Goal: Information Seeking & Learning: Learn about a topic

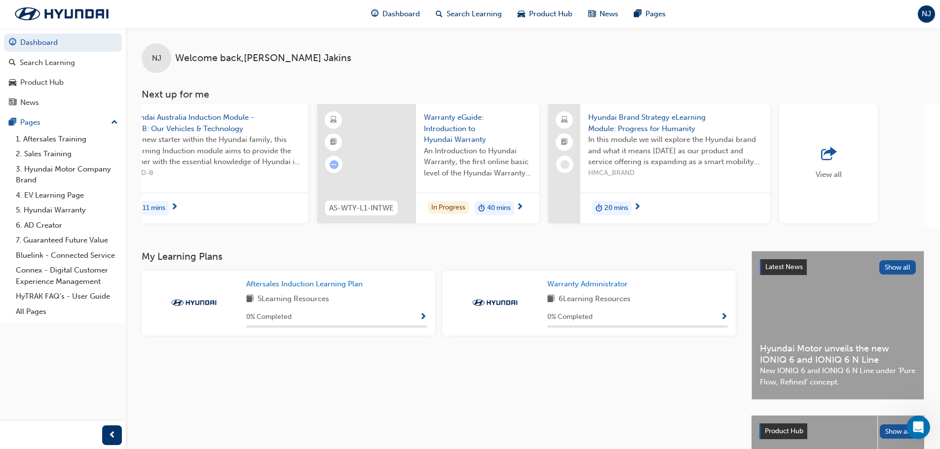
scroll to position [0, 585]
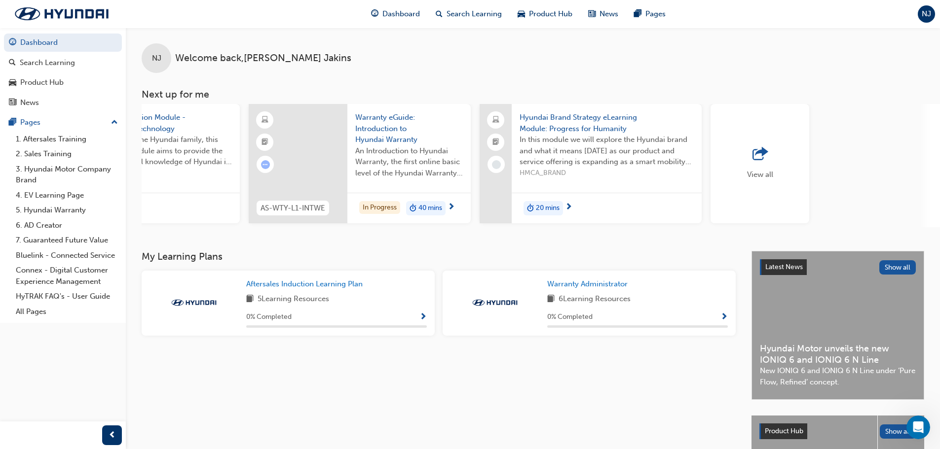
click at [766, 181] on div "View all" at bounding box center [759, 163] width 99 height 119
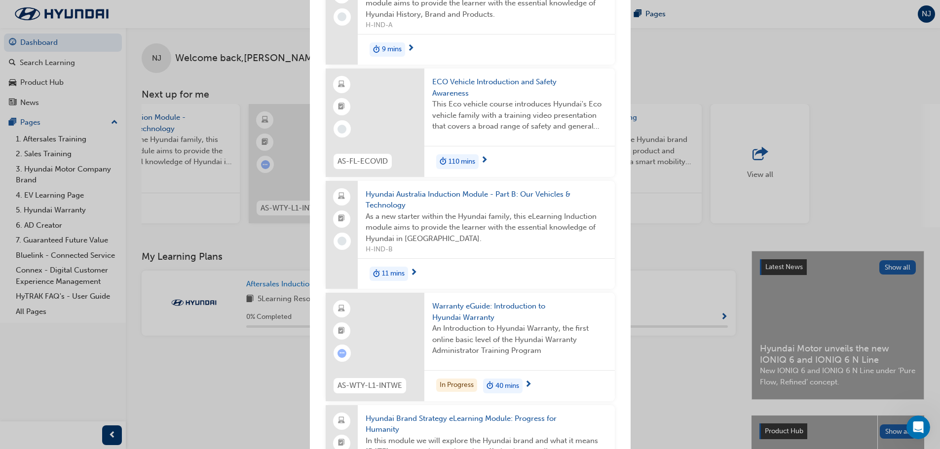
scroll to position [0, 0]
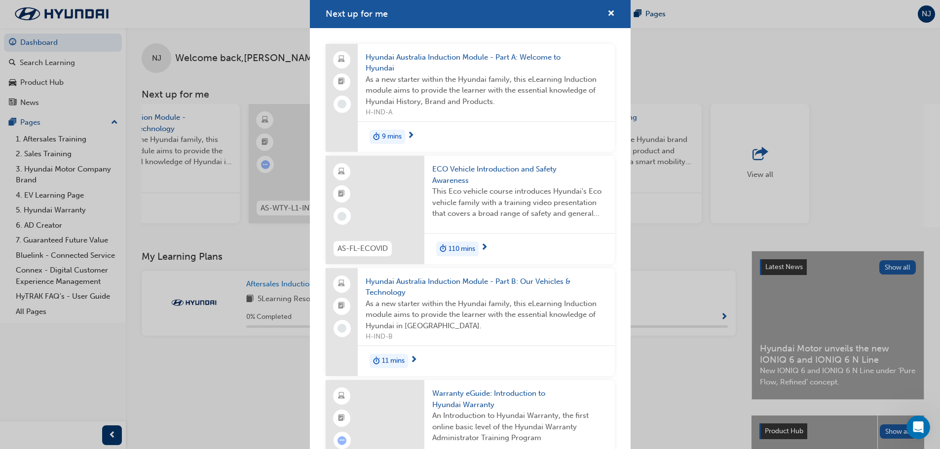
click at [779, 74] on div "Next up for me Hyundai Australia Induction Module - Part A: Welcome to Hyundai …" at bounding box center [470, 224] width 940 height 449
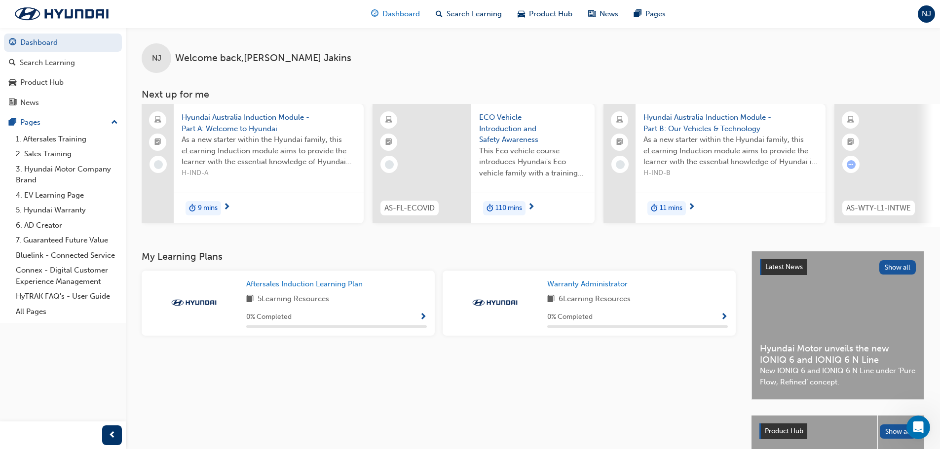
click at [407, 14] on span "Dashboard" at bounding box center [400, 13] width 37 height 11
click at [47, 58] on div "Search Learning" at bounding box center [47, 62] width 55 height 11
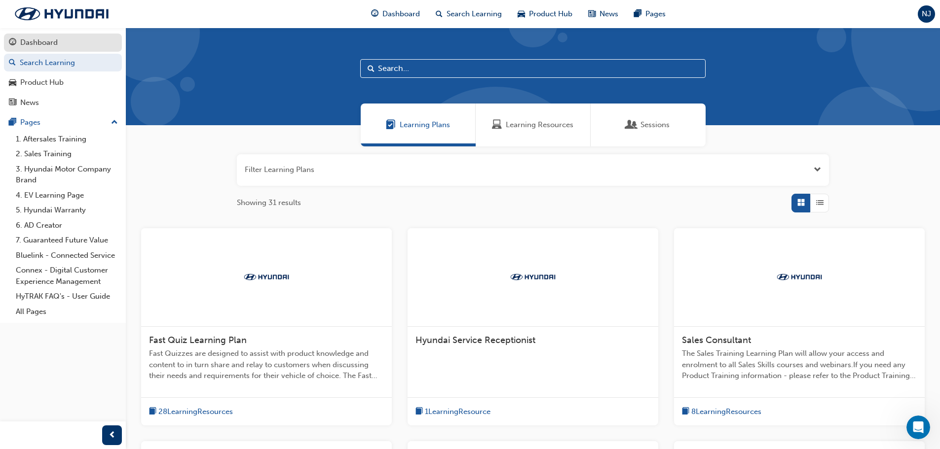
click at [44, 42] on div "Dashboard" at bounding box center [38, 42] width 37 height 11
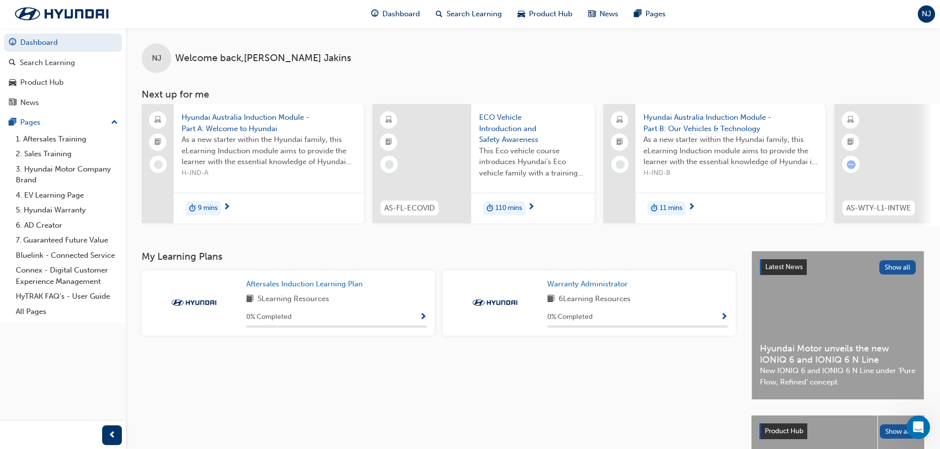
click at [932, 19] on div "NJ" at bounding box center [925, 13] width 17 height 17
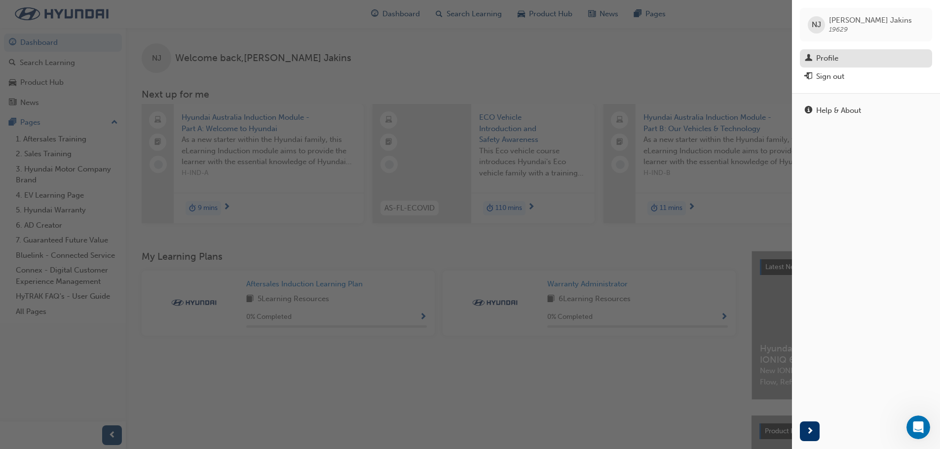
click at [819, 52] on div "Profile" at bounding box center [865, 58] width 122 height 12
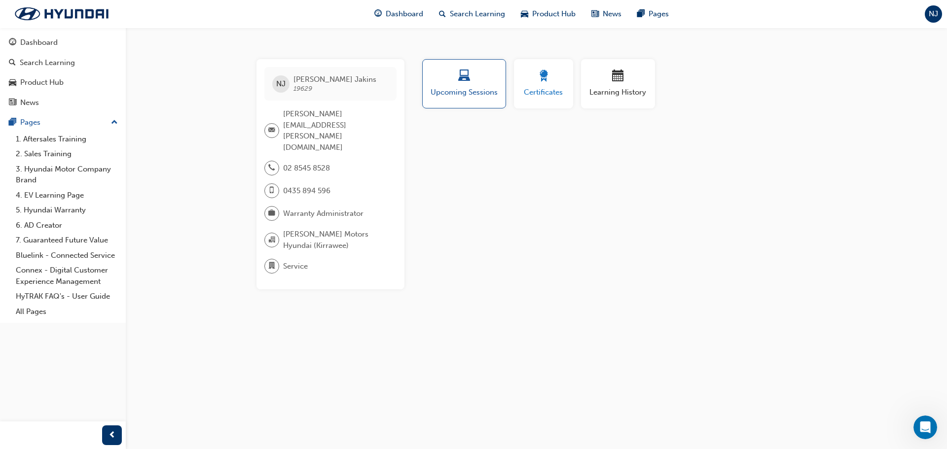
click at [555, 102] on button "Certificates" at bounding box center [543, 83] width 59 height 49
click at [624, 81] on div "button" at bounding box center [617, 77] width 59 height 15
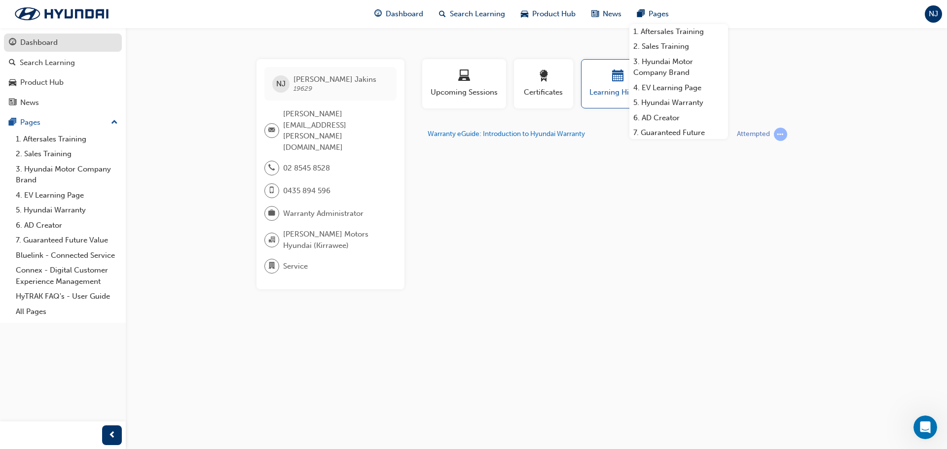
click at [103, 48] on div "Dashboard" at bounding box center [63, 42] width 108 height 12
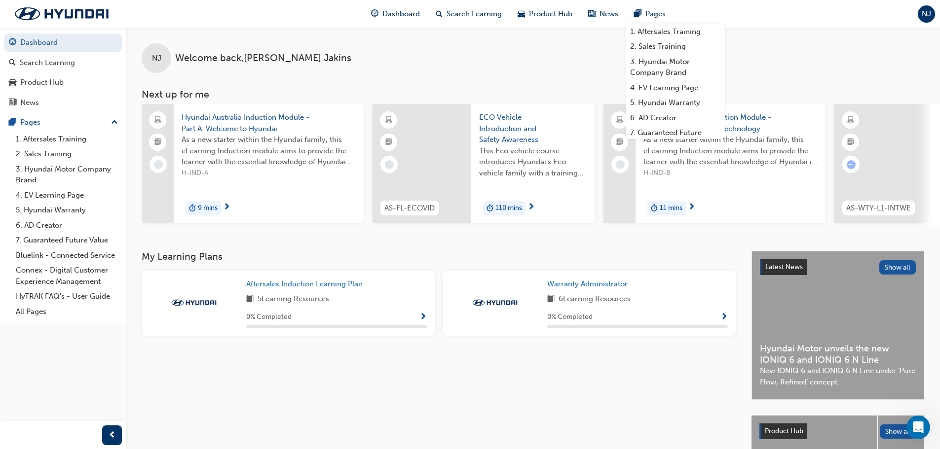
click at [218, 210] on div "9 mins" at bounding box center [203, 208] width 36 height 15
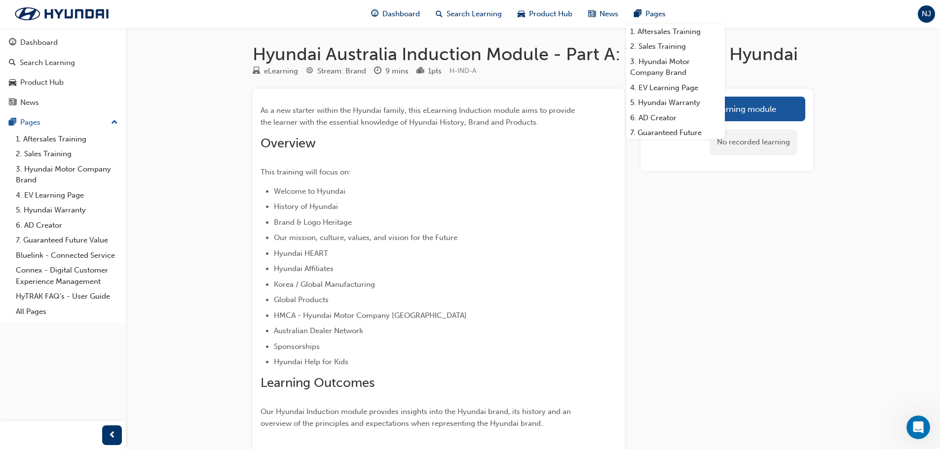
click at [797, 219] on div "Launch eLearning module No recorded learning" at bounding box center [726, 279] width 173 height 380
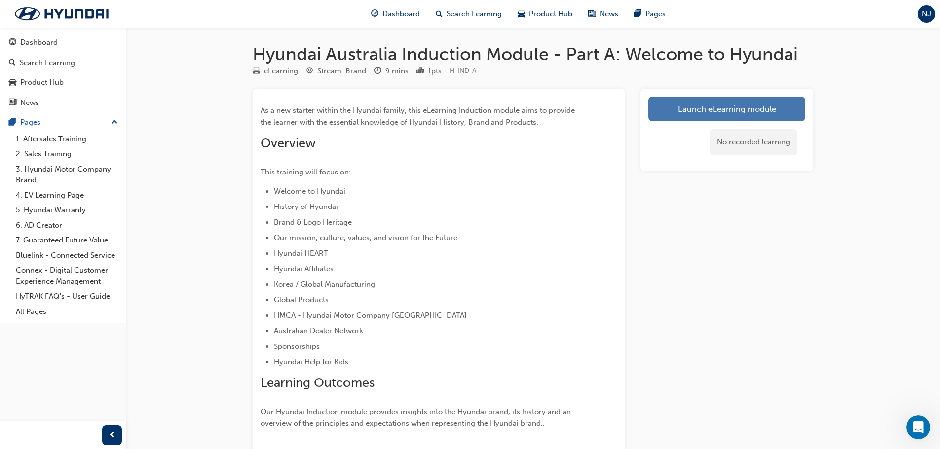
click at [715, 102] on link "Launch eLearning module" at bounding box center [726, 109] width 157 height 25
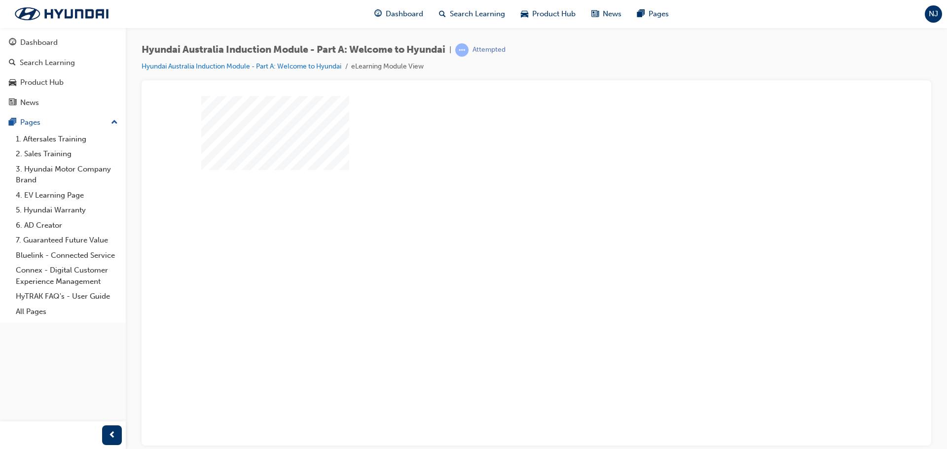
scroll to position [20, 0]
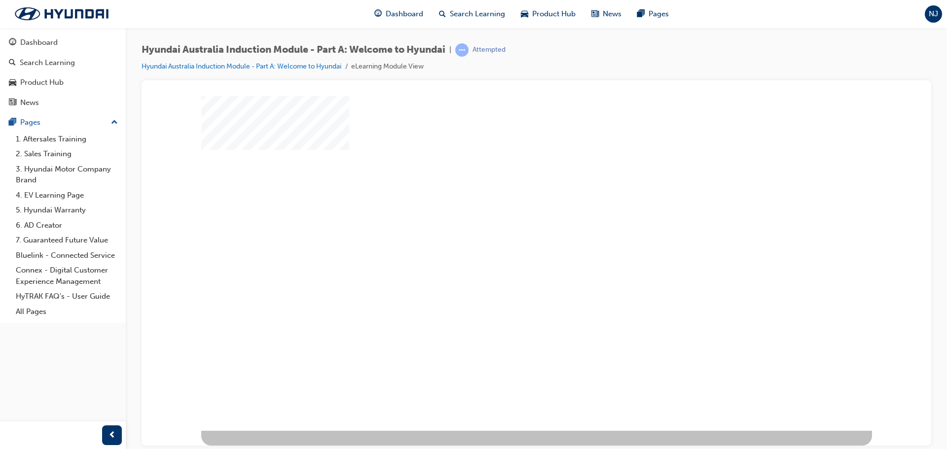
click at [508, 222] on div "play" at bounding box center [508, 222] width 0 height 0
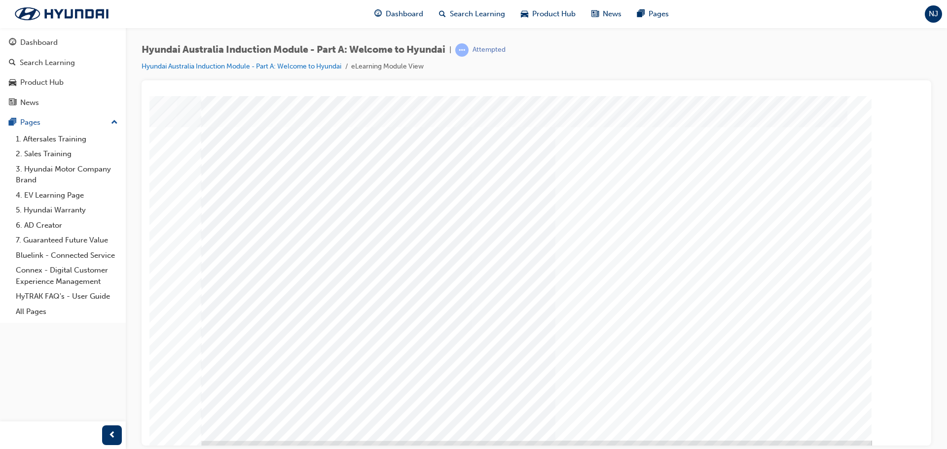
scroll to position [20, 0]
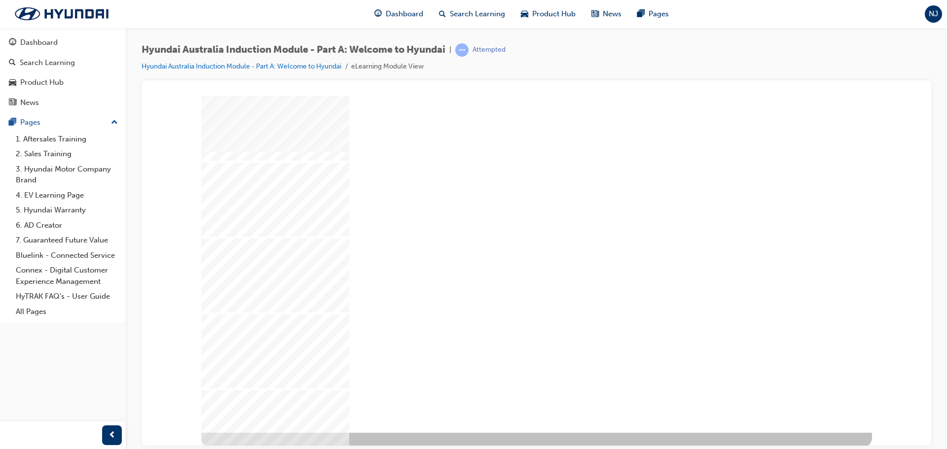
scroll to position [20, 0]
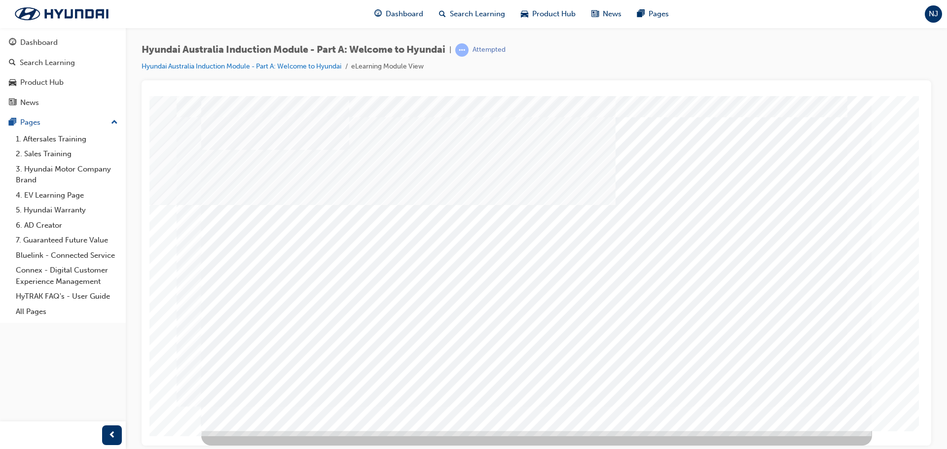
scroll to position [0, 0]
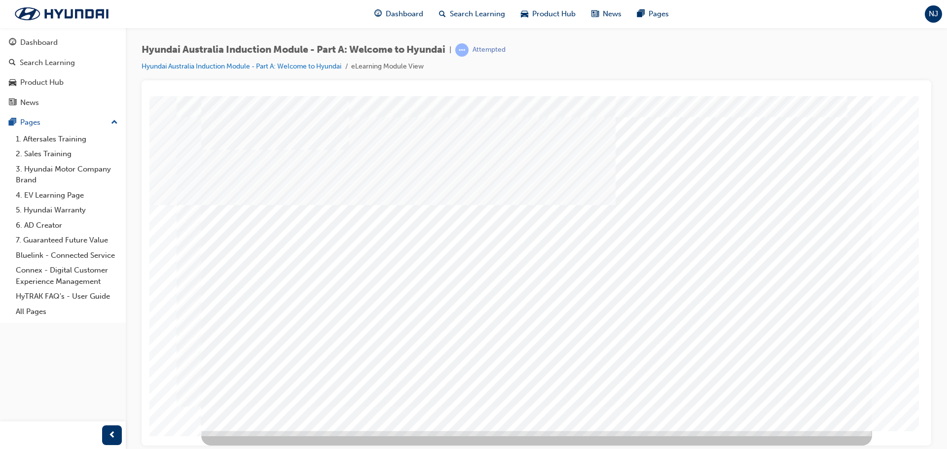
scroll to position [0, 0]
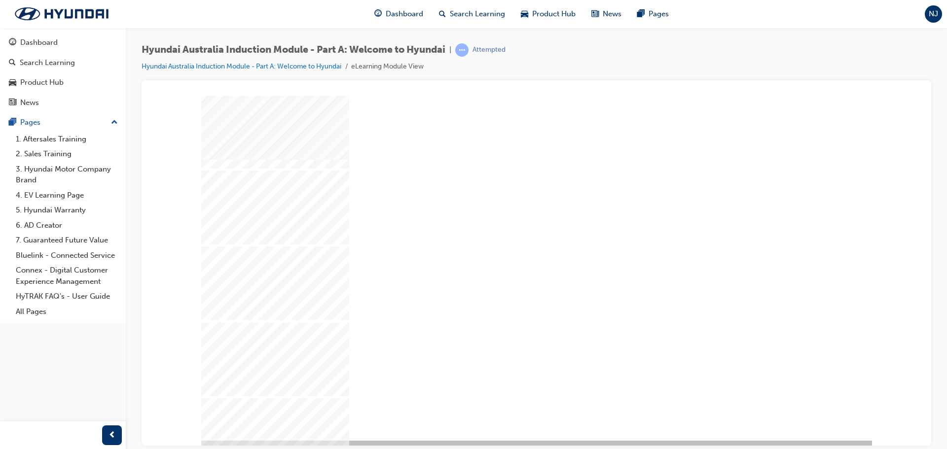
scroll to position [20, 0]
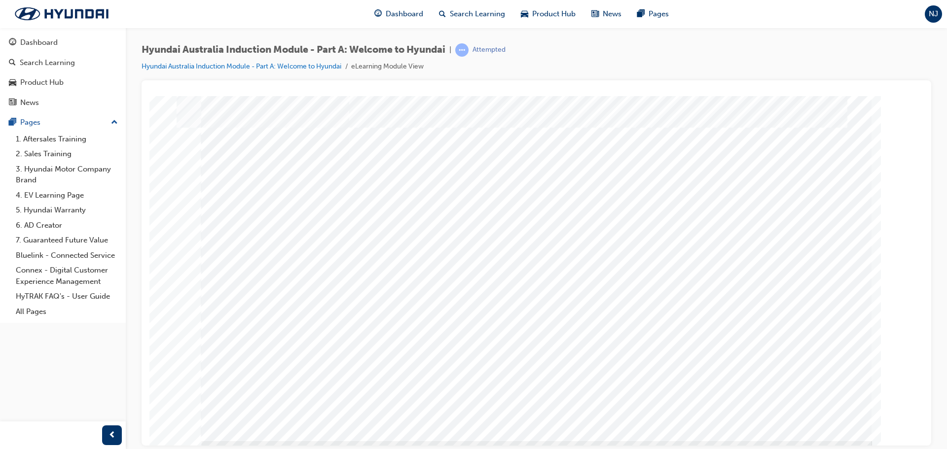
scroll to position [0, 0]
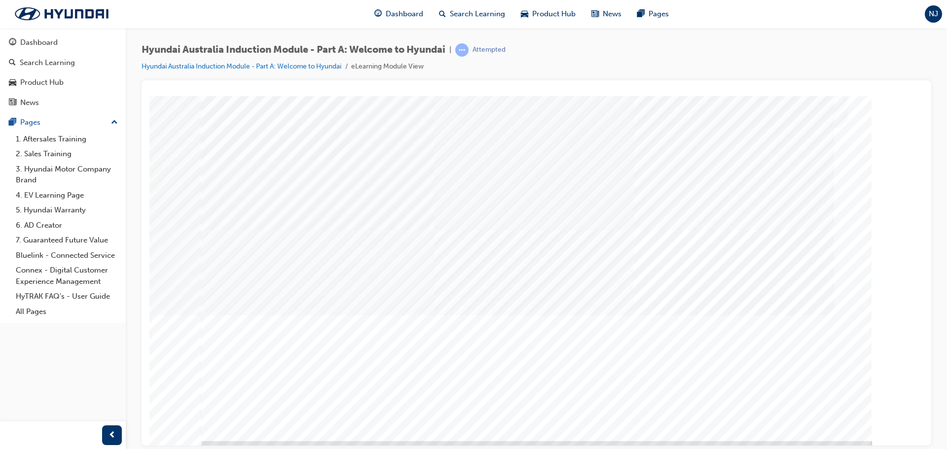
scroll to position [0, 0]
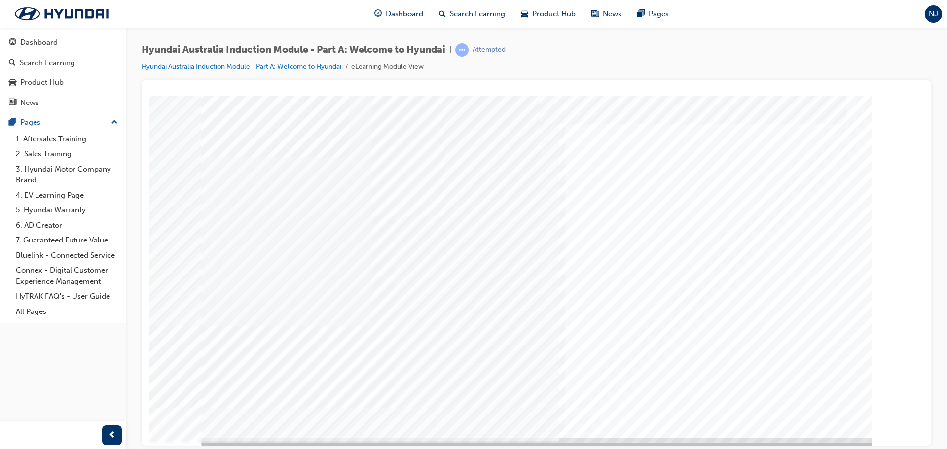
scroll to position [20, 0]
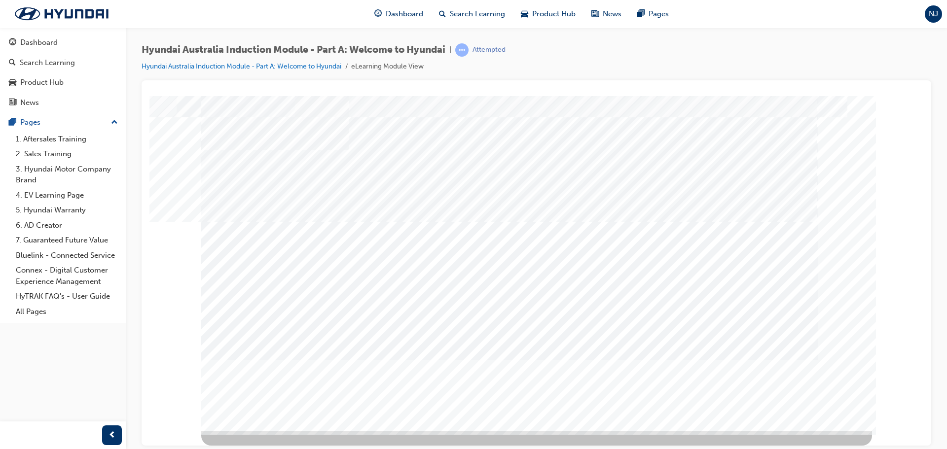
scroll to position [0, 0]
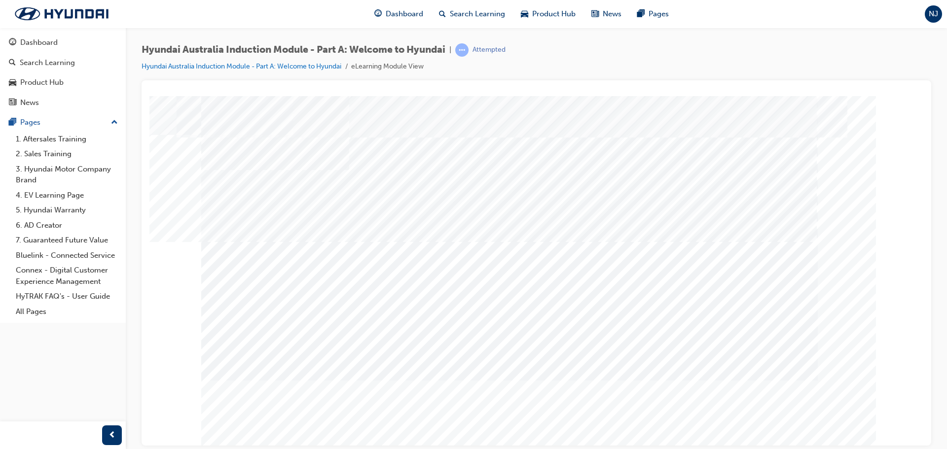
drag, startPoint x: 809, startPoint y: 423, endPoint x: 796, endPoint y: 420, distance: 13.2
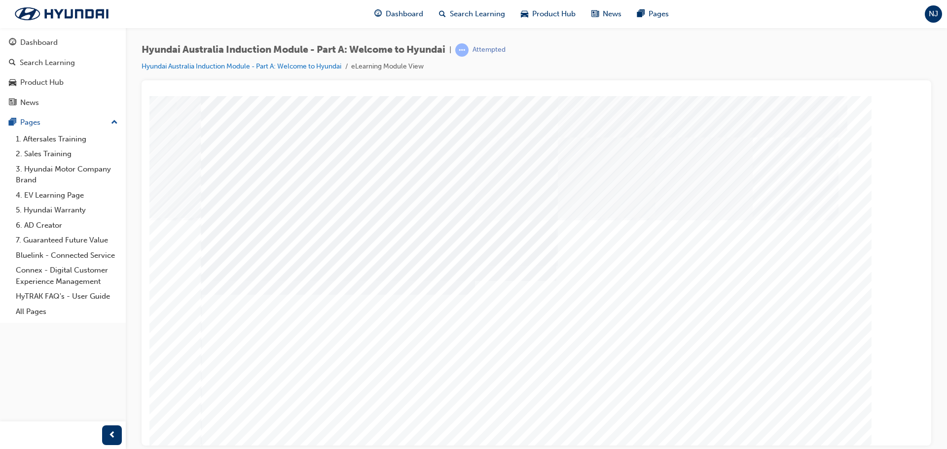
drag, startPoint x: 823, startPoint y: 437, endPoint x: 822, endPoint y: 432, distance: 5.0
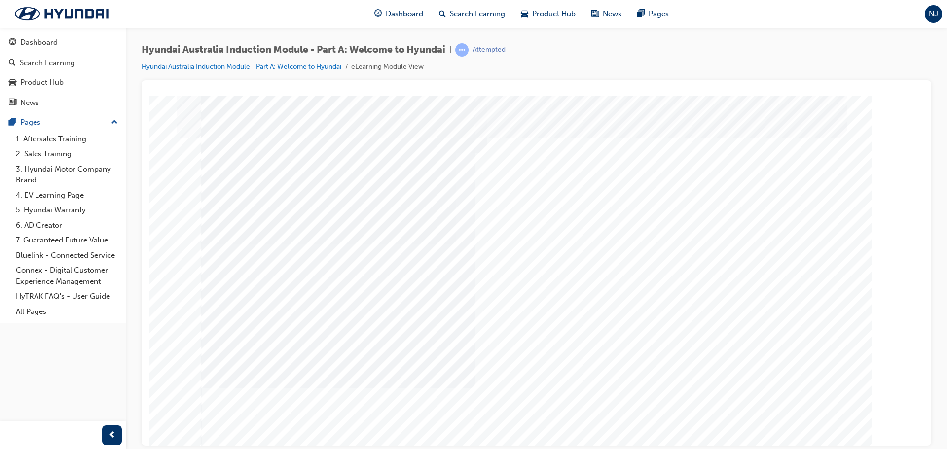
drag, startPoint x: 798, startPoint y: 260, endPoint x: 757, endPoint y: 293, distance: 52.6
drag, startPoint x: 757, startPoint y: 293, endPoint x: 740, endPoint y: 289, distance: 17.8
drag, startPoint x: 688, startPoint y: 300, endPoint x: 652, endPoint y: 280, distance: 41.3
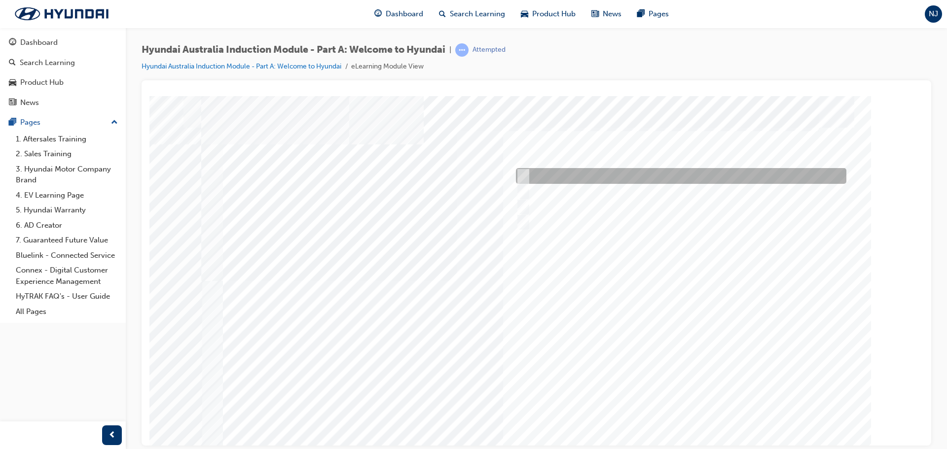
click at [546, 173] on div at bounding box center [678, 176] width 330 height 16
radio input "true"
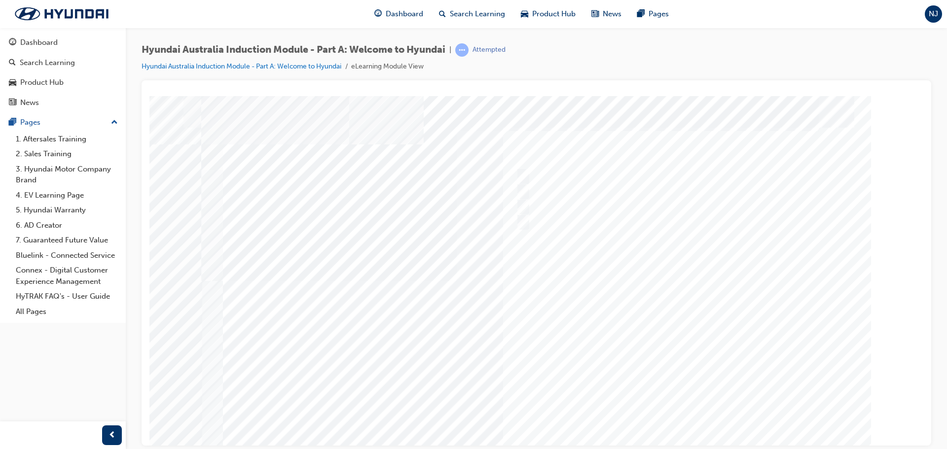
click at [688, 408] on div at bounding box center [536, 273] width 671 height 355
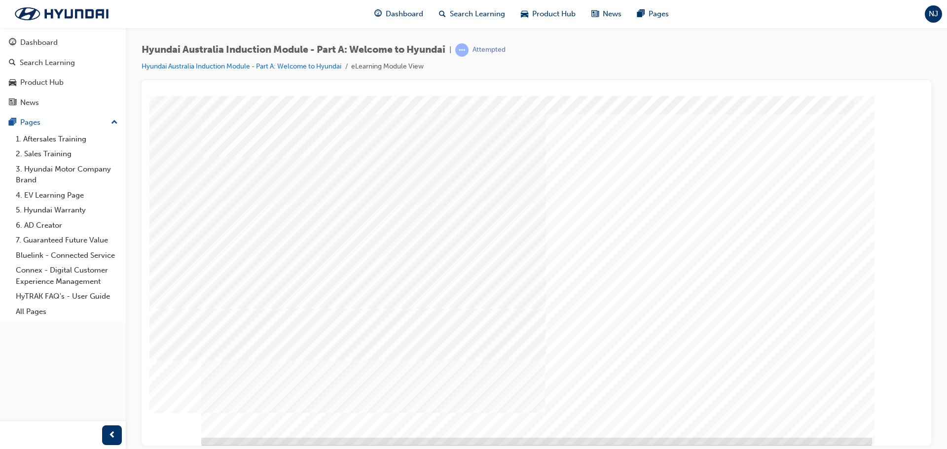
scroll to position [20, 0]
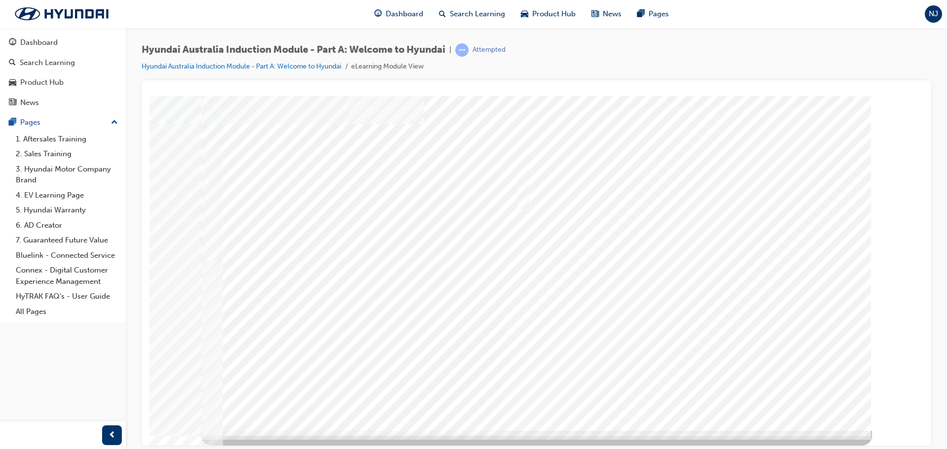
scroll to position [0, 0]
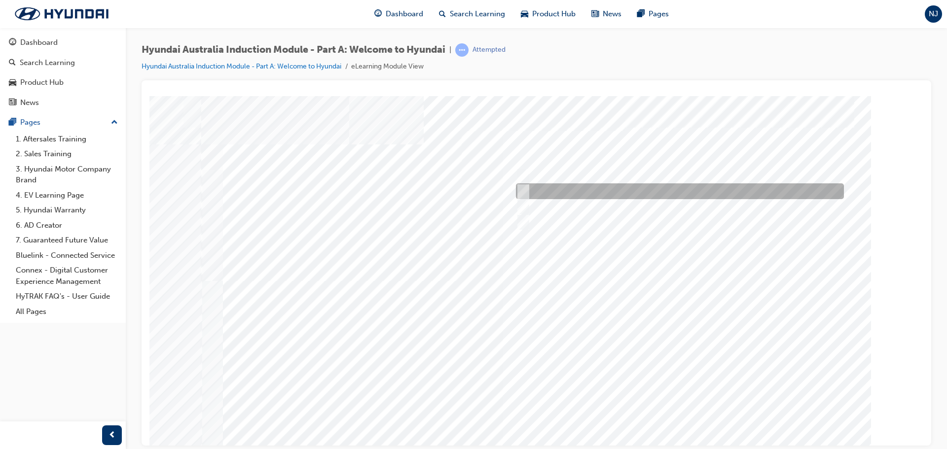
click at [627, 195] on div at bounding box center [677, 191] width 328 height 16
radio input "true"
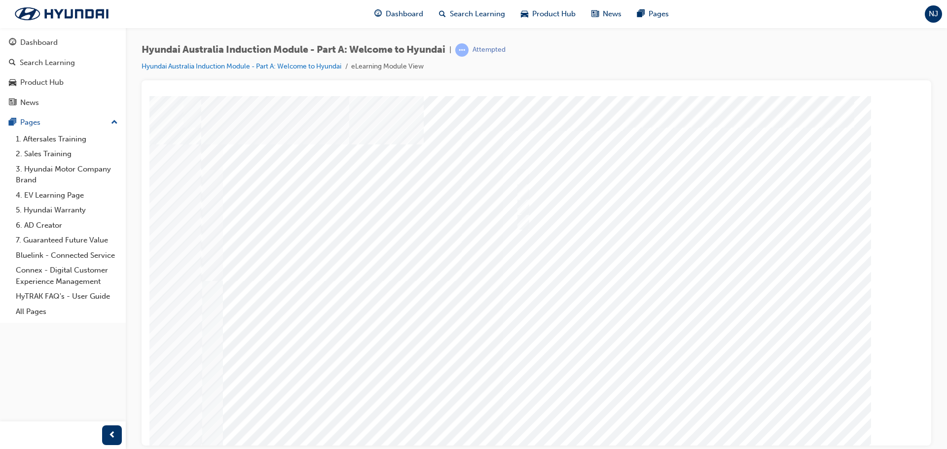
click at [696, 416] on div at bounding box center [536, 273] width 671 height 355
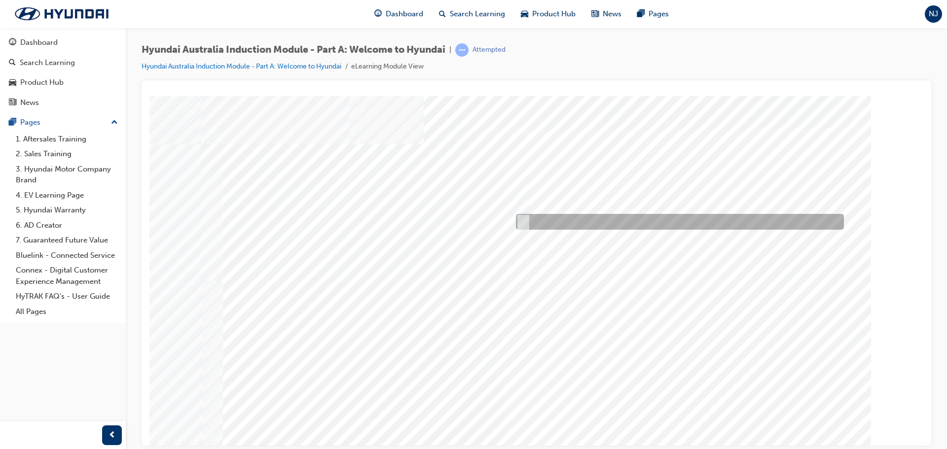
click at [576, 226] on div at bounding box center [677, 222] width 328 height 16
checkbox input "true"
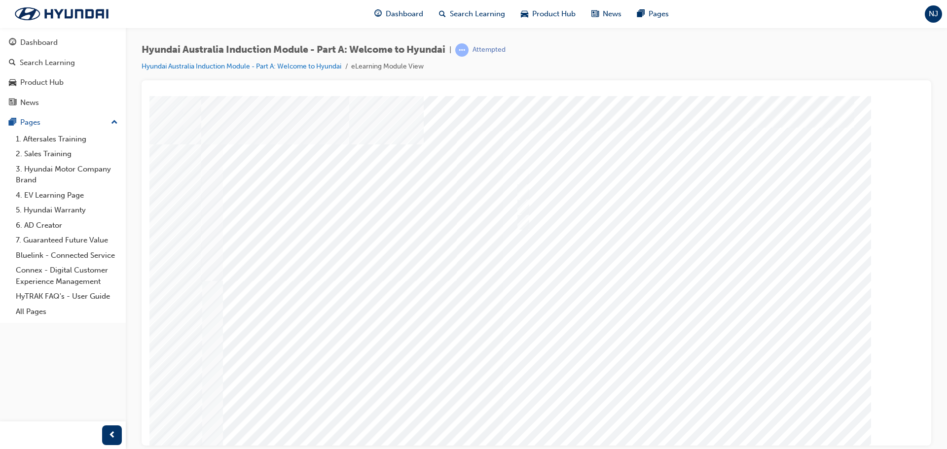
click at [687, 406] on div at bounding box center [536, 273] width 671 height 355
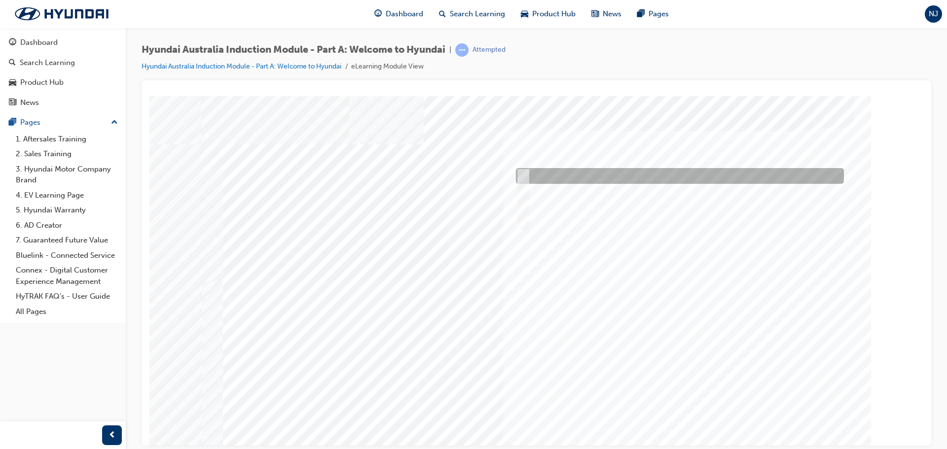
click at [533, 176] on div at bounding box center [677, 176] width 328 height 16
checkbox input "true"
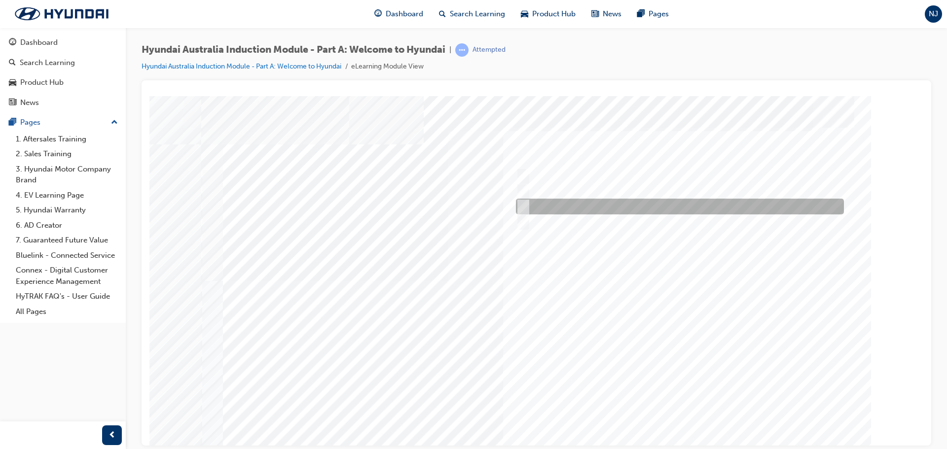
click at [528, 213] on div at bounding box center [677, 207] width 328 height 16
checkbox input "true"
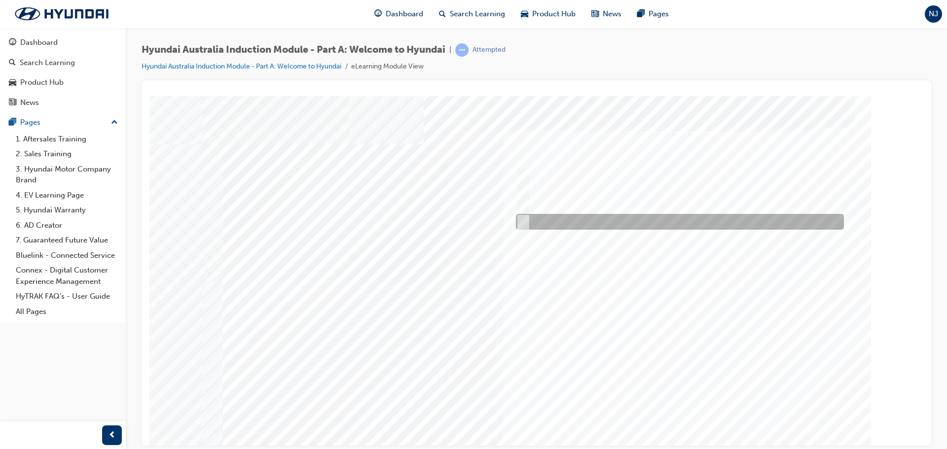
click at [527, 220] on div at bounding box center [677, 222] width 328 height 16
checkbox input "true"
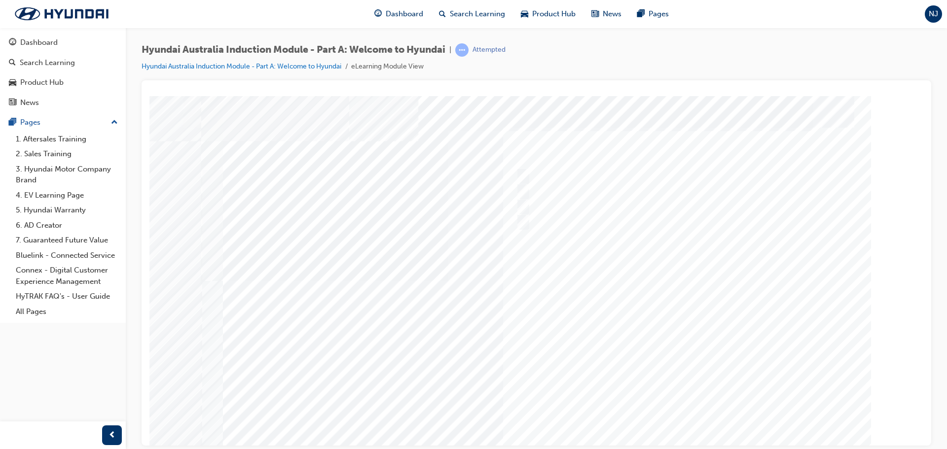
click at [684, 411] on div at bounding box center [536, 273] width 671 height 355
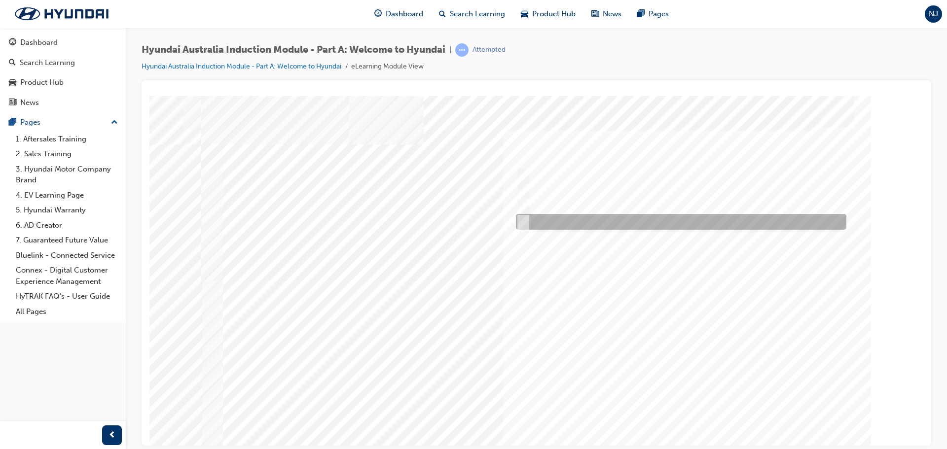
click at [609, 200] on div at bounding box center [678, 207] width 330 height 16
radio input "true"
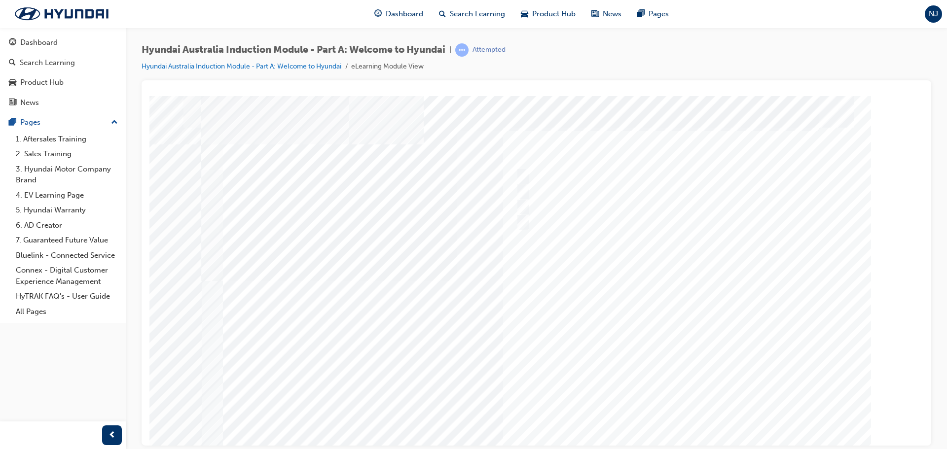
click at [687, 410] on div at bounding box center [536, 273] width 671 height 355
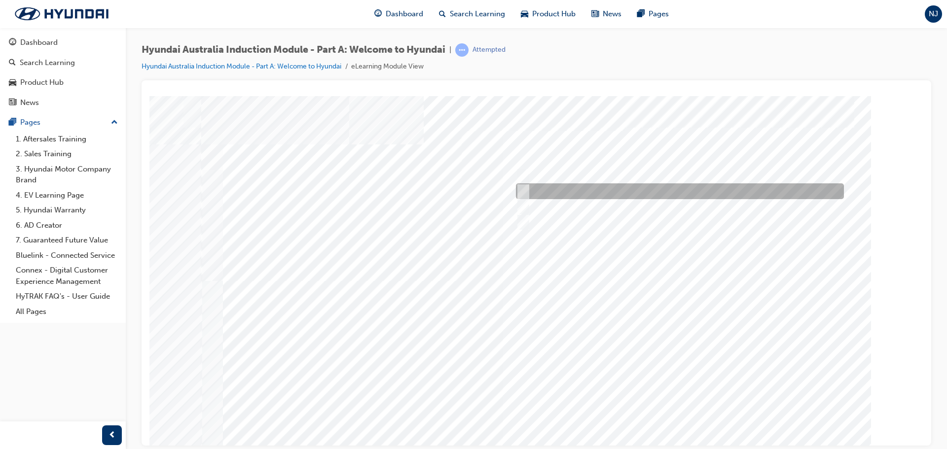
click at [605, 192] on div at bounding box center [677, 191] width 328 height 16
radio input "true"
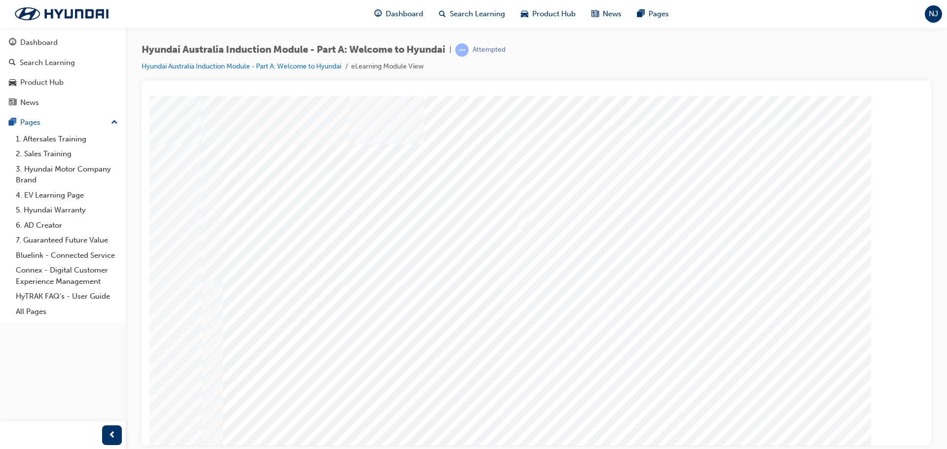
click at [676, 406] on div at bounding box center [536, 273] width 671 height 355
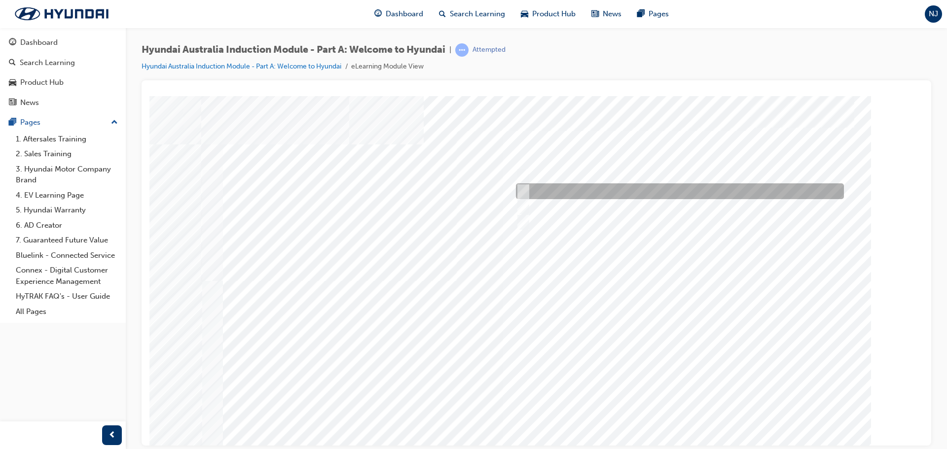
click at [541, 187] on div at bounding box center [677, 191] width 328 height 16
checkbox input "true"
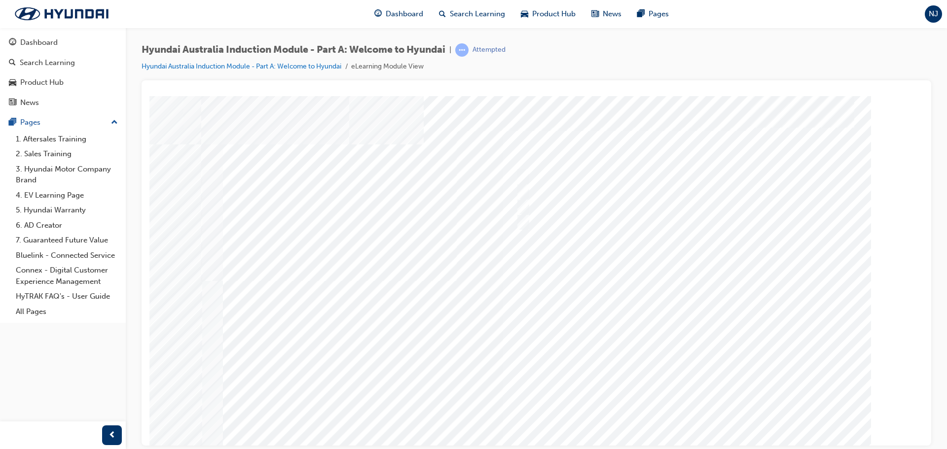
click at [673, 412] on div at bounding box center [536, 273] width 671 height 355
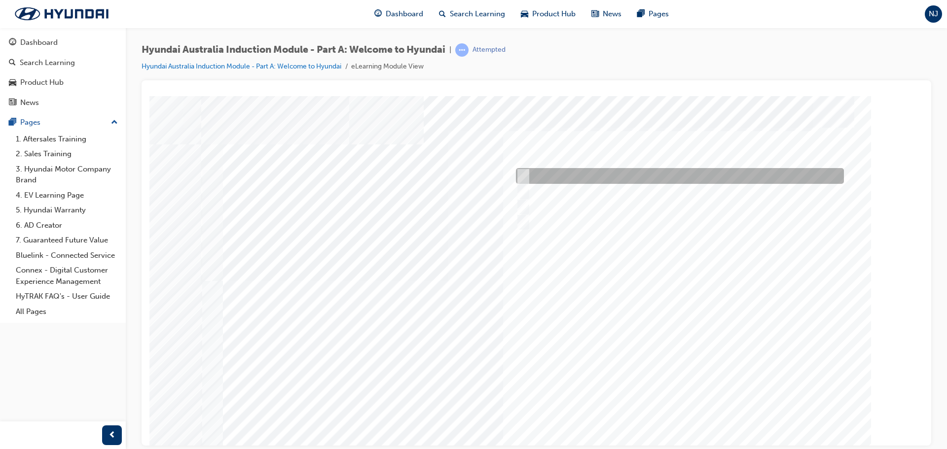
click at [524, 171] on input "Brisbane Lions Football Club" at bounding box center [520, 176] width 11 height 11
checkbox input "true"
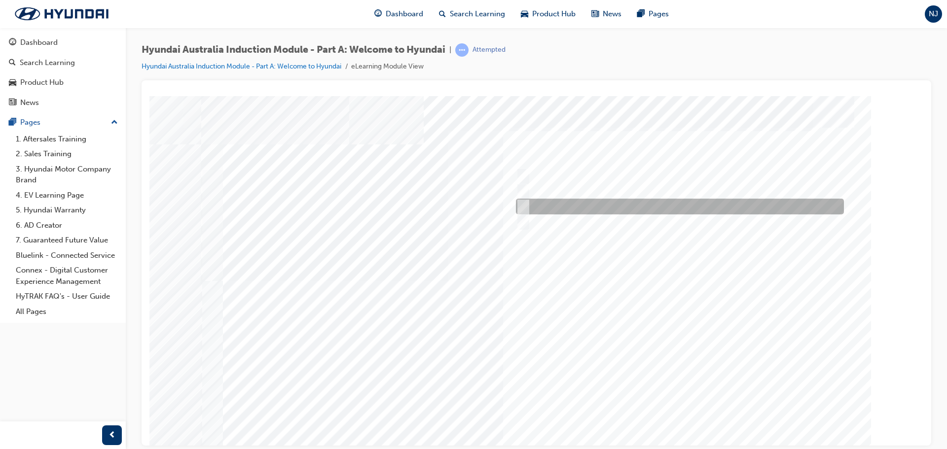
click at [529, 202] on div at bounding box center [677, 207] width 328 height 16
checkbox input "true"
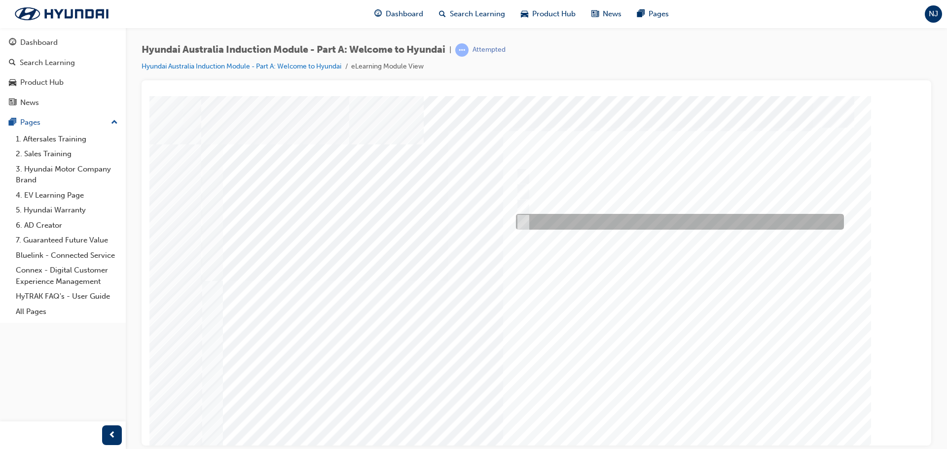
click at [529, 219] on div at bounding box center [677, 222] width 328 height 16
checkbox input "true"
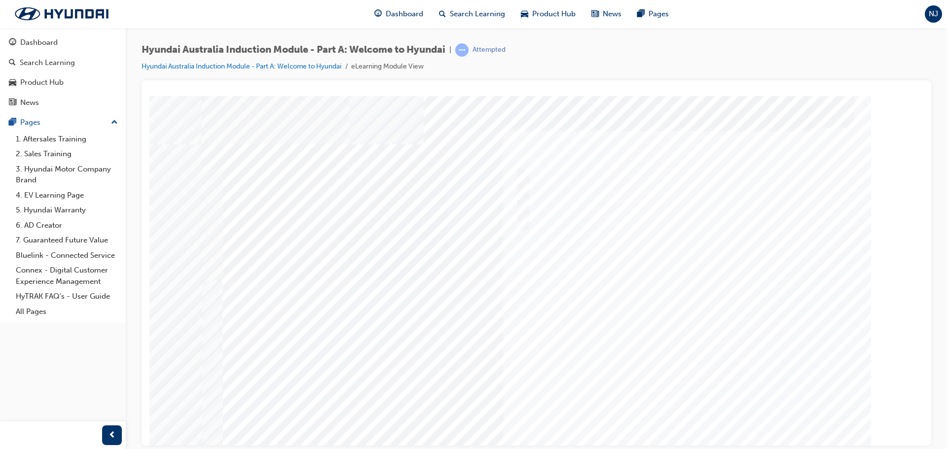
click at [670, 415] on div at bounding box center [536, 273] width 671 height 355
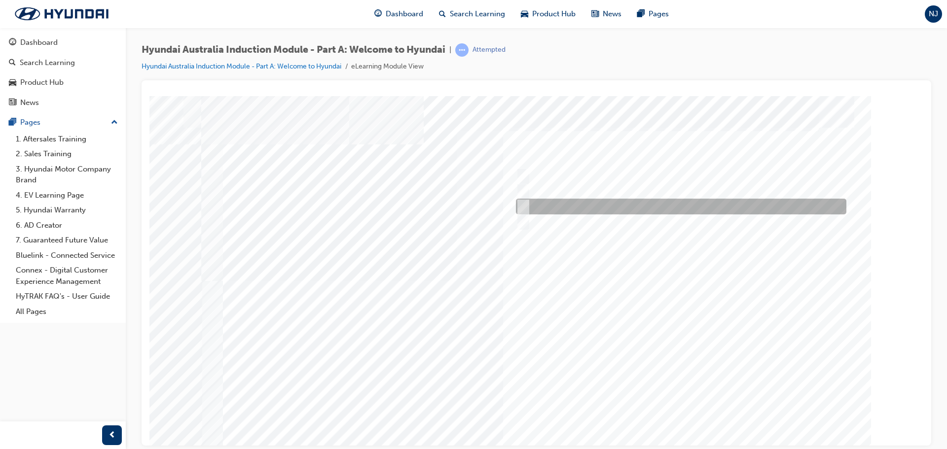
click at [538, 203] on div at bounding box center [678, 207] width 330 height 16
radio input "true"
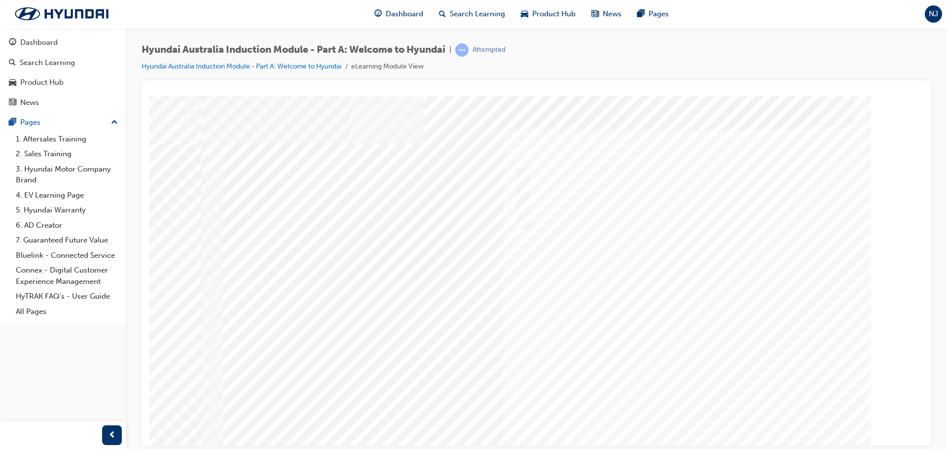
click at [690, 404] on div at bounding box center [536, 273] width 671 height 355
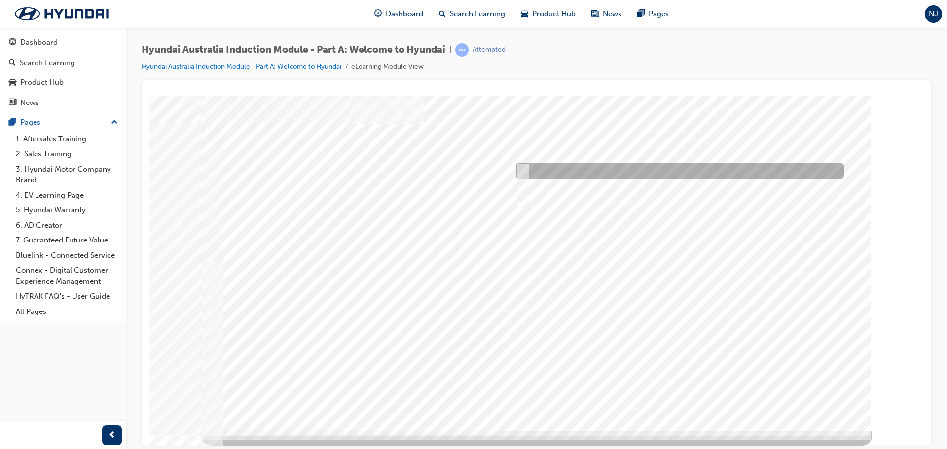
click at [551, 171] on div at bounding box center [677, 171] width 328 height 16
radio input "true"
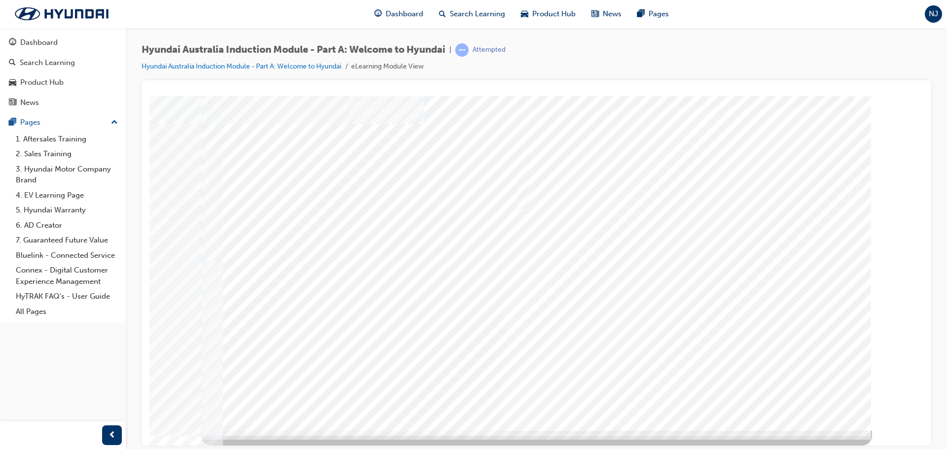
click at [697, 383] on div at bounding box center [536, 252] width 671 height 355
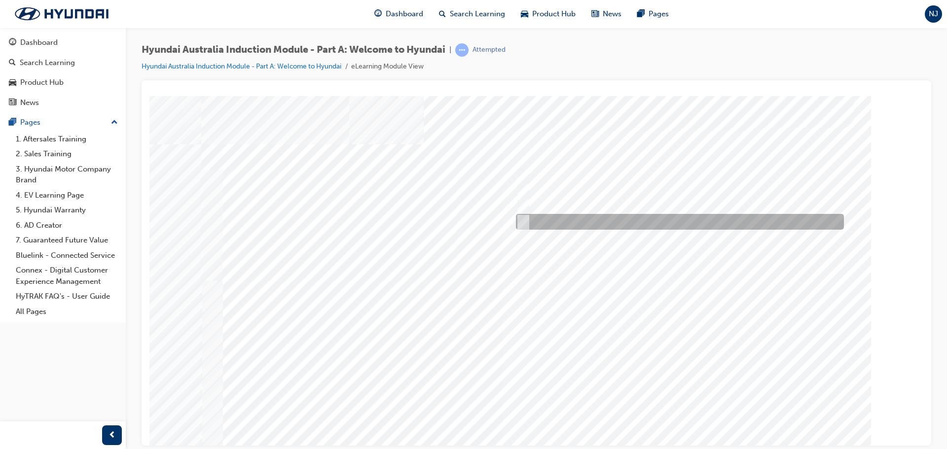
click at [528, 222] on div at bounding box center [677, 222] width 328 height 16
checkbox input "true"
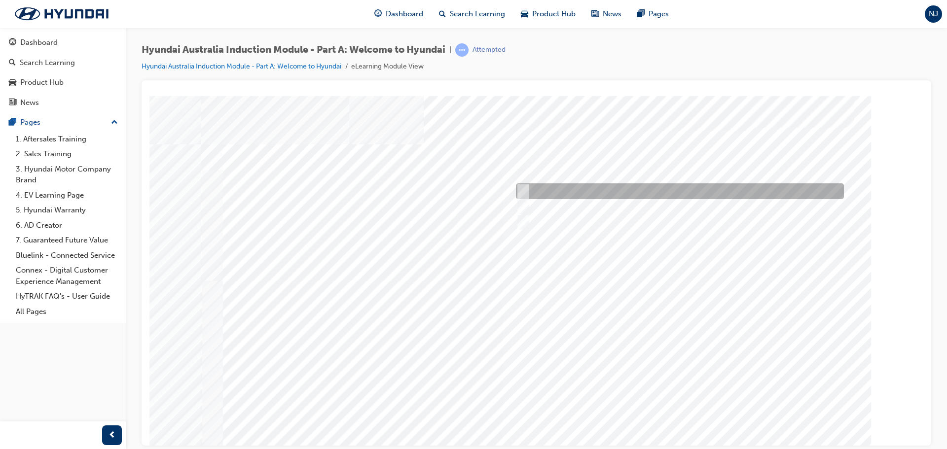
click at [518, 188] on input "A satisfied customer" at bounding box center [520, 191] width 11 height 11
checkbox input "true"
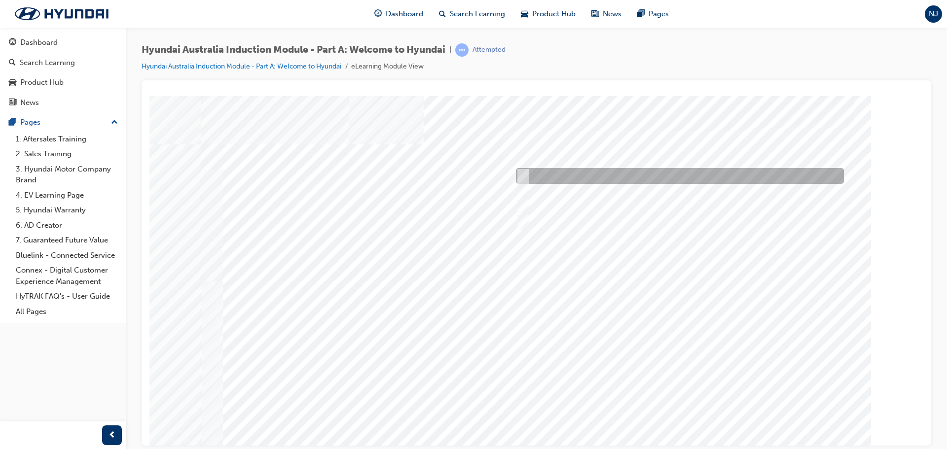
click at [518, 175] on input "A company representative" at bounding box center [520, 176] width 11 height 11
checkbox input "true"
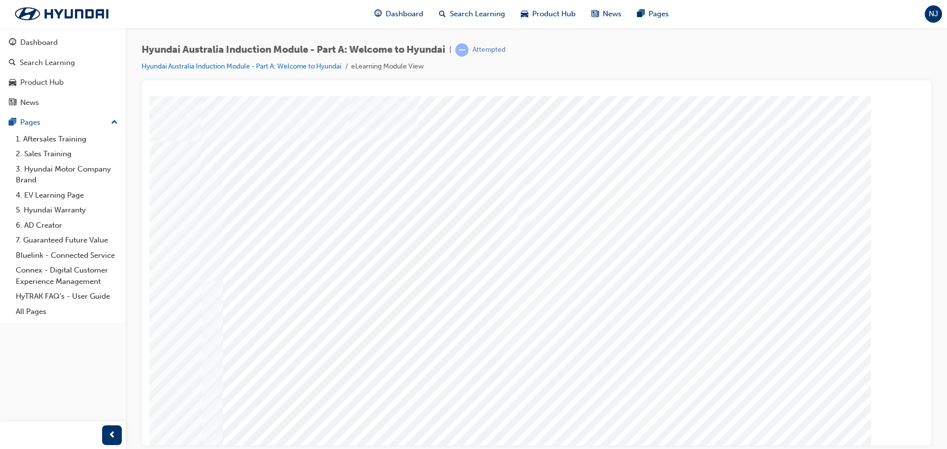
click at [675, 401] on div at bounding box center [536, 273] width 671 height 355
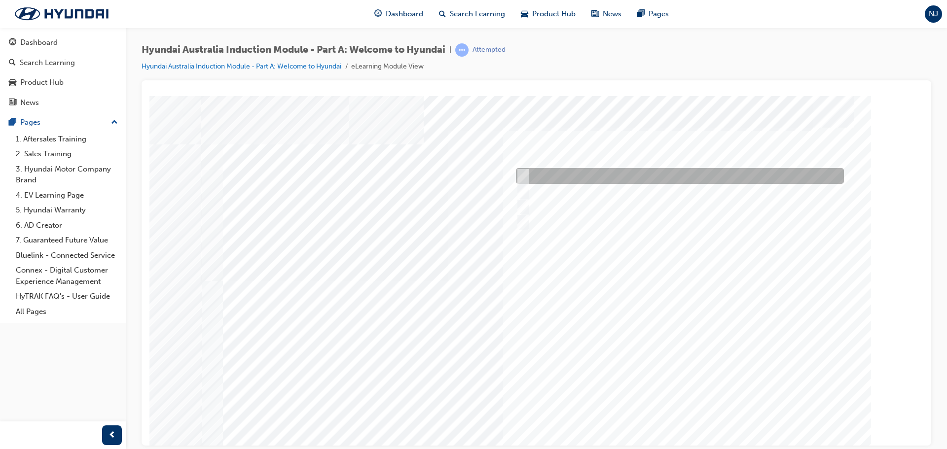
click at [525, 172] on input "Brisbane Lions Football Club" at bounding box center [520, 176] width 11 height 11
checkbox input "true"
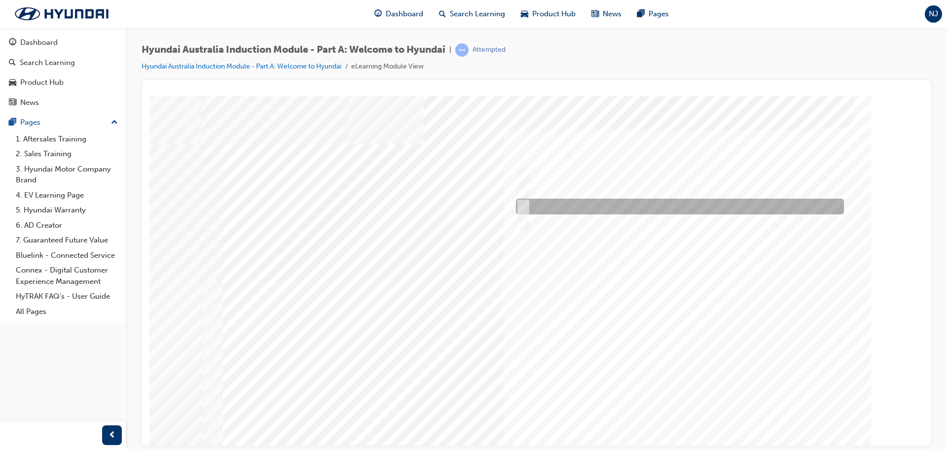
click at [529, 199] on div at bounding box center [677, 207] width 328 height 16
checkbox input "true"
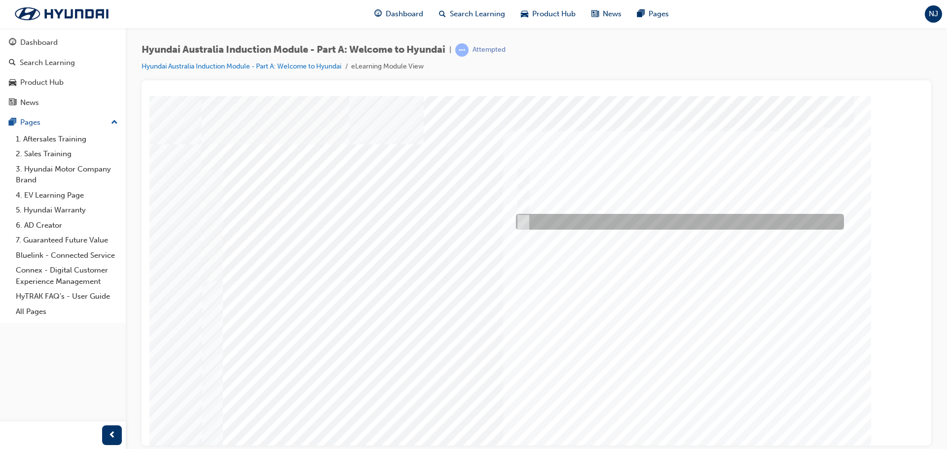
click at [530, 223] on div at bounding box center [677, 222] width 328 height 16
checkbox input "true"
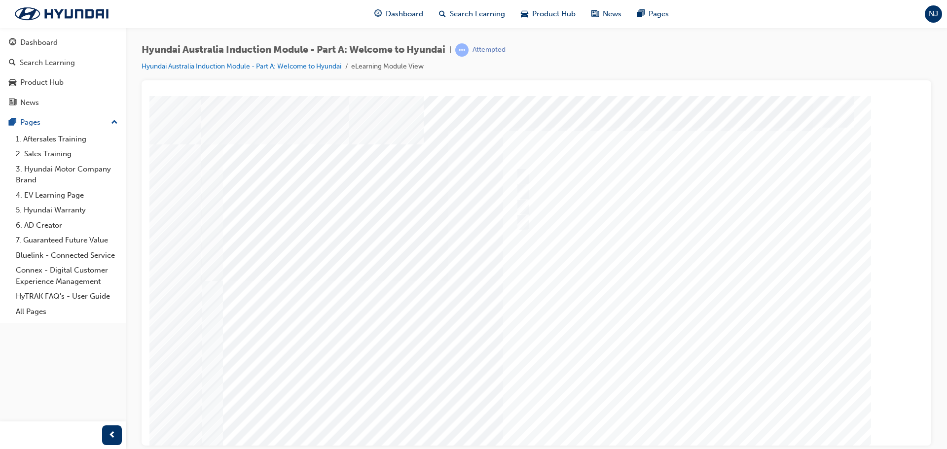
click at [681, 409] on div at bounding box center [536, 273] width 671 height 355
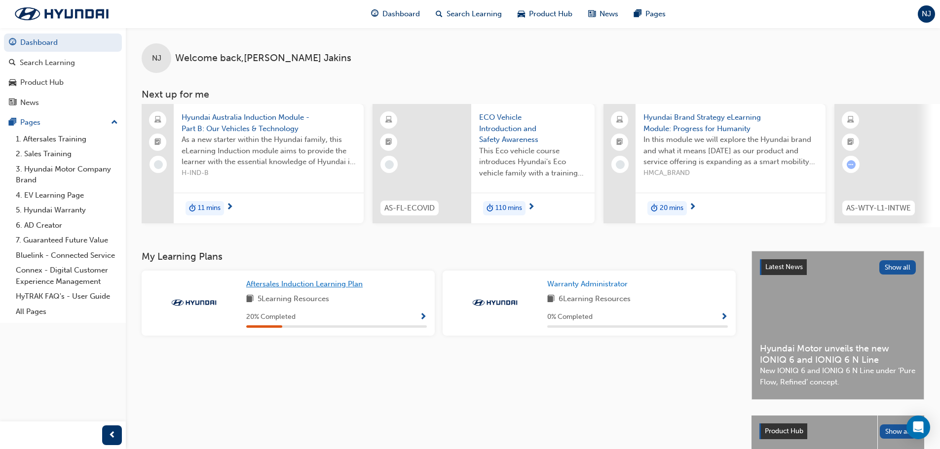
click at [296, 288] on span "Aftersales Induction Learning Plan" at bounding box center [304, 284] width 116 height 9
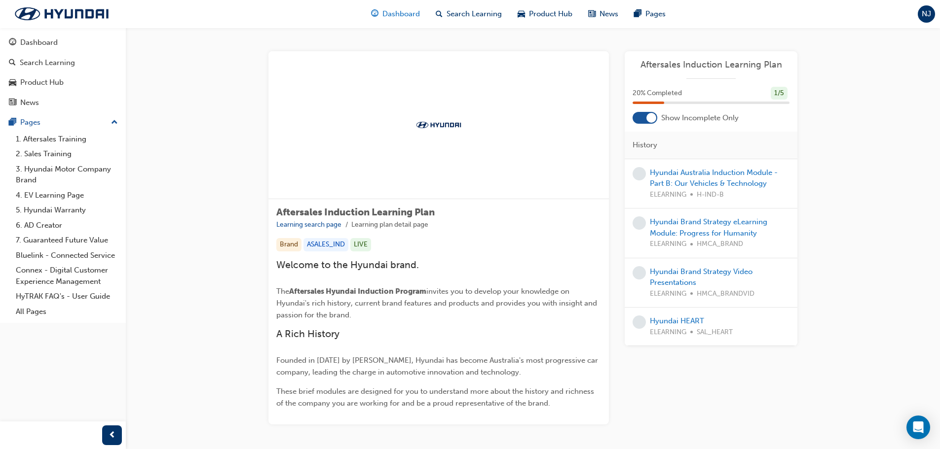
click at [400, 7] on div "Dashboard" at bounding box center [395, 14] width 65 height 20
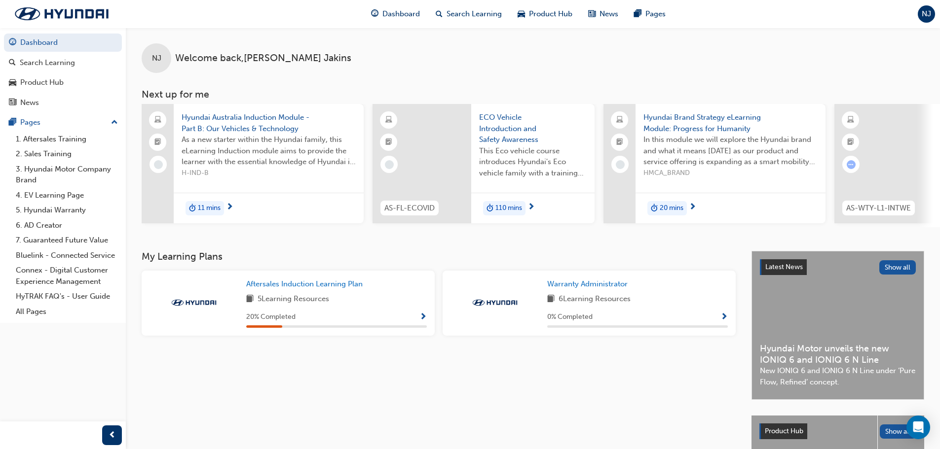
click at [423, 320] on span "Show Progress" at bounding box center [422, 317] width 7 height 9
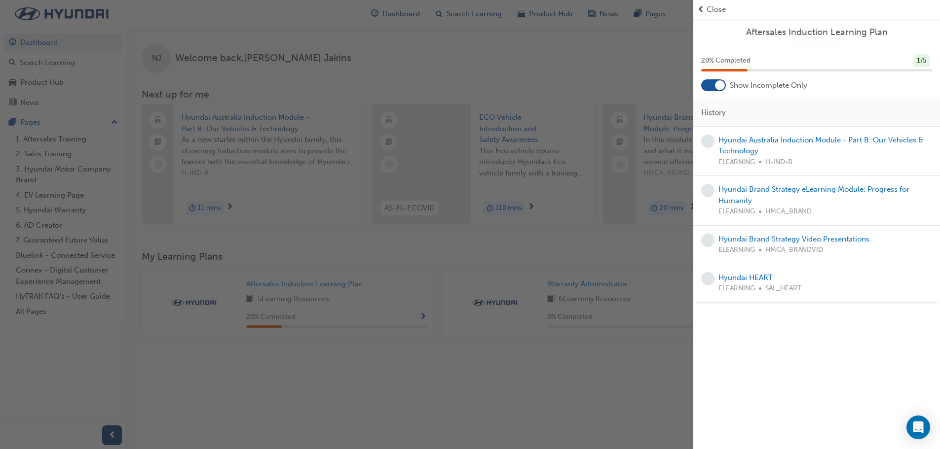
click at [716, 81] on div at bounding box center [720, 85] width 10 height 10
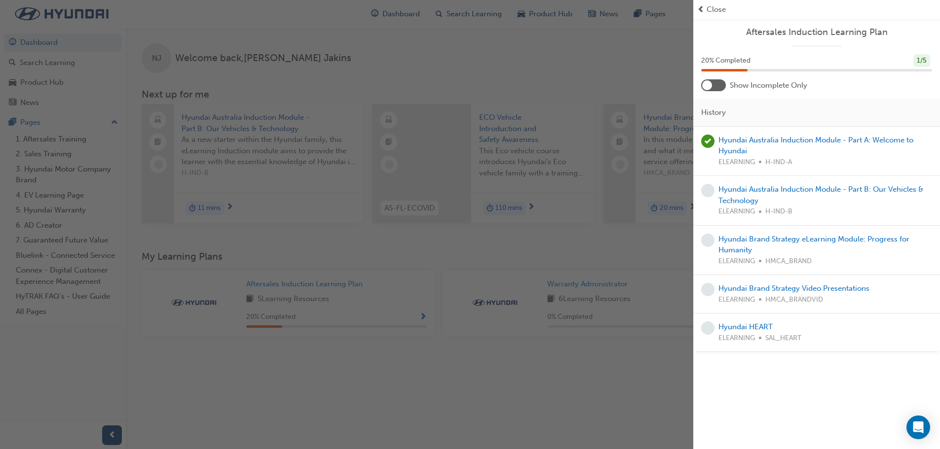
click at [716, 81] on div at bounding box center [713, 85] width 25 height 12
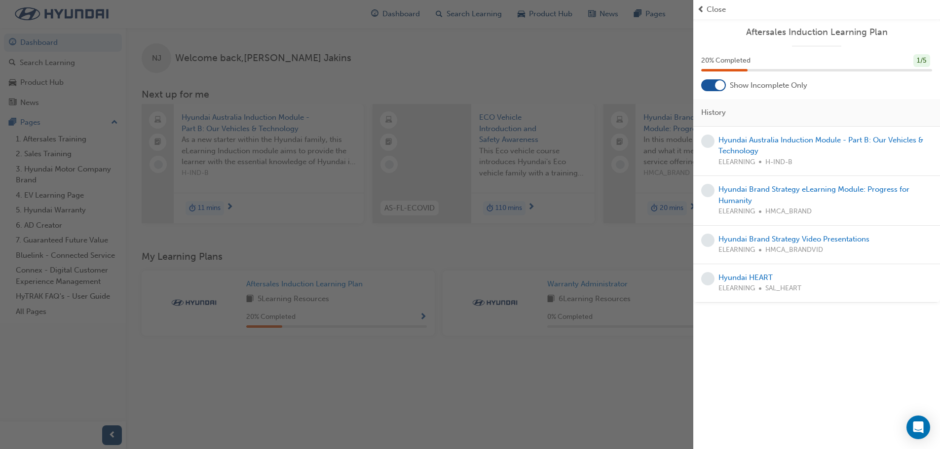
click at [589, 44] on div "button" at bounding box center [346, 224] width 693 height 449
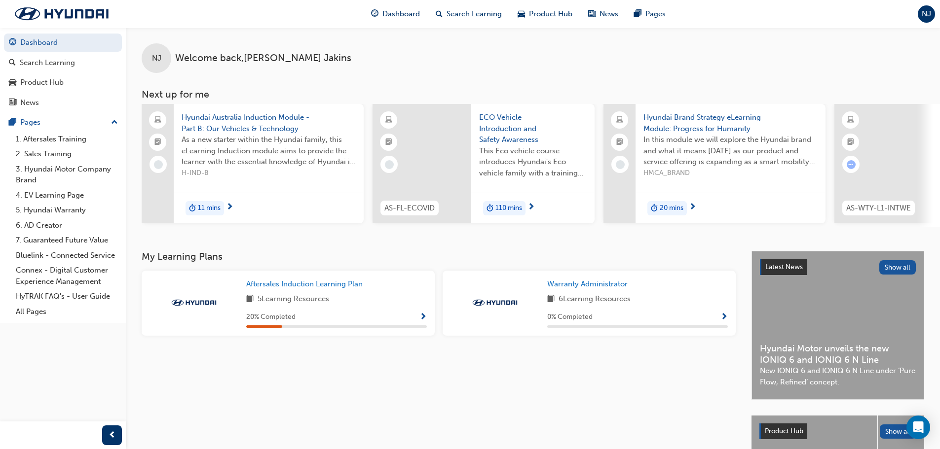
click at [290, 196] on div "11 mins" at bounding box center [269, 208] width 190 height 31
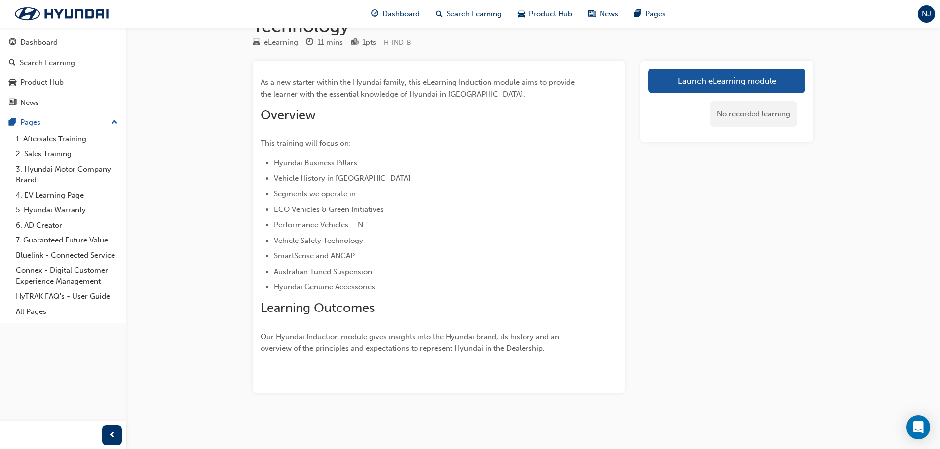
scroll to position [50, 0]
click at [724, 82] on link "Launch eLearning module" at bounding box center [726, 80] width 157 height 25
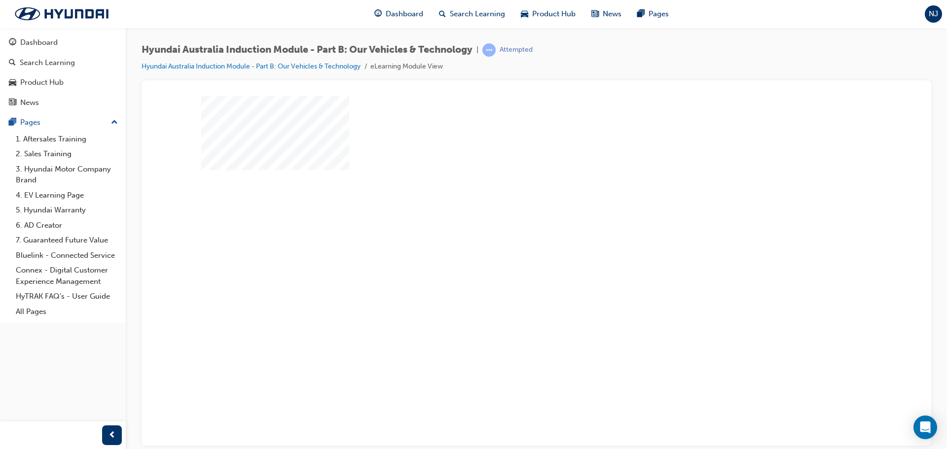
click at [508, 242] on div "play" at bounding box center [508, 242] width 0 height 0
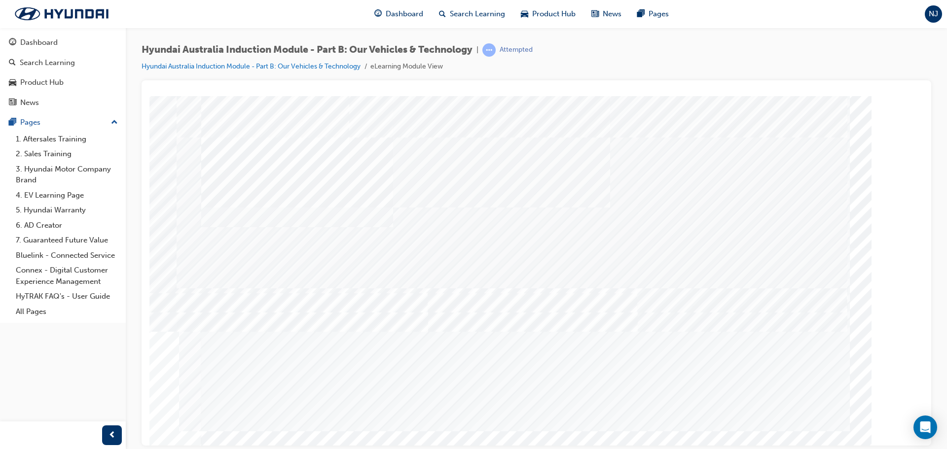
click at [111, 441] on span "prev-icon" at bounding box center [112, 436] width 7 height 12
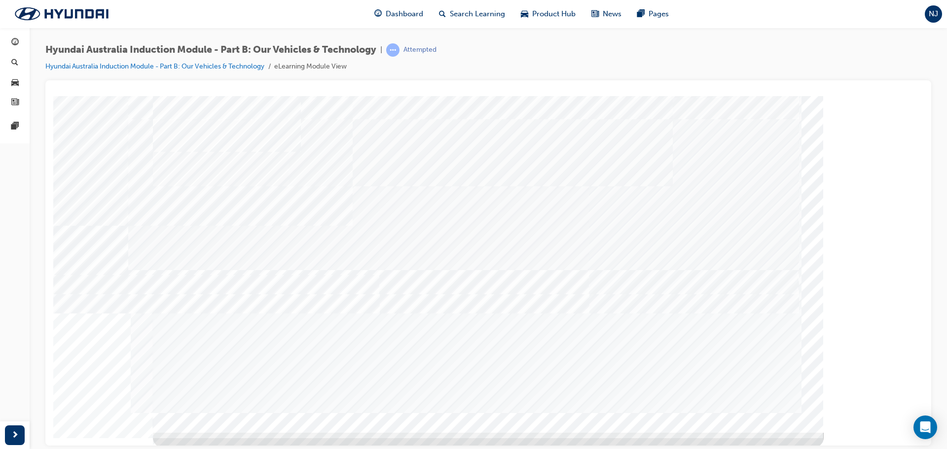
scroll to position [20, 0]
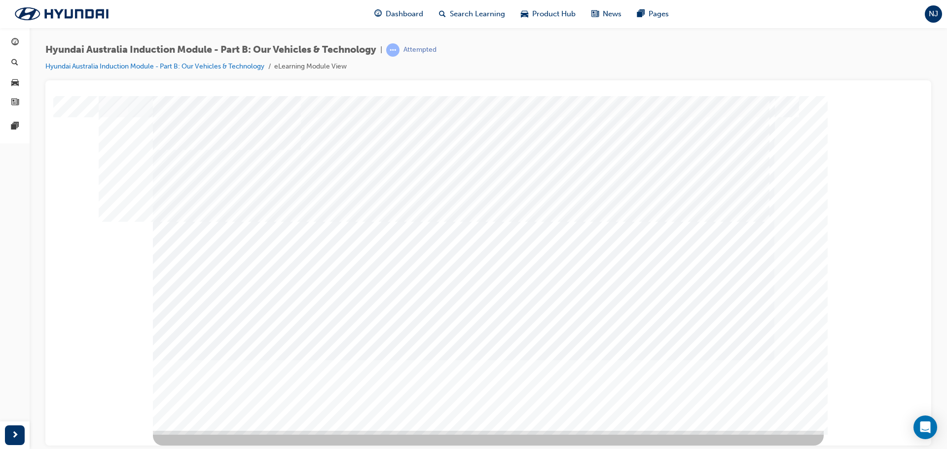
scroll to position [0, 0]
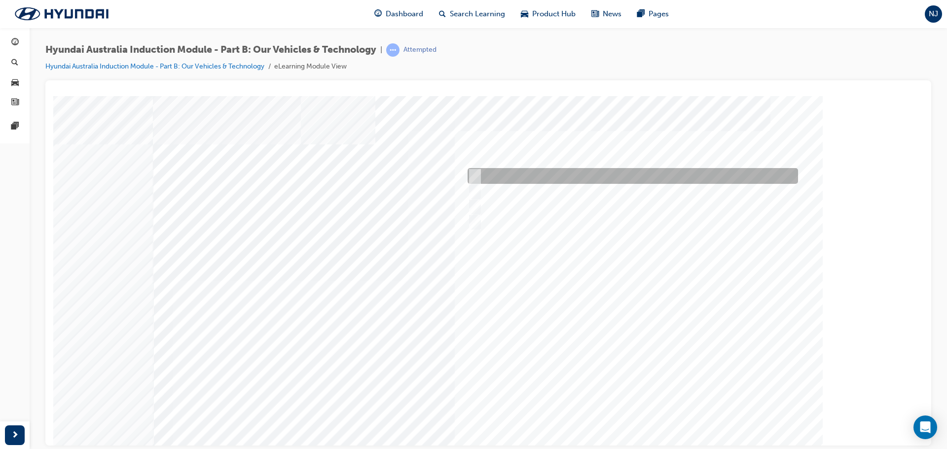
click at [469, 173] on input "Performance" at bounding box center [472, 176] width 11 height 11
checkbox input "true"
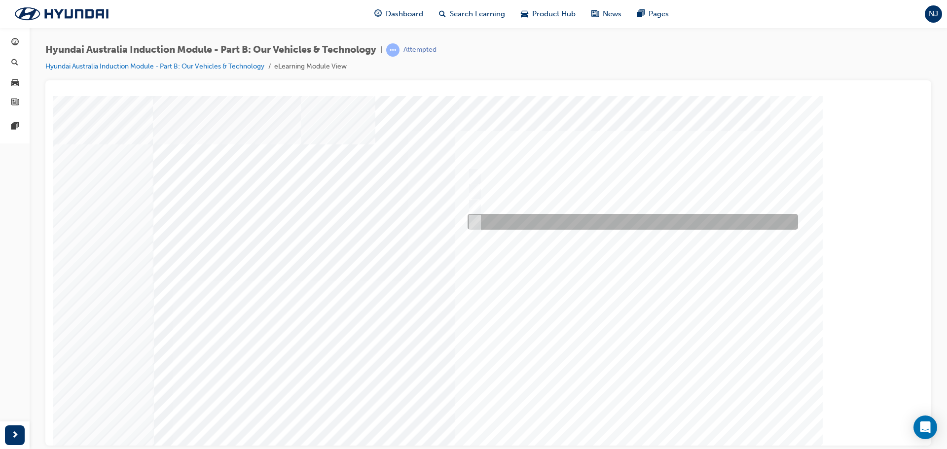
click at [483, 217] on div at bounding box center [630, 222] width 330 height 16
checkbox input "true"
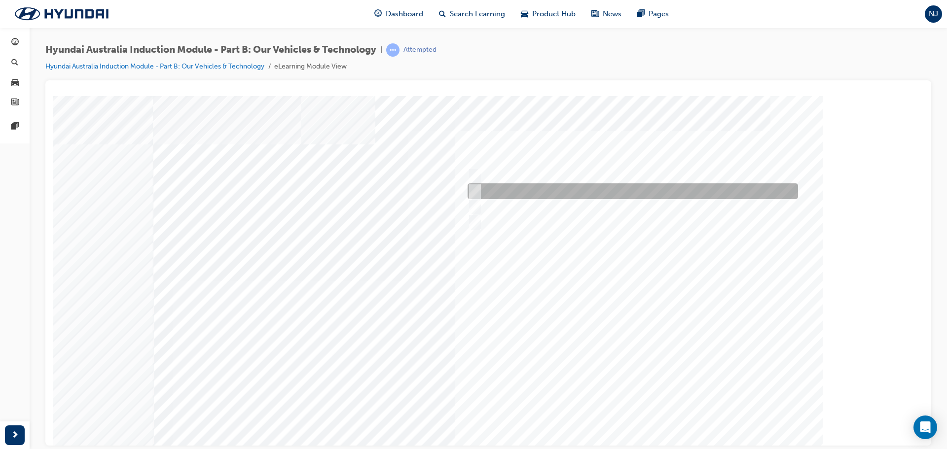
click at [480, 186] on div at bounding box center [630, 191] width 330 height 16
checkbox input "true"
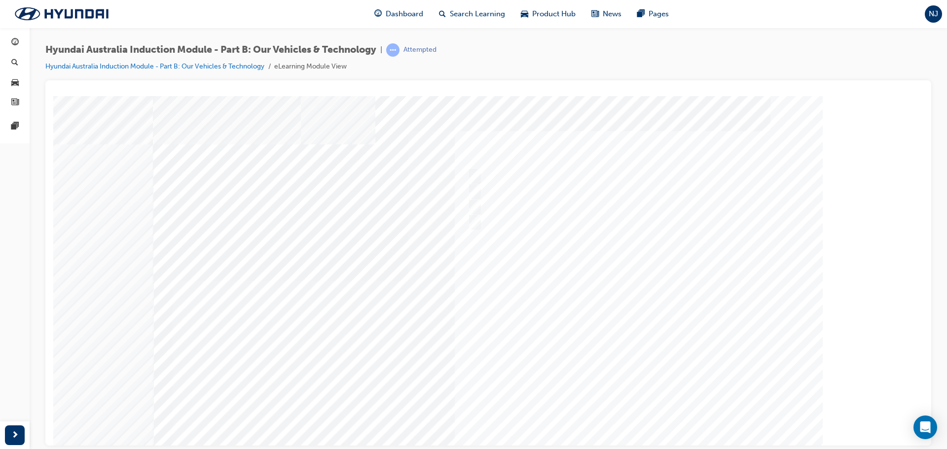
click at [640, 414] on div at bounding box center [488, 273] width 671 height 355
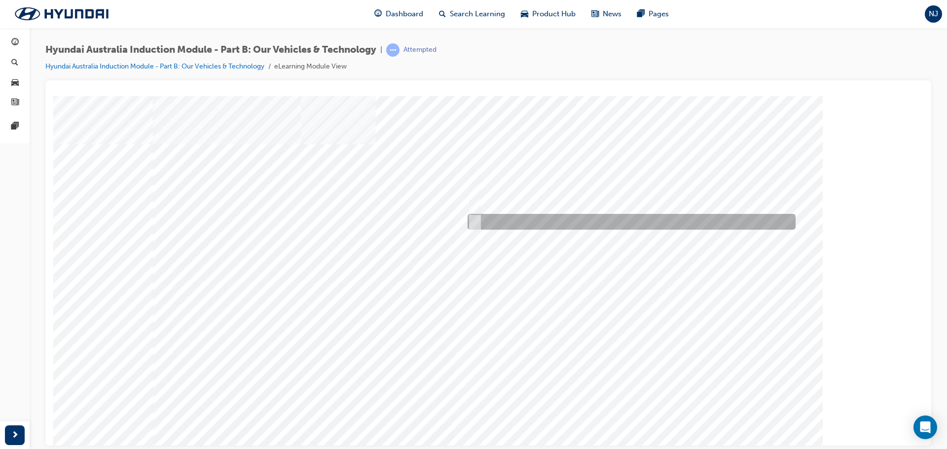
click at [482, 218] on div at bounding box center [629, 222] width 328 height 16
radio input "true"
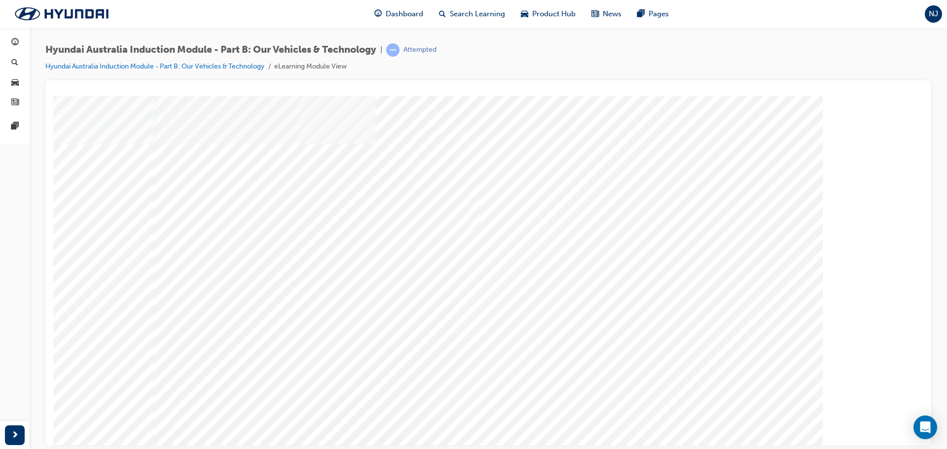
click at [643, 412] on div at bounding box center [488, 273] width 671 height 355
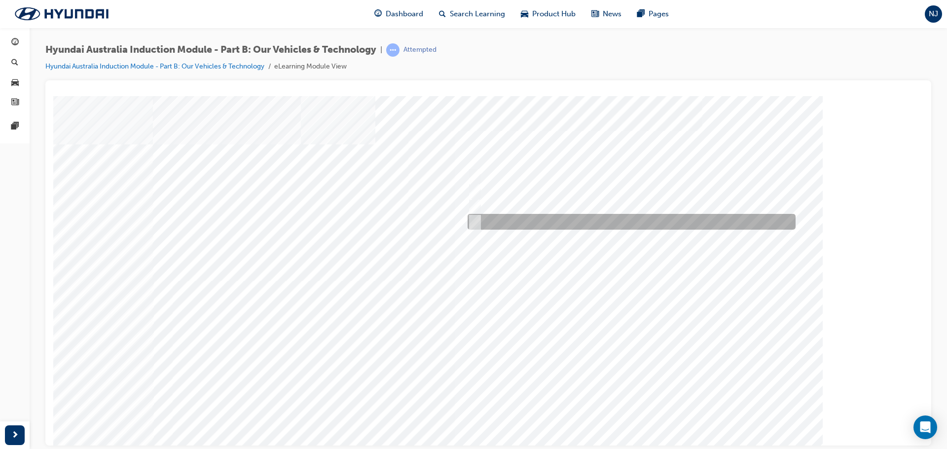
click at [472, 221] on input "Everyday sports car" at bounding box center [472, 222] width 11 height 11
checkbox input "true"
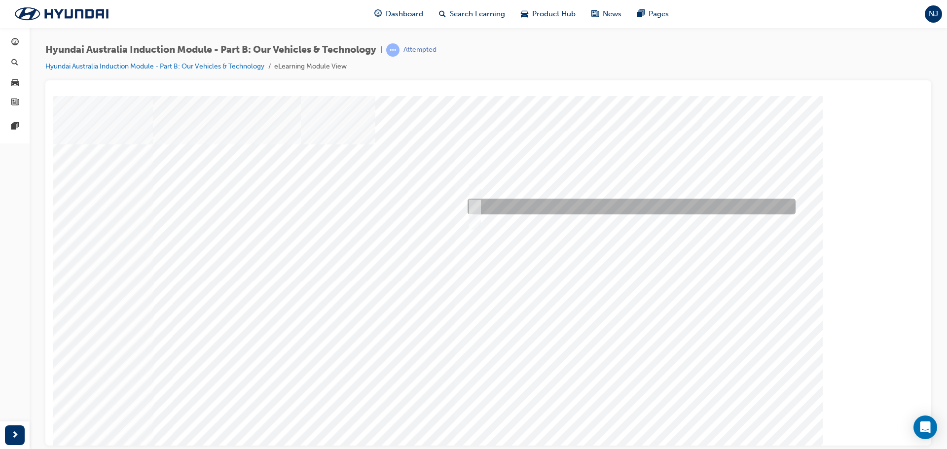
click at [472, 207] on input "Road to racetrack" at bounding box center [472, 206] width 11 height 11
checkbox input "true"
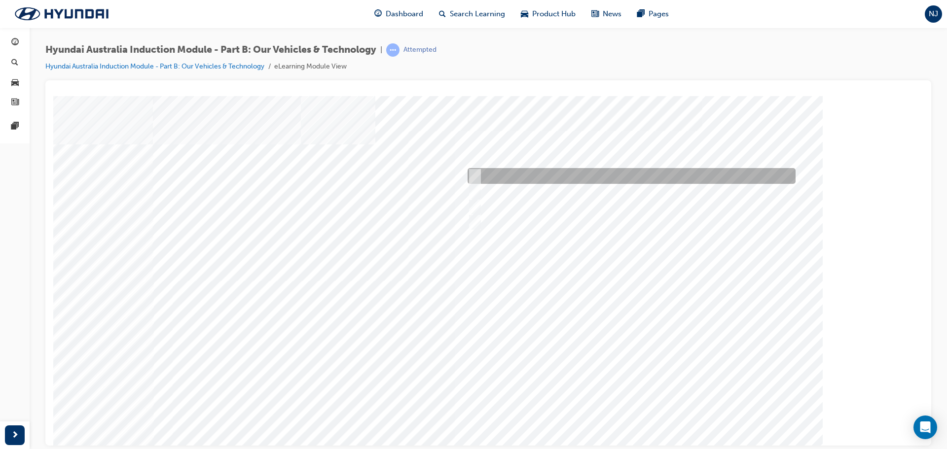
click at [472, 172] on input "Corner rascal" at bounding box center [472, 176] width 11 height 11
checkbox input "true"
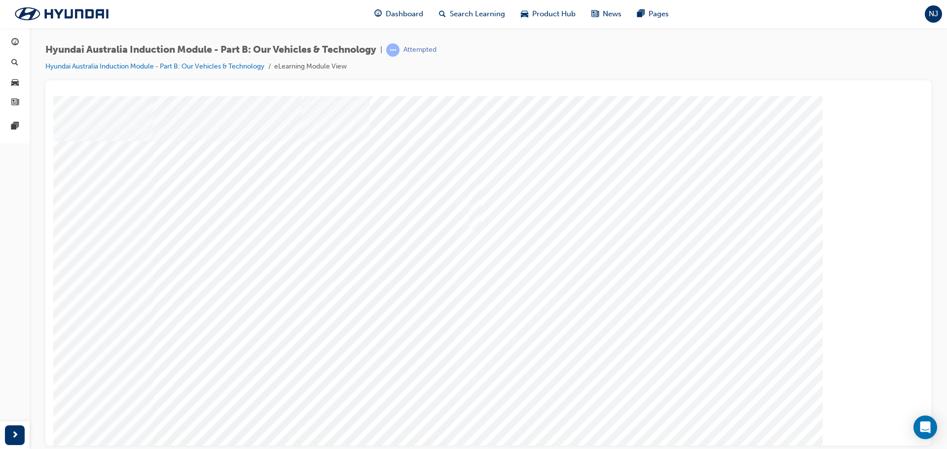
click at [656, 410] on div at bounding box center [488, 273] width 671 height 355
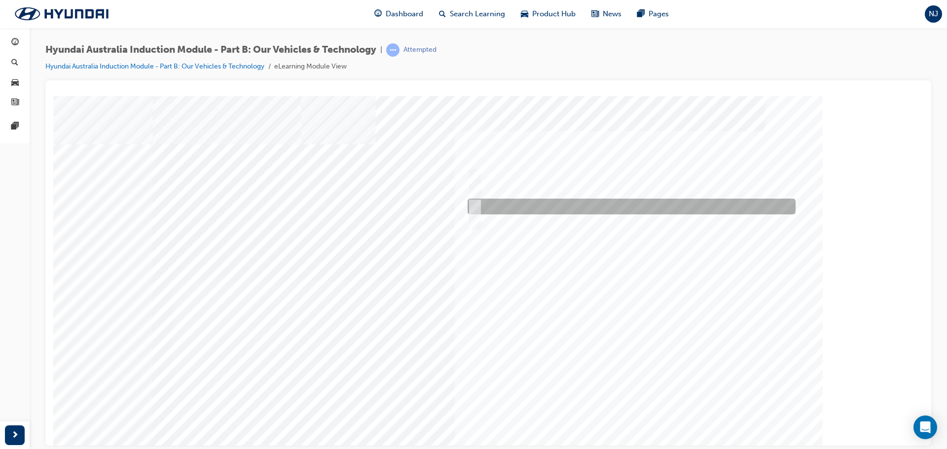
click at [468, 204] on input "Plug-in Hybrid" at bounding box center [472, 206] width 11 height 11
checkbox input "true"
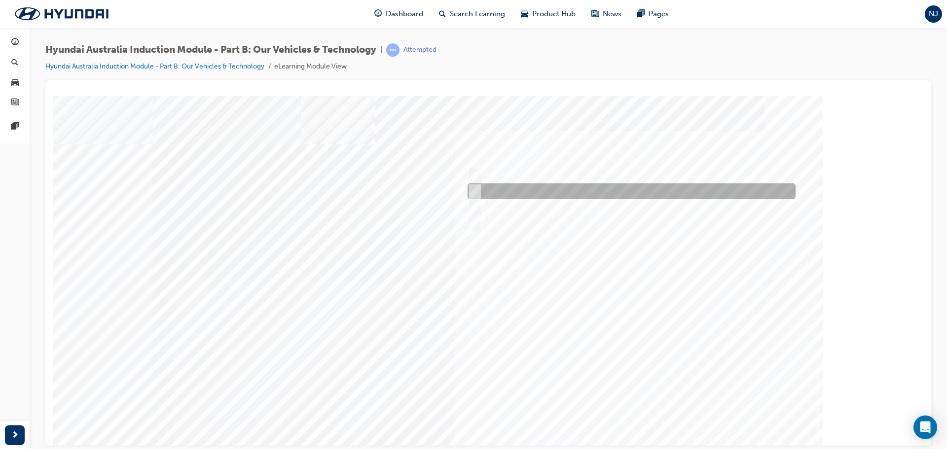
click at [470, 186] on input "Hybrid" at bounding box center [472, 191] width 11 height 11
checkbox input "true"
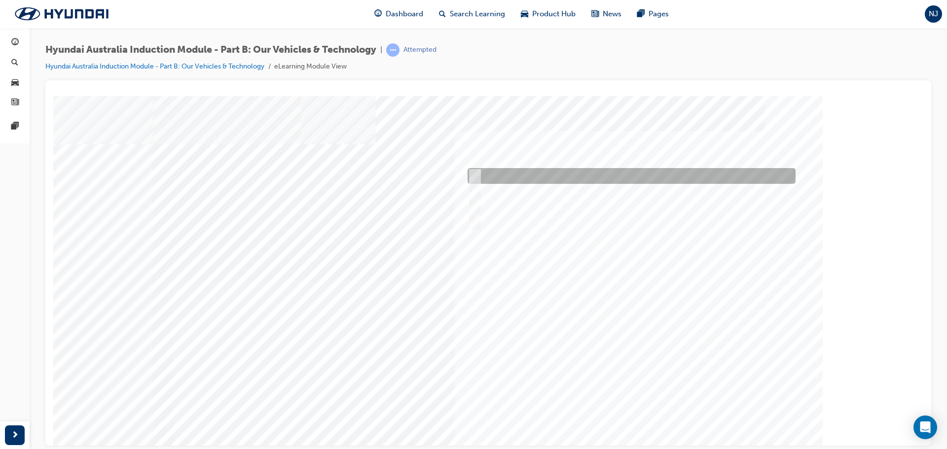
click at [473, 172] on input "Electric" at bounding box center [472, 176] width 11 height 11
checkbox input "true"
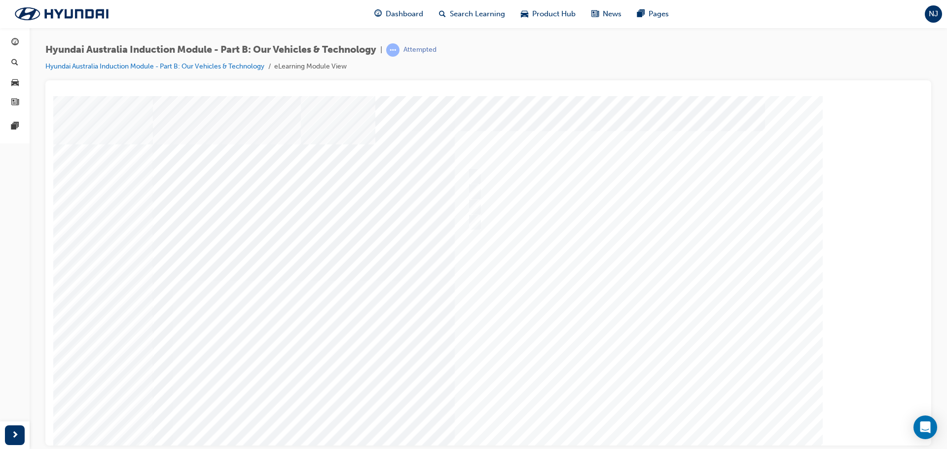
click at [625, 415] on div at bounding box center [488, 273] width 671 height 355
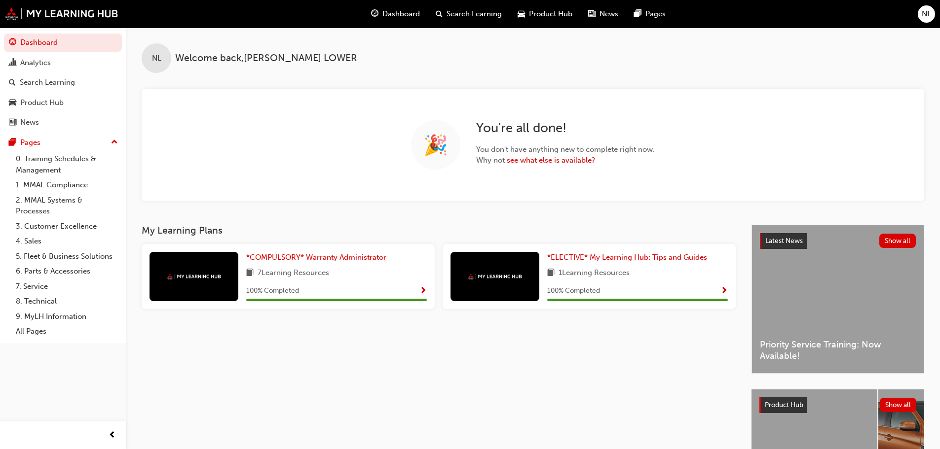
click at [385, 12] on span "Dashboard" at bounding box center [400, 13] width 37 height 11
click at [454, 18] on span "Search Learning" at bounding box center [473, 13] width 55 height 11
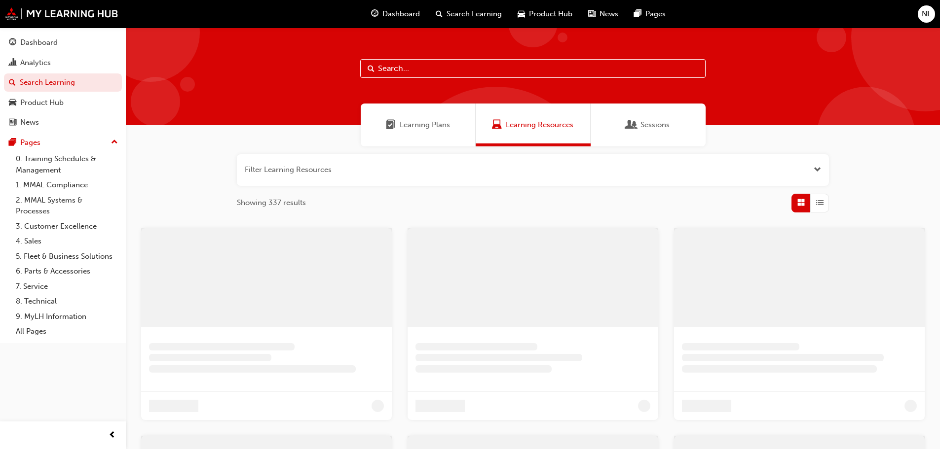
click at [529, 18] on span "Product Hub" at bounding box center [550, 13] width 43 height 11
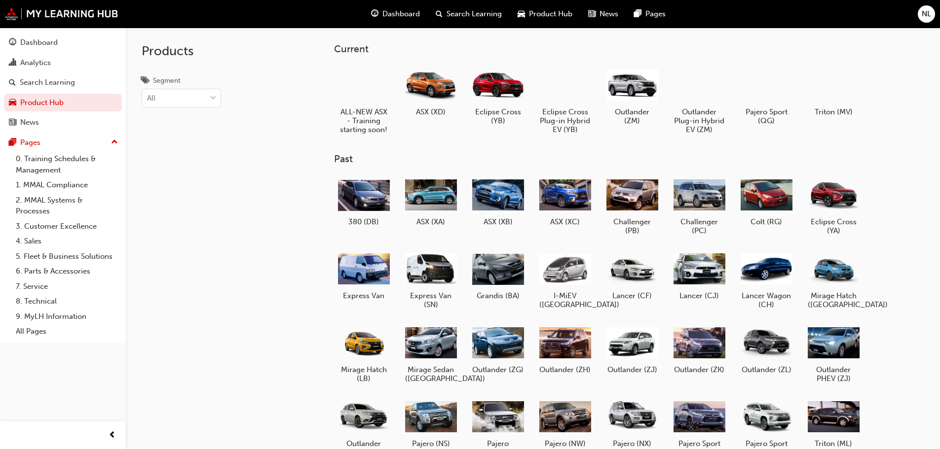
click at [618, 15] on div "News" at bounding box center [603, 14] width 46 height 20
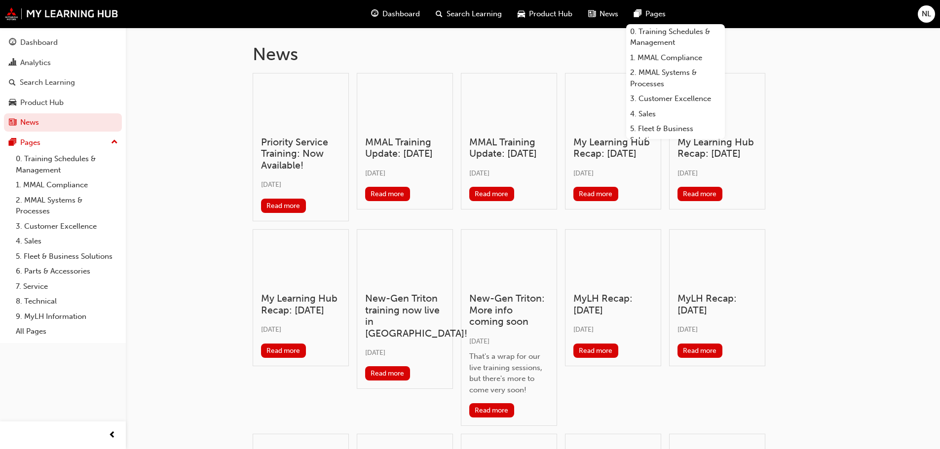
click at [662, 16] on span "Pages" at bounding box center [655, 13] width 20 height 11
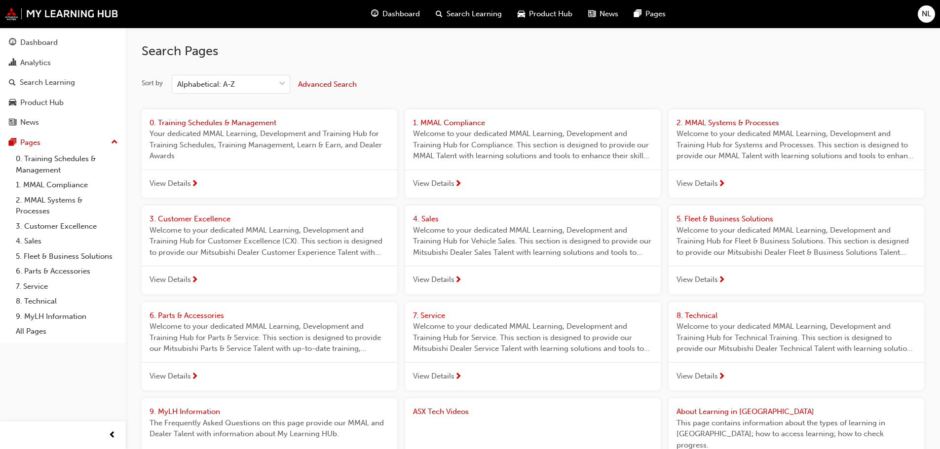
click at [396, 13] on span "Dashboard" at bounding box center [400, 13] width 37 height 11
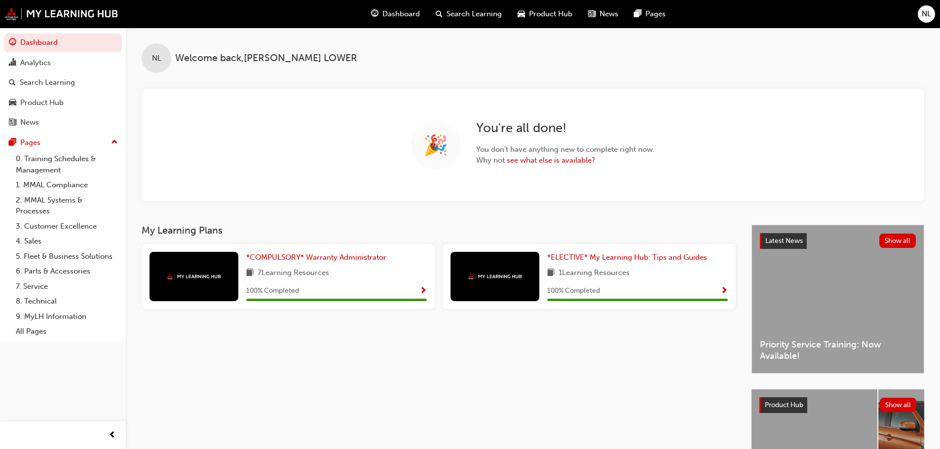
click at [388, 14] on span "Dashboard" at bounding box center [400, 13] width 37 height 11
click at [778, 115] on div "🎉 You're all done! You don't have anything new to complete right now. Why not s…" at bounding box center [533, 145] width 782 height 112
click at [927, 21] on div "NL" at bounding box center [925, 13] width 17 height 17
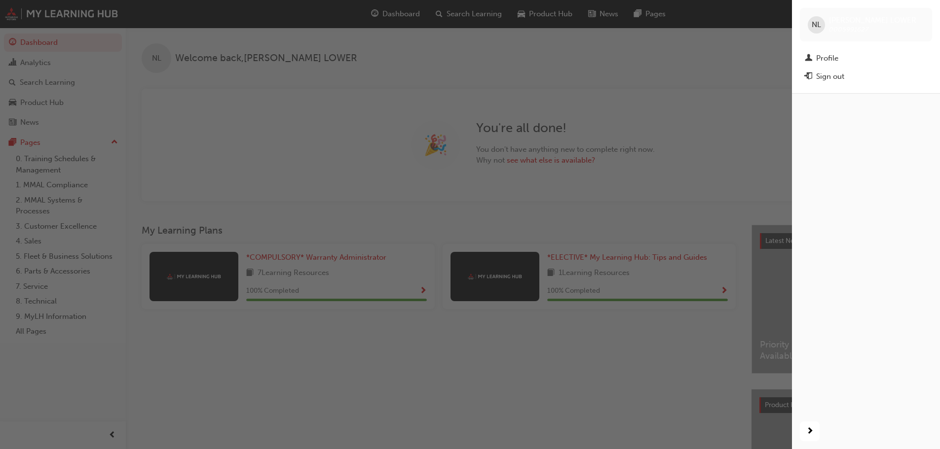
click at [825, 21] on div "NL NATALIE LOWER 0005991627" at bounding box center [866, 25] width 132 height 34
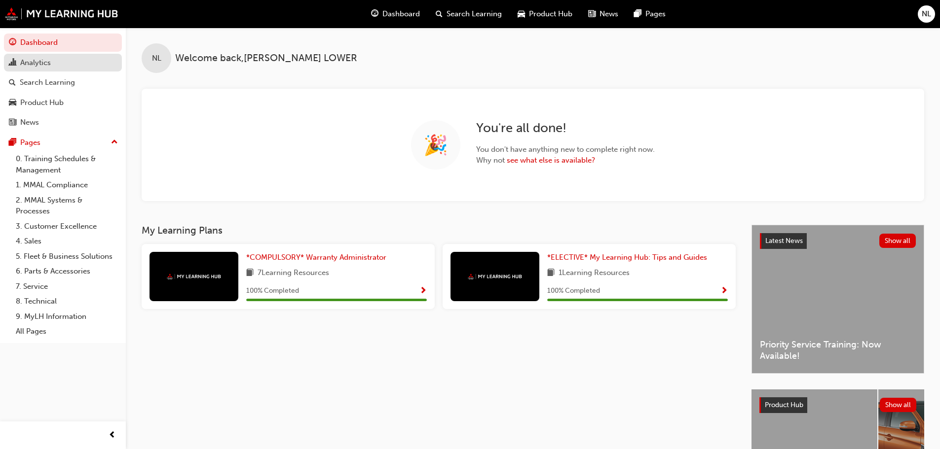
click at [45, 68] on div "Analytics" at bounding box center [63, 63] width 108 height 12
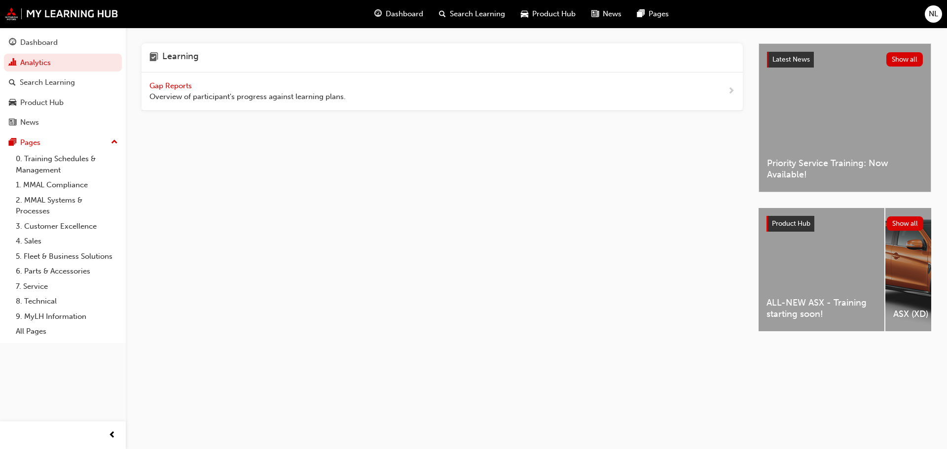
click at [174, 85] on span "Gap Reports" at bounding box center [171, 85] width 44 height 9
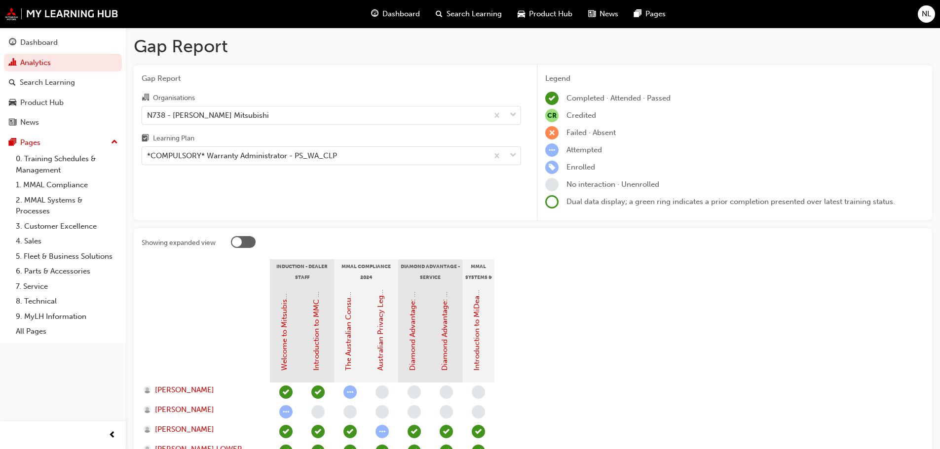
scroll to position [115, 0]
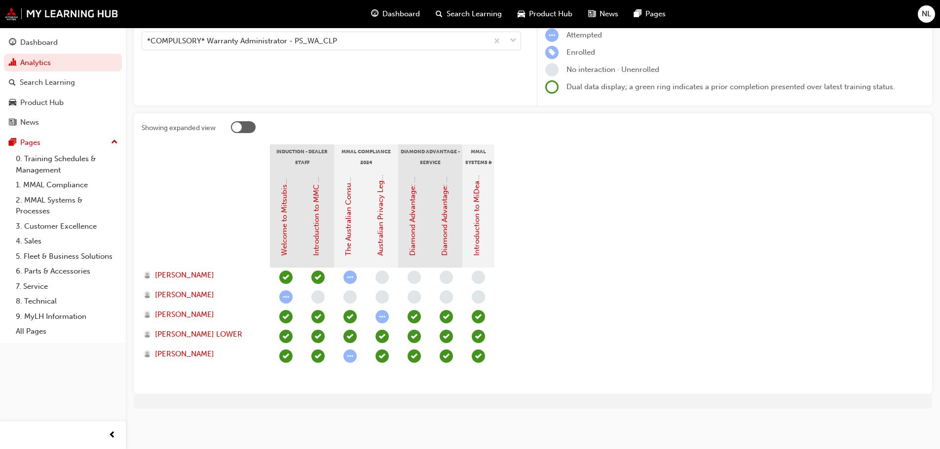
click at [240, 126] on div at bounding box center [237, 127] width 10 height 10
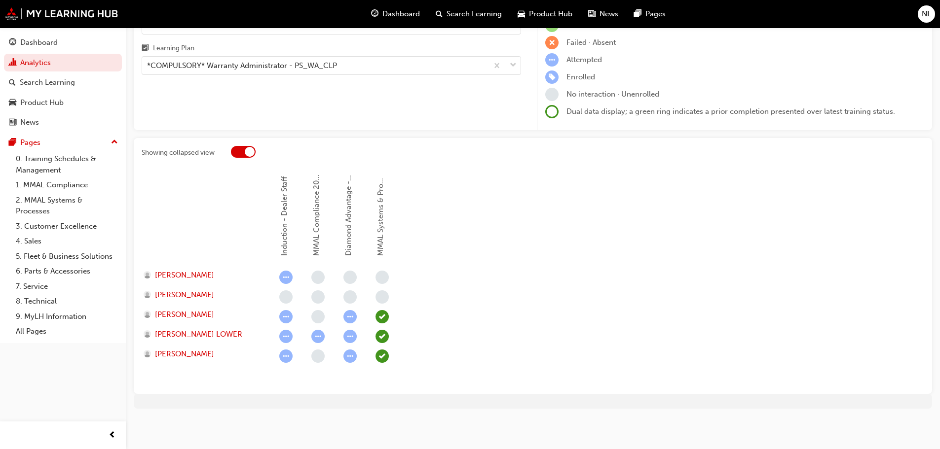
scroll to position [90, 0]
click at [248, 147] on div at bounding box center [250, 152] width 10 height 10
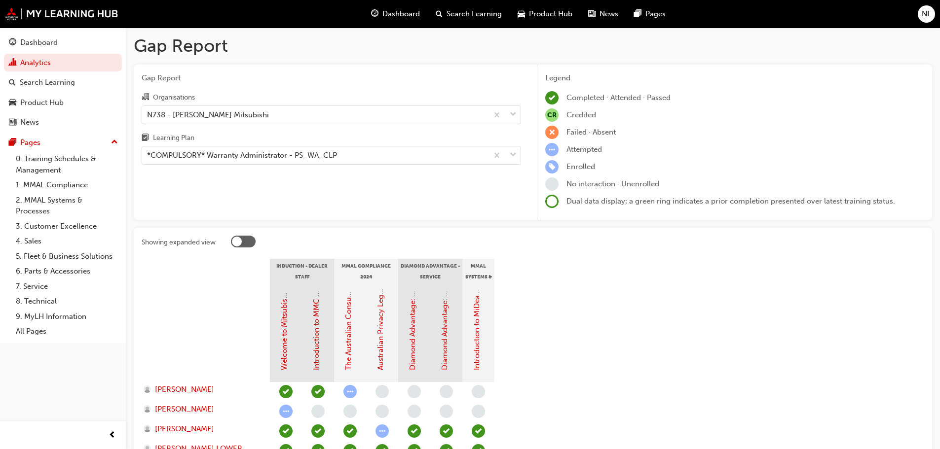
scroll to position [0, 0]
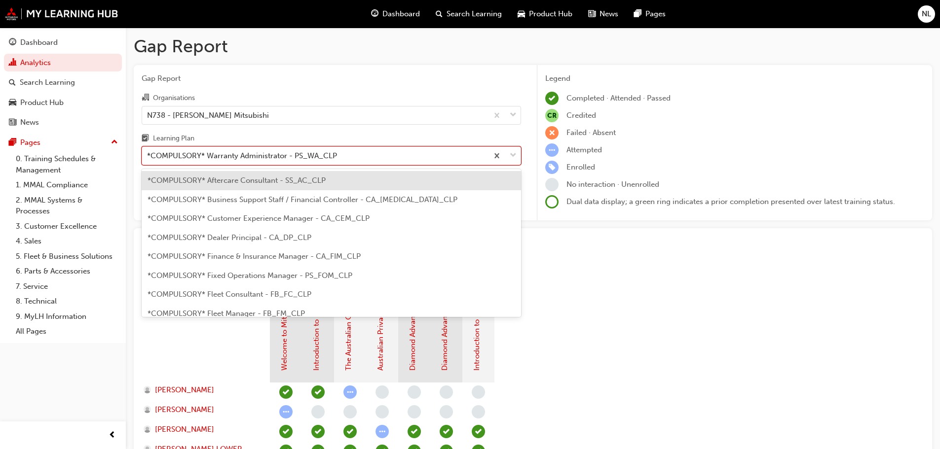
click at [237, 164] on div "*COMPULSORY* Warranty Administrator - PS_WA_CLP" at bounding box center [315, 155] width 346 height 17
click at [148, 160] on input "Learning Plan option *COMPULSORY* Aftercare Consultant - SS_AC_CLP focused, 1 o…" at bounding box center [147, 155] width 1 height 8
click at [244, 183] on span "*COMPULSORY* Aftercare Consultant - SS_AC_CLP" at bounding box center [236, 180] width 178 height 9
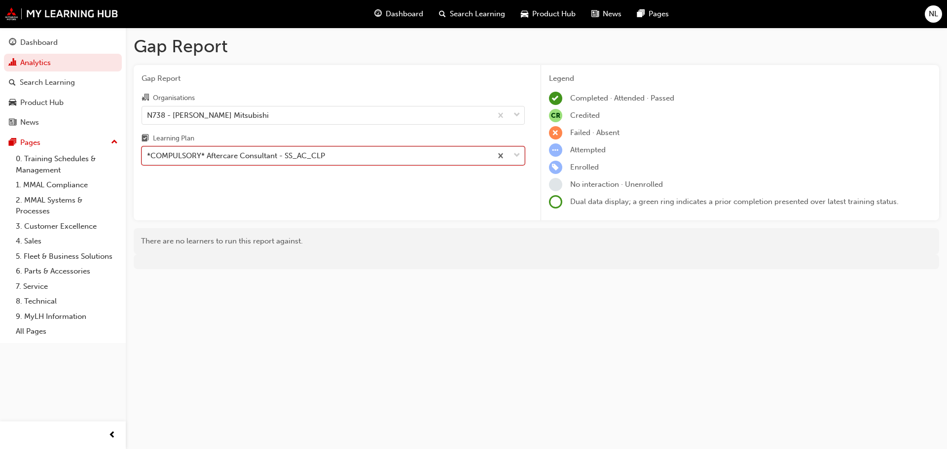
click at [255, 161] on div "*COMPULSORY* Aftercare Consultant - SS_AC_CLP" at bounding box center [236, 155] width 178 height 11
click at [148, 160] on input "Learning Plan option *COMPULSORY* Aftercare Consultant - SS_AC_CLP, selected. 0…" at bounding box center [147, 155] width 1 height 8
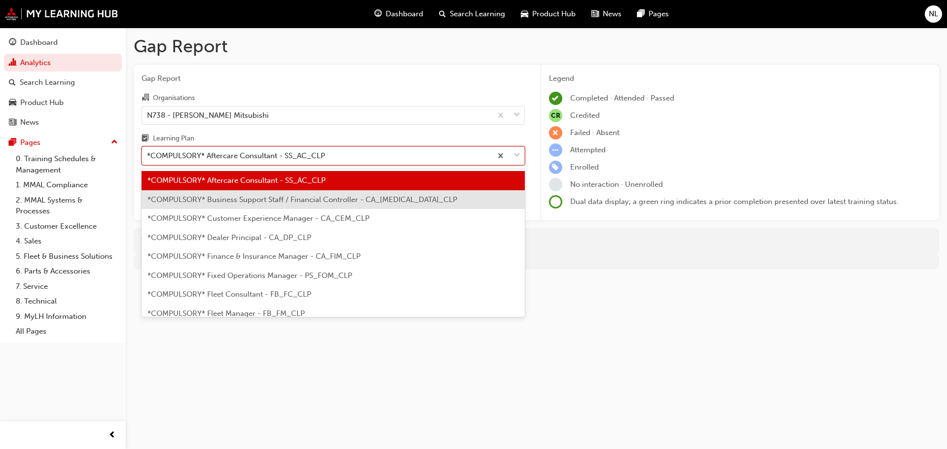
click at [226, 196] on span "*COMPULSORY* Business Support Staff / Financial Controller - CA_BSS_CLP" at bounding box center [302, 199] width 310 height 9
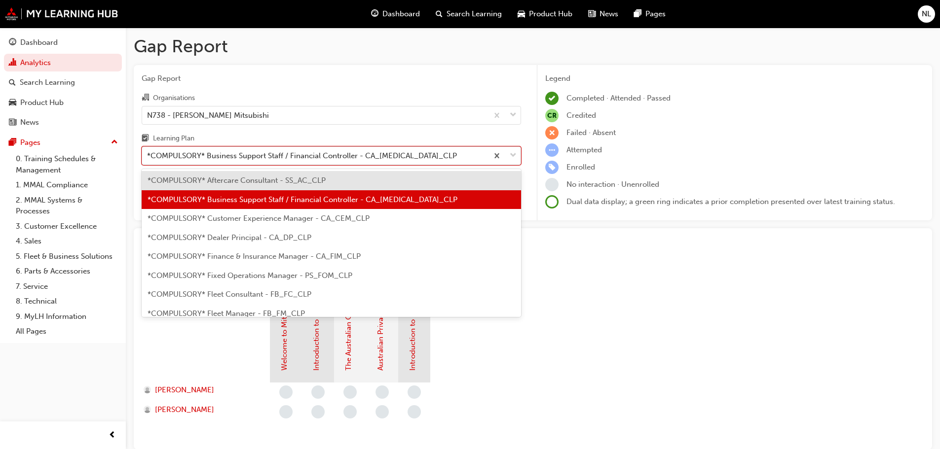
click at [237, 157] on div "*COMPULSORY* Business Support Staff / Financial Controller - CA_BSS_CLP" at bounding box center [302, 155] width 310 height 11
click at [148, 157] on input "Learning Plan option *COMPULSORY* Business Support Staff / Financial Controller…" at bounding box center [147, 155] width 1 height 8
click at [223, 216] on span "*COMPULSORY* Customer Experience Manager - CA_CEM_CLP" at bounding box center [258, 218] width 222 height 9
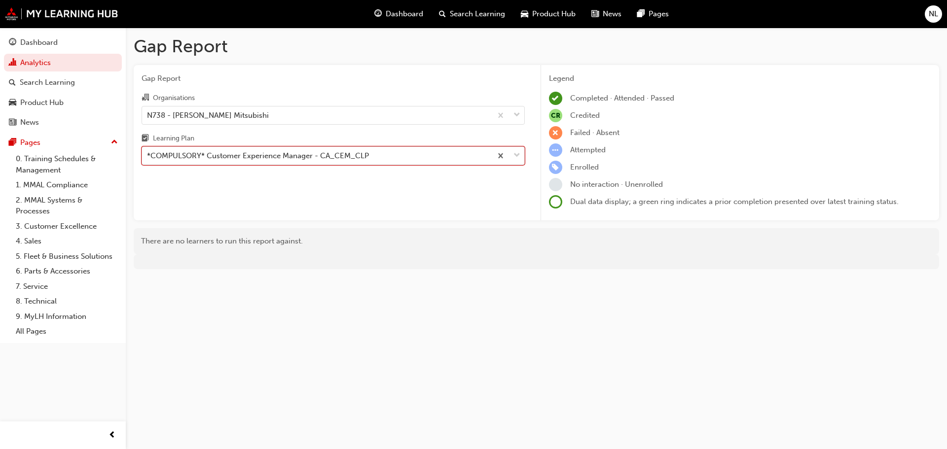
click at [262, 157] on div "*COMPULSORY* Customer Experience Manager - CA_CEM_CLP" at bounding box center [258, 155] width 222 height 11
click at [148, 157] on input "Learning Plan option *COMPULSORY* Customer Experience Manager - CA_CEM_CLP, sel…" at bounding box center [147, 155] width 1 height 8
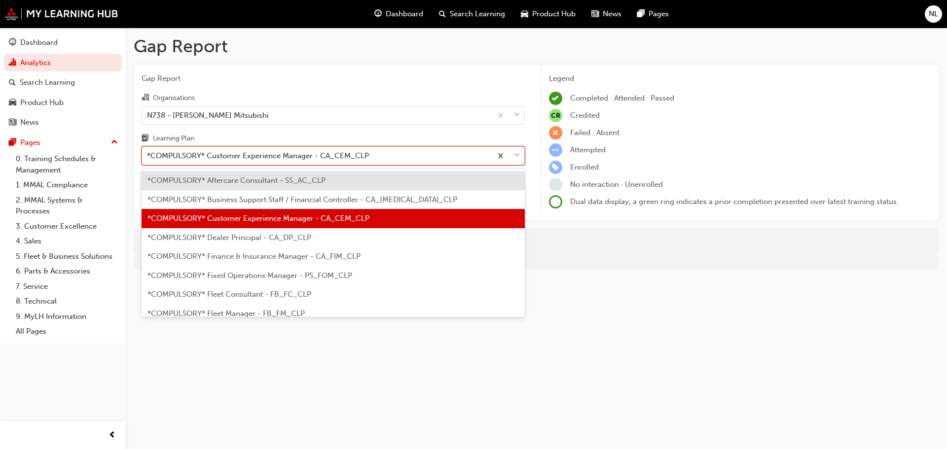
click at [245, 235] on span "*COMPULSORY* Dealer Principal - CA_DP_CLP" at bounding box center [229, 237] width 164 height 9
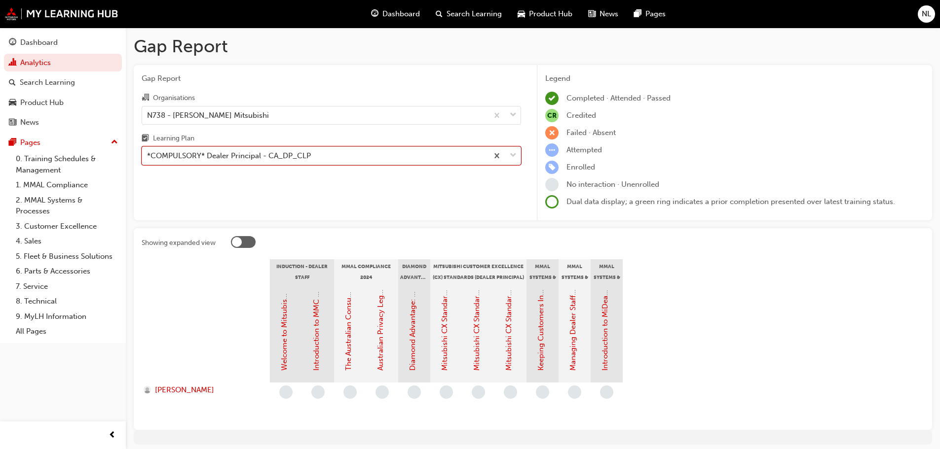
click at [255, 155] on div "*COMPULSORY* Dealer Principal - CA_DP_CLP" at bounding box center [229, 155] width 164 height 11
click at [148, 155] on input "Learning Plan option *COMPULSORY* Dealer Principal - CA_DP_CLP, selected. 0 res…" at bounding box center [147, 155] width 1 height 8
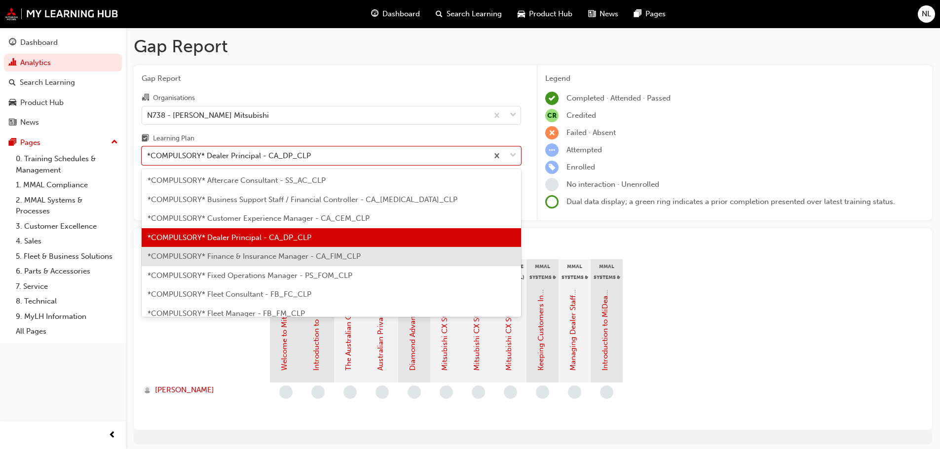
click at [231, 263] on div "*COMPULSORY* Finance & Insurance Manager - CA_FIM_CLP" at bounding box center [331, 256] width 379 height 19
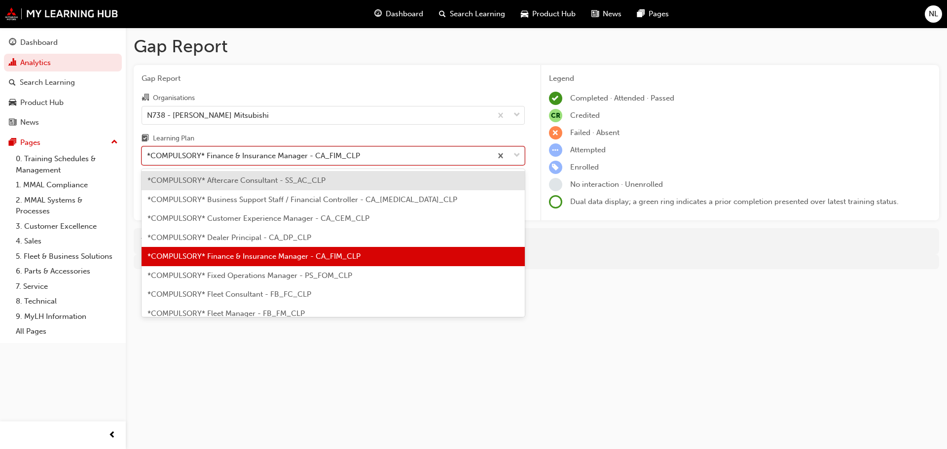
click at [250, 159] on div "*COMPULSORY* Finance & Insurance Manager - CA_FIM_CLP" at bounding box center [253, 155] width 213 height 11
click at [148, 159] on input "Learning Plan option *COMPULSORY* Finance & Insurance Manager - CA_FIM_CLP, sel…" at bounding box center [147, 155] width 1 height 8
click at [231, 283] on div "*COMPULSORY* Fixed Operations Manager - PS_FOM_CLP" at bounding box center [333, 275] width 383 height 19
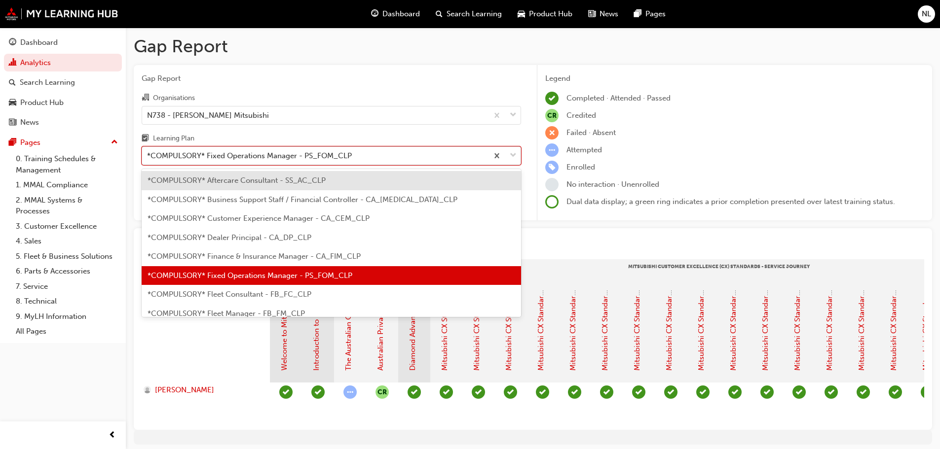
click at [213, 163] on div "*COMPULSORY* Fixed Operations Manager - PS_FOM_CLP" at bounding box center [315, 155] width 346 height 17
click at [148, 160] on input "Learning Plan option *COMPULSORY* Fixed Operations Manager - PS_FOM_CLP, select…" at bounding box center [147, 155] width 1 height 8
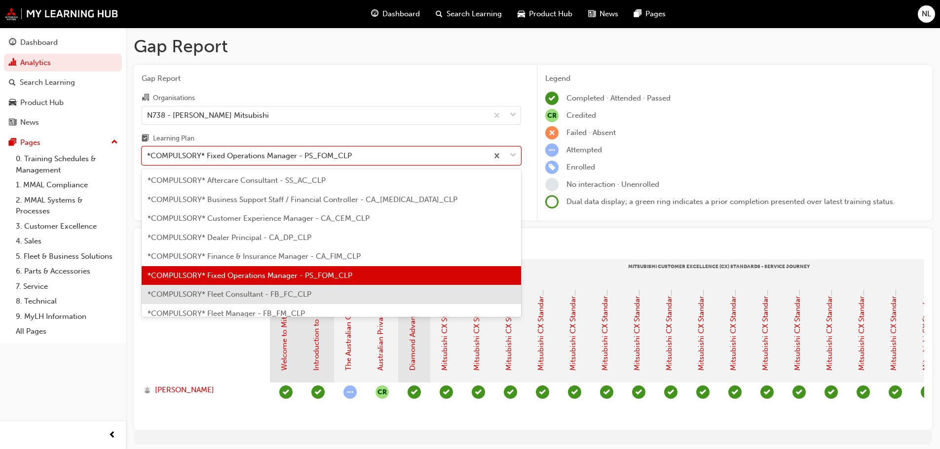
click at [206, 291] on span "*COMPULSORY* Fleet Consultant - FB_FC_CLP" at bounding box center [229, 294] width 164 height 9
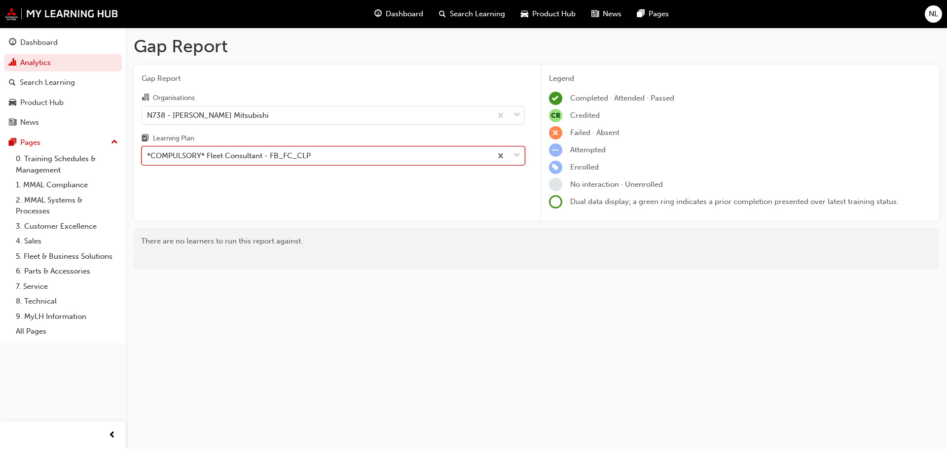
click at [284, 152] on div "*COMPULSORY* Fleet Consultant - FB_FC_CLP" at bounding box center [229, 155] width 164 height 11
click at [148, 152] on input "Learning Plan option *COMPULSORY* Fleet Consultant - FB_FC_CLP, selected. 0 res…" at bounding box center [147, 155] width 1 height 8
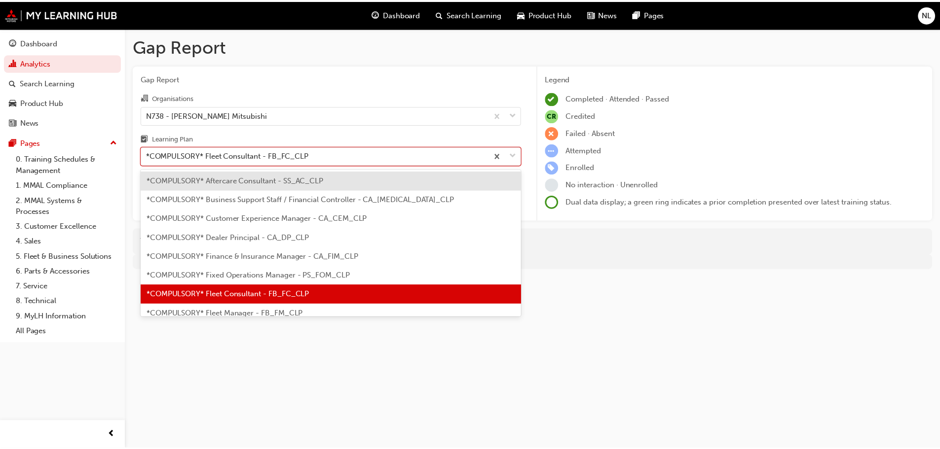
scroll to position [99, 0]
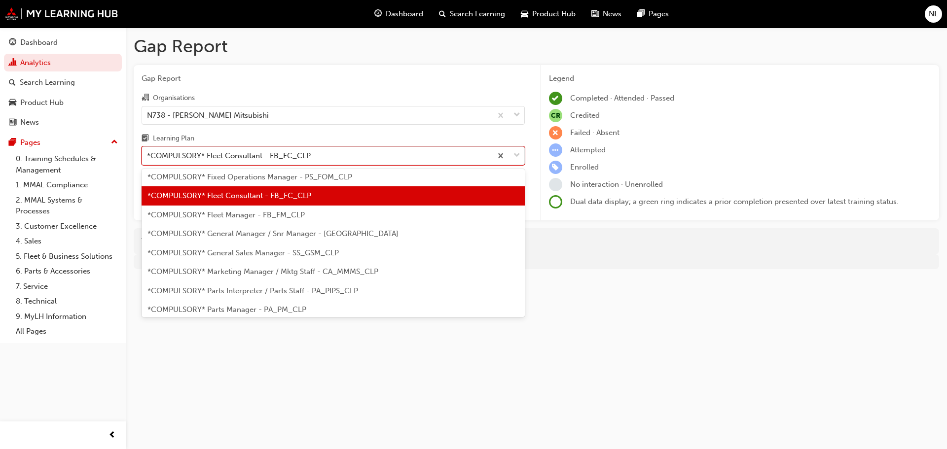
click at [241, 219] on div "*COMPULSORY* Fleet Manager - FB_FM_CLP" at bounding box center [333, 215] width 383 height 19
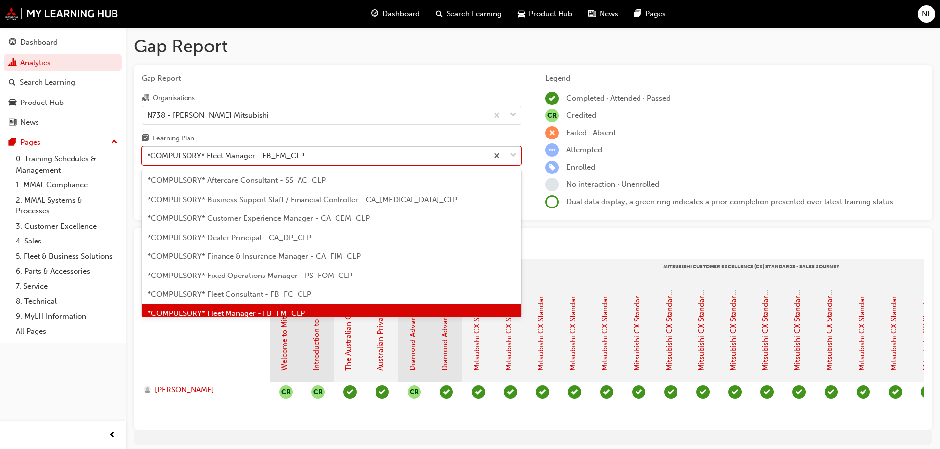
click at [235, 154] on div "*COMPULSORY* Fleet Manager - FB_FM_CLP" at bounding box center [225, 155] width 157 height 11
click at [148, 154] on input "Learning Plan option *COMPULSORY* Fleet Manager - FB_FM_CLP, selected. option *…" at bounding box center [147, 155] width 1 height 8
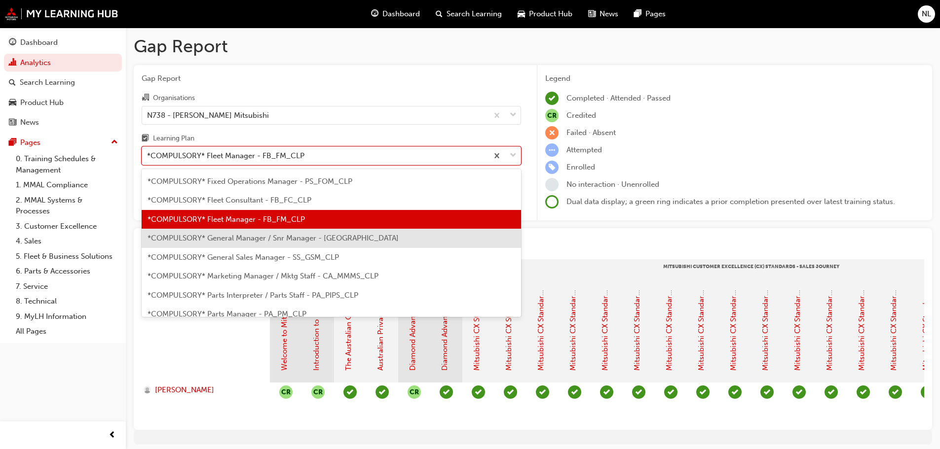
scroll to position [111, 0]
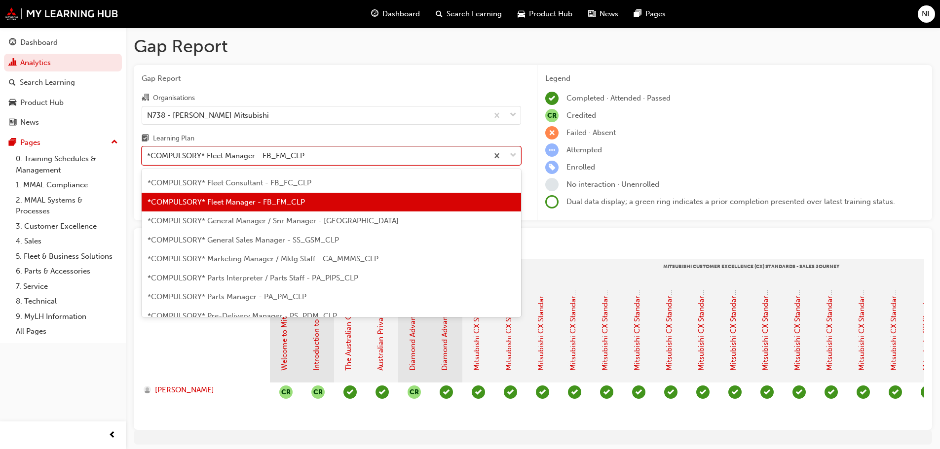
click at [257, 219] on span "*COMPULSORY* General Manager / Snr Manager - CA_GM_CLP" at bounding box center [272, 221] width 251 height 9
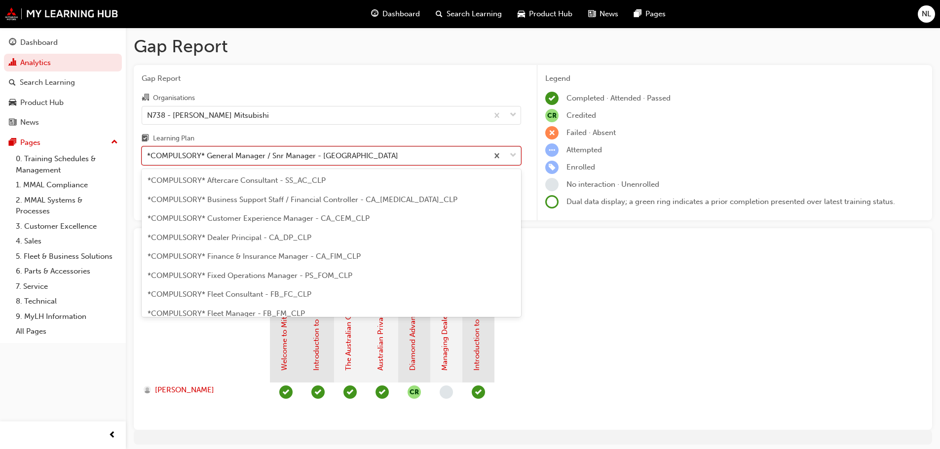
click at [271, 147] on div "*COMPULSORY* General Manager / Snr Manager - CA_GM_CLP" at bounding box center [315, 155] width 346 height 17
click at [148, 151] on input "Learning Plan option *COMPULSORY* General Manager / Snr Manager - CA_GM_CLP, se…" at bounding box center [147, 155] width 1 height 8
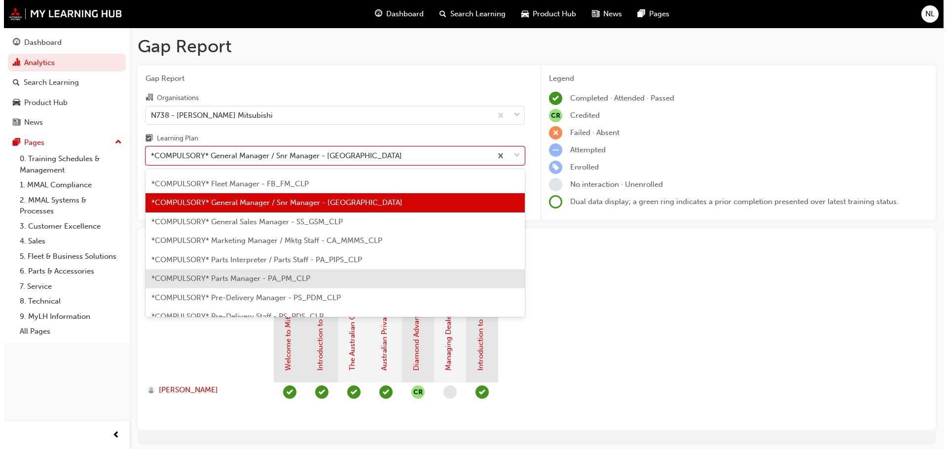
scroll to position [130, 0]
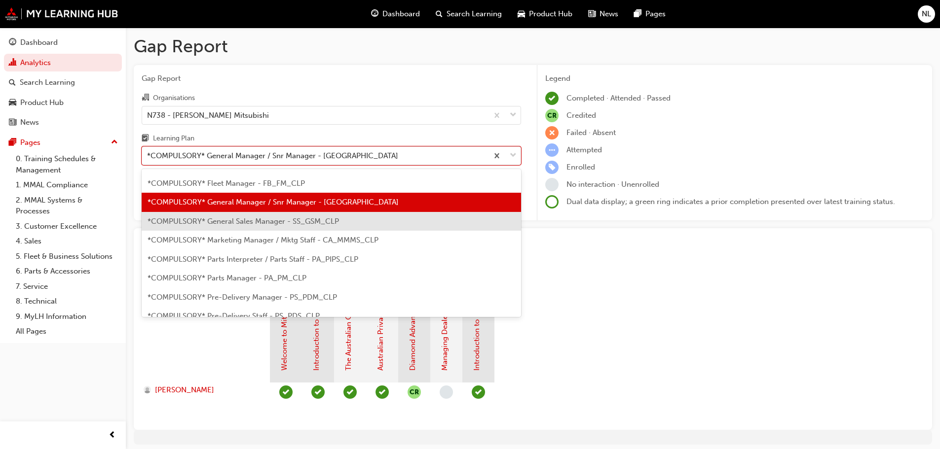
click at [230, 226] on div "*COMPULSORY* General Sales Manager - SS_GSM_CLP" at bounding box center [331, 221] width 379 height 19
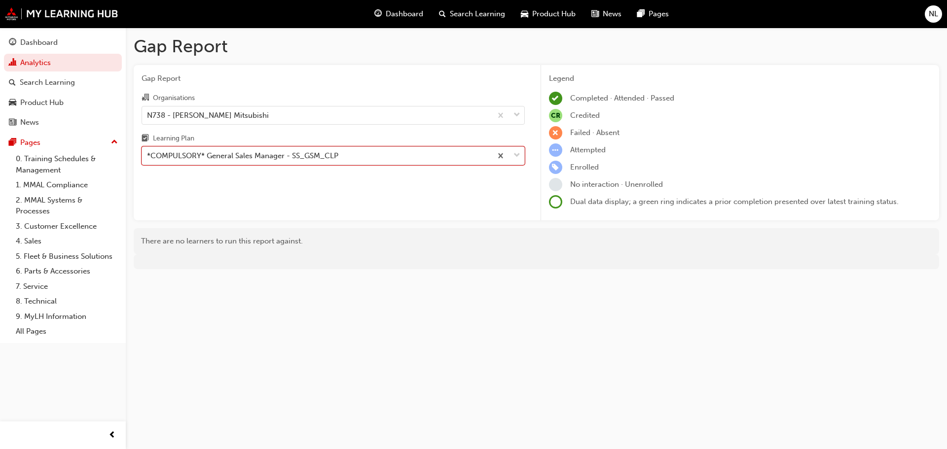
click at [254, 142] on div "Learning Plan" at bounding box center [333, 140] width 383 height 14
click at [148, 151] on input "Learning Plan option *COMPULSORY* General Sales Manager - SS_GSM_CLP, selected.…" at bounding box center [147, 155] width 1 height 8
click at [253, 149] on div "*COMPULSORY* General Sales Manager - SS_GSM_CLP" at bounding box center [317, 155] width 350 height 17
click at [148, 151] on input "Learning Plan option *COMPULSORY* General Sales Manager - SS_GSM_CLP, selected.…" at bounding box center [147, 155] width 1 height 8
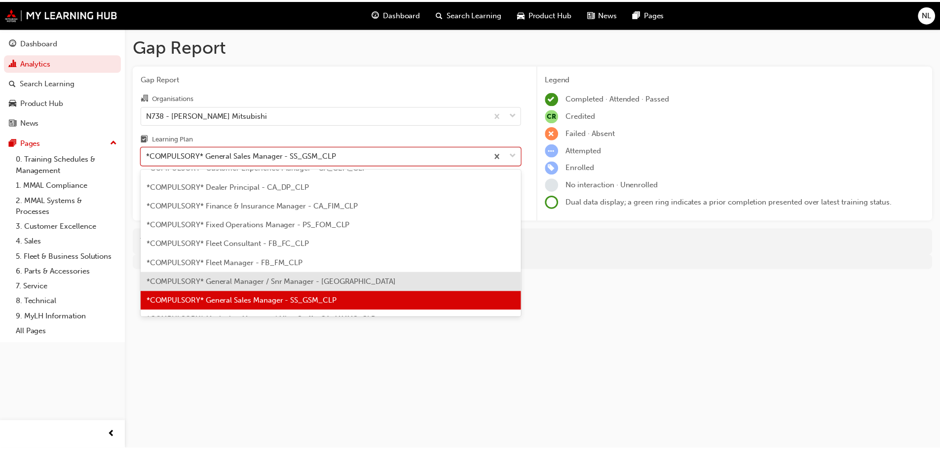
scroll to position [149, 0]
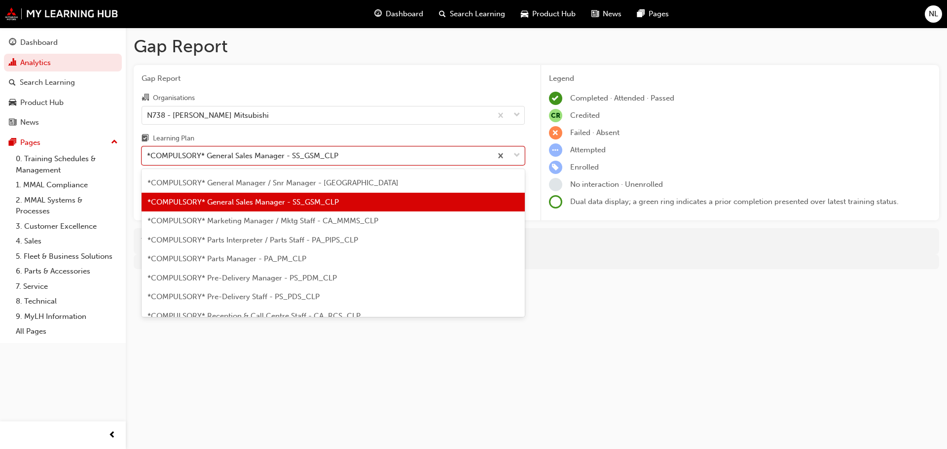
click at [254, 226] on div "*COMPULSORY* Marketing Manager / Mktg Staff - CA_MMMS_CLP" at bounding box center [333, 221] width 383 height 19
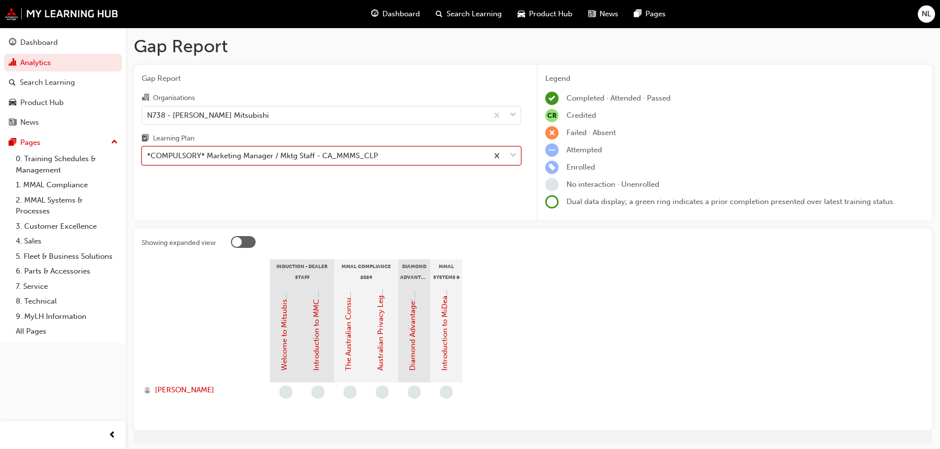
click at [260, 153] on div "*COMPULSORY* Marketing Manager / Mktg Staff - CA_MMMS_CLP" at bounding box center [262, 155] width 231 height 11
click at [148, 153] on input "Learning Plan option *COMPULSORY* Marketing Manager / Mktg Staff - CA_MMMS_CLP,…" at bounding box center [147, 155] width 1 height 8
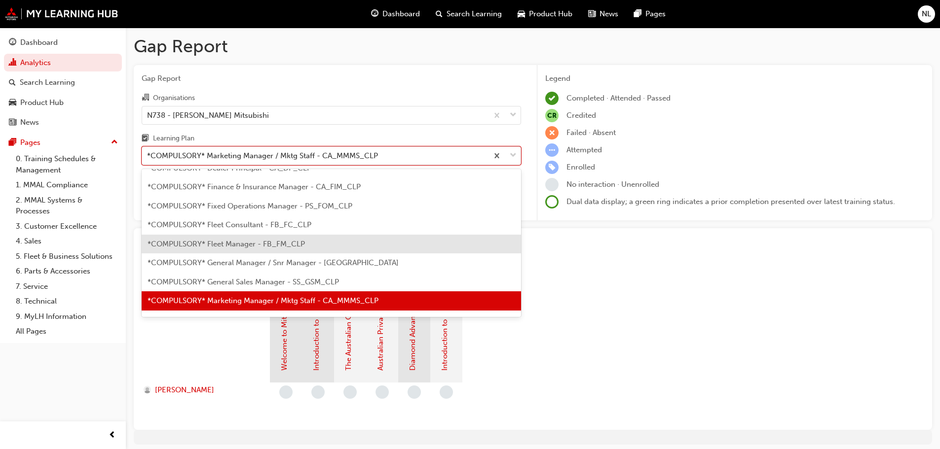
scroll to position [168, 0]
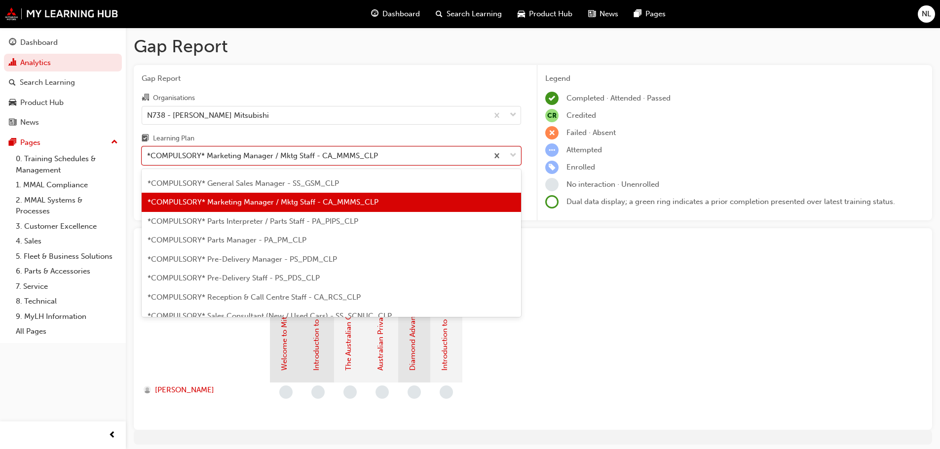
click at [349, 225] on span "*COMPULSORY* Parts Interpreter / Parts Staff - PA_PIPS_CLP" at bounding box center [252, 221] width 211 height 9
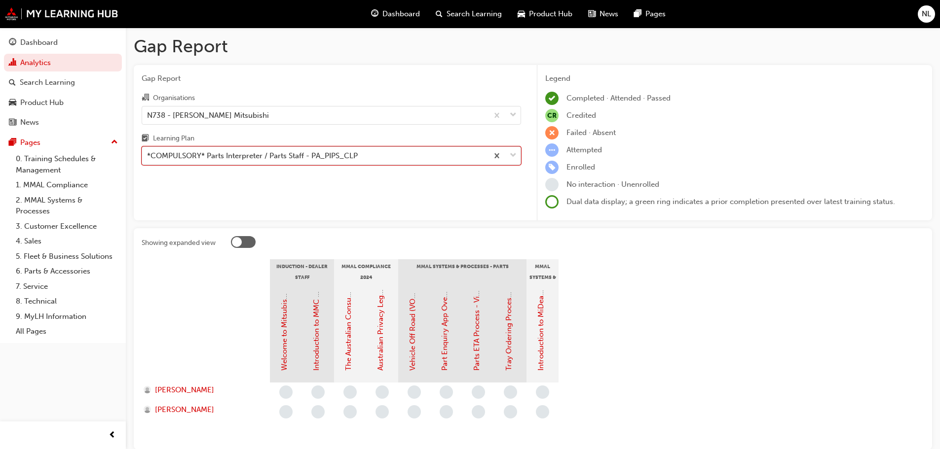
click at [278, 152] on div "*COMPULSORY* Parts Interpreter / Parts Staff - PA_PIPS_CLP" at bounding box center [252, 155] width 211 height 11
click at [148, 152] on input "Learning Plan option *COMPULSORY* Parts Interpreter / Parts Staff - PA_PIPS_CLP…" at bounding box center [147, 155] width 1 height 8
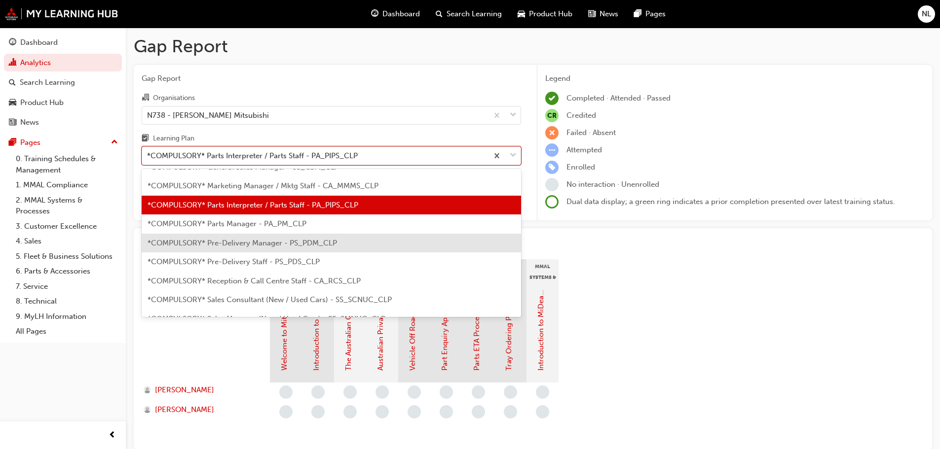
scroll to position [187, 0]
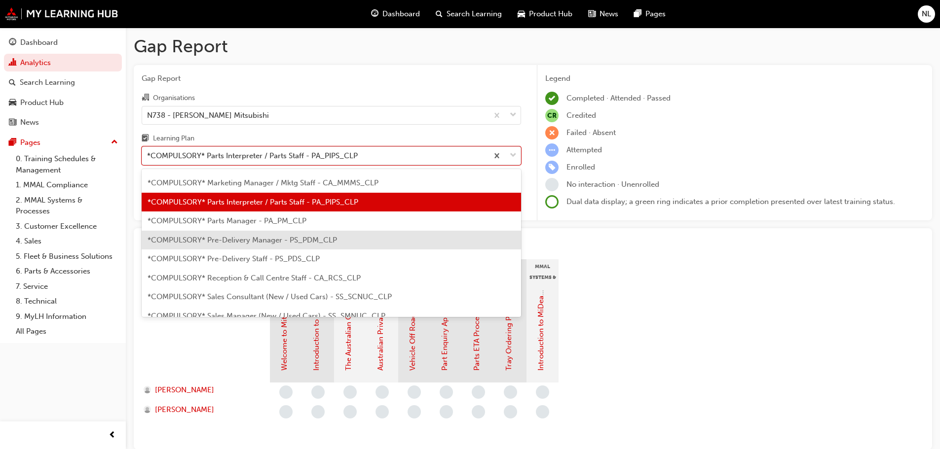
click at [245, 228] on div "*COMPULSORY* Parts Manager - PA_PM_CLP" at bounding box center [331, 221] width 379 height 19
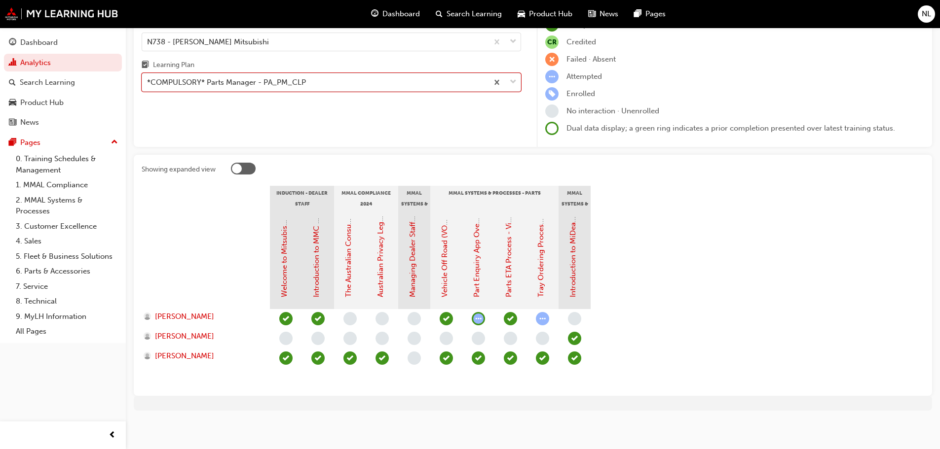
scroll to position [75, 0]
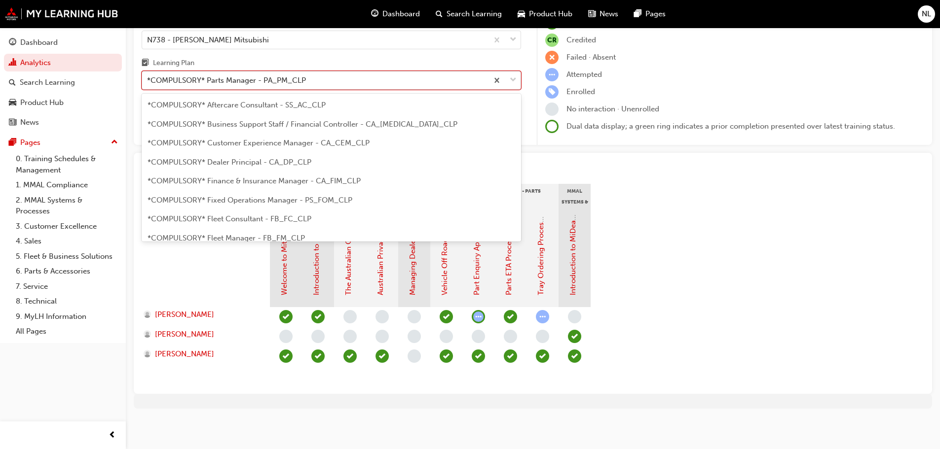
click at [192, 82] on div "*COMPULSORY* Parts Manager - PA_PM_CLP" at bounding box center [226, 80] width 159 height 11
click at [148, 82] on input "Learning Plan option *COMPULSORY* Parts Manager - PA_PM_CLP, selected. option *…" at bounding box center [147, 80] width 1 height 8
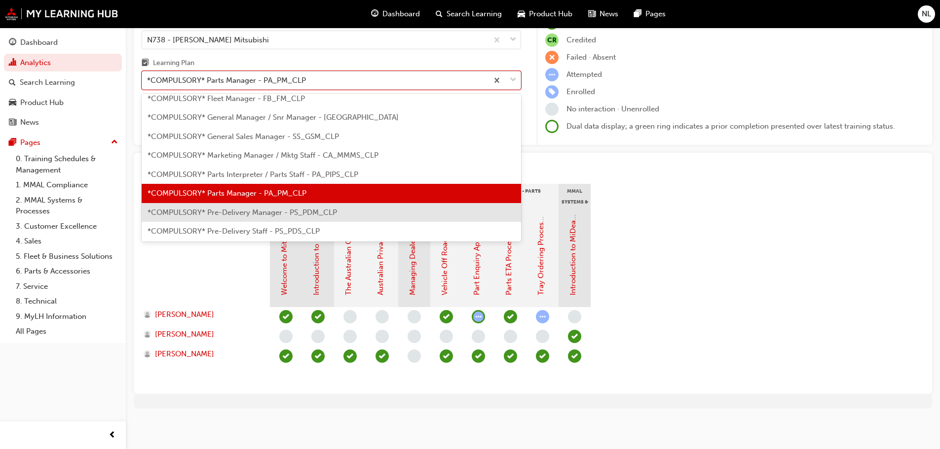
scroll to position [157, 0]
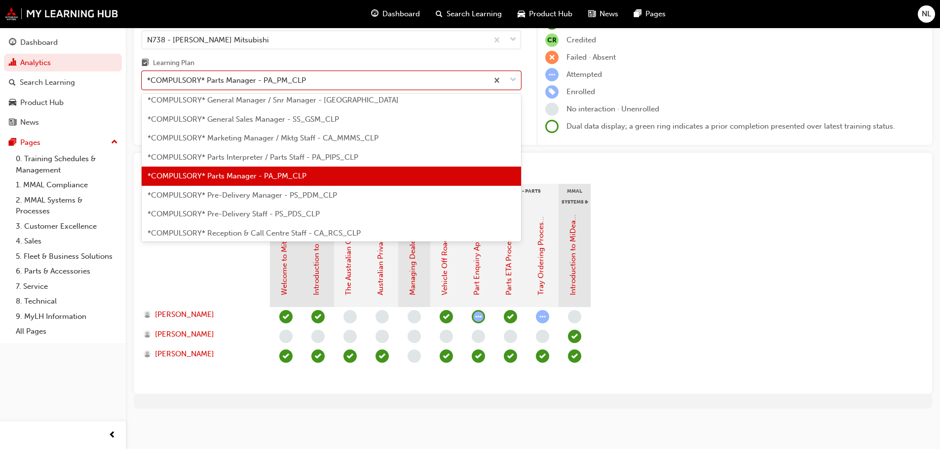
click at [225, 193] on span "*COMPULSORY* Pre-Delivery Manager - PS_PDM_CLP" at bounding box center [241, 195] width 189 height 9
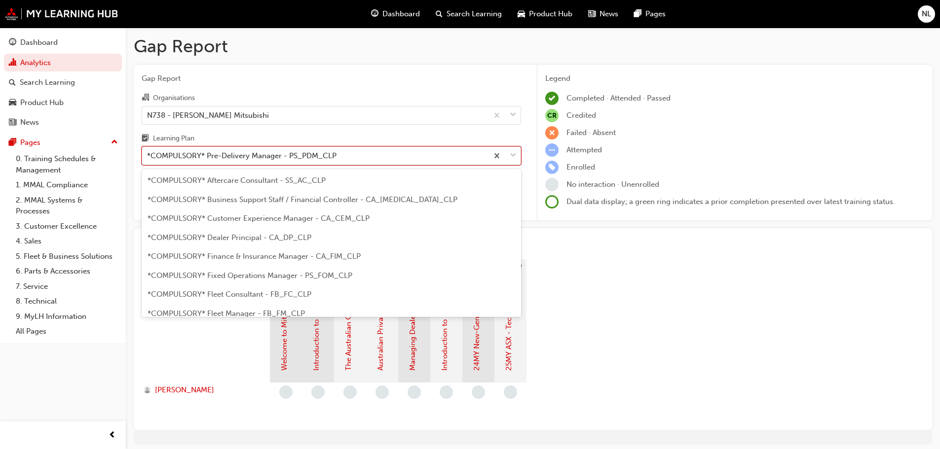
click at [259, 157] on div "*COMPULSORY* Pre-Delivery Manager - PS_PDM_CLP" at bounding box center [241, 155] width 189 height 11
click at [148, 157] on input "Learning Plan option *COMPULSORY* Pre-Delivery Manager - PS_PDM_CLP, selected. …" at bounding box center [147, 155] width 1 height 8
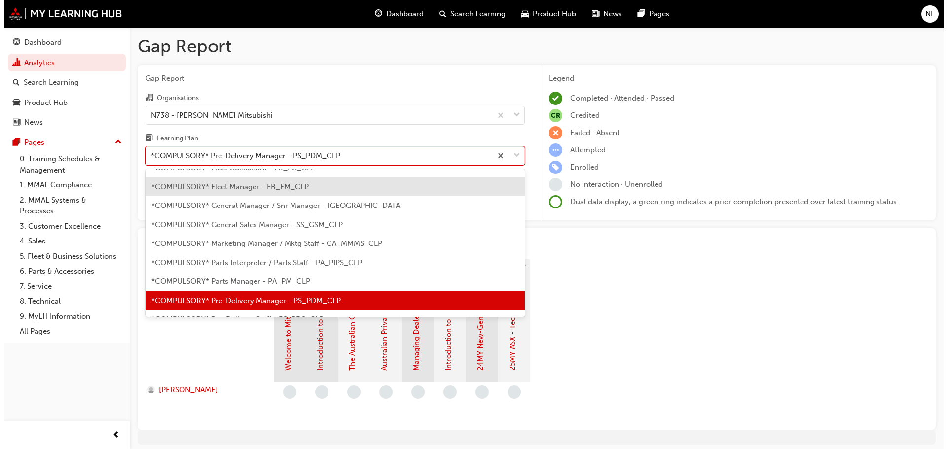
scroll to position [225, 0]
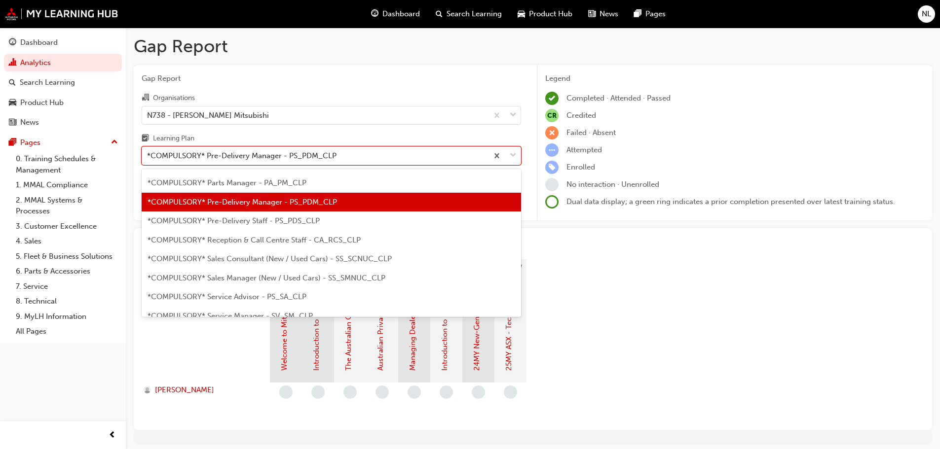
click at [251, 228] on div "*COMPULSORY* Pre-Delivery Staff - PS_PDS_CLP" at bounding box center [331, 221] width 379 height 19
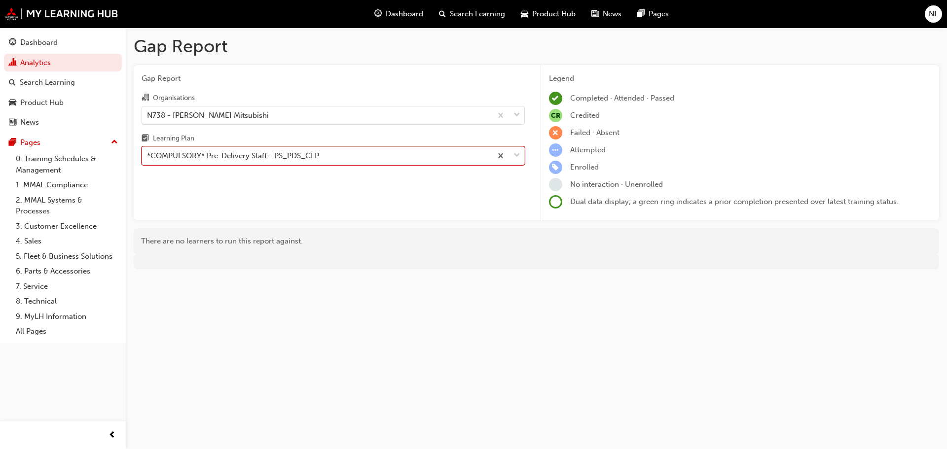
click at [260, 158] on div "*COMPULSORY* Pre-Delivery Staff - PS_PDS_CLP" at bounding box center [233, 155] width 172 height 11
click at [148, 158] on input "Learning Plan option *COMPULSORY* Pre-Delivery Staff - PS_PDS_CLP, selected. 0 …" at bounding box center [147, 155] width 1 height 8
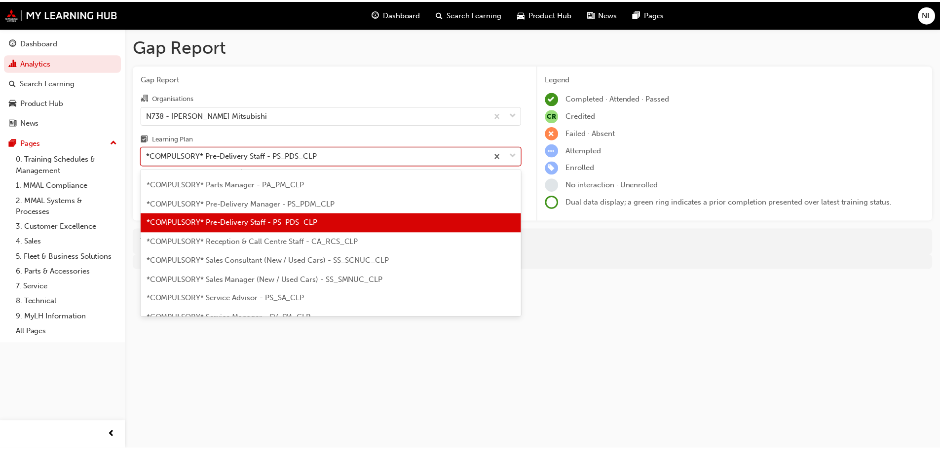
scroll to position [244, 0]
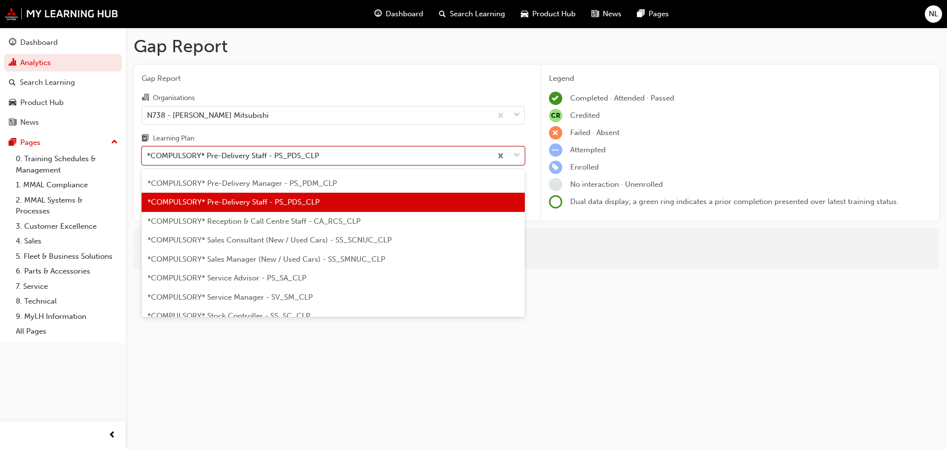
click at [256, 229] on div "*COMPULSORY* Reception & Call Centre Staff - CA_RCS_CLP" at bounding box center [333, 221] width 383 height 19
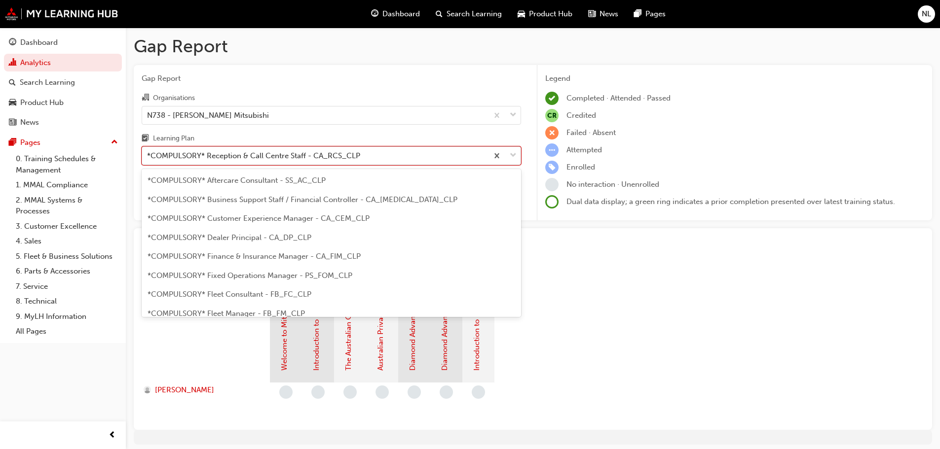
click at [256, 154] on div "*COMPULSORY* Reception & Call Centre Staff - CA_RCS_CLP" at bounding box center [253, 155] width 213 height 11
click at [148, 154] on input "Learning Plan option *COMPULSORY* Reception & Call Centre Staff - CA_RCS_CLP, s…" at bounding box center [147, 155] width 1 height 8
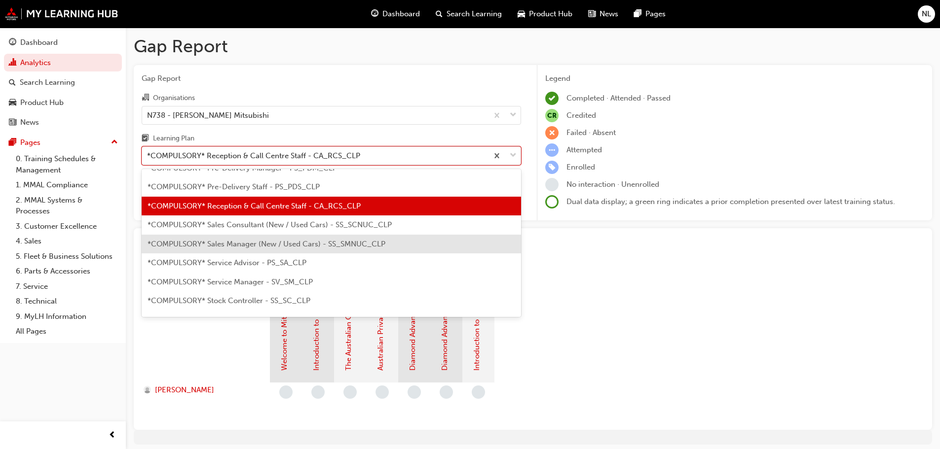
scroll to position [263, 0]
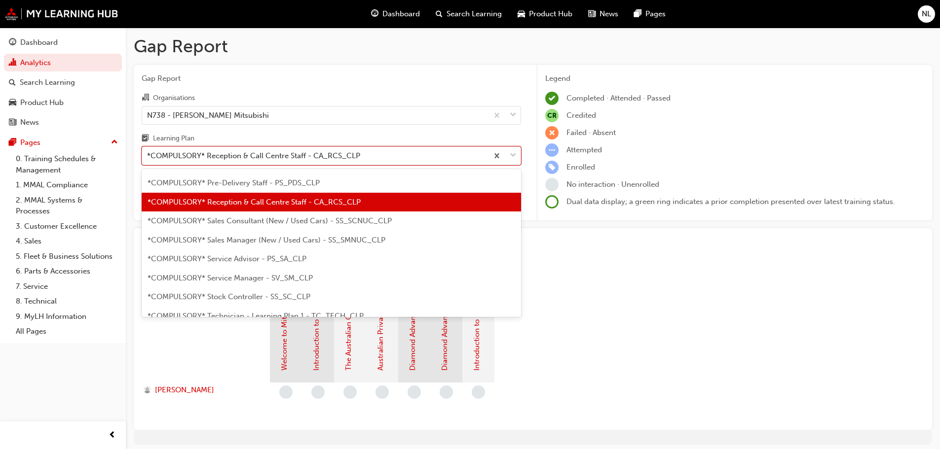
click at [258, 224] on span "*COMPULSORY* Sales Consultant (New / Used Cars) - SS_SCNUC_CLP" at bounding box center [269, 221] width 244 height 9
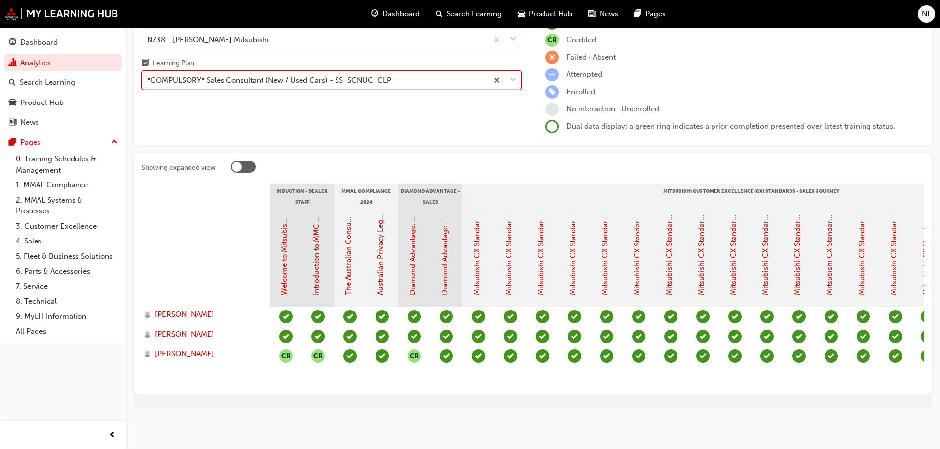
click at [322, 75] on div "*COMPULSORY* Sales Consultant (New / Used Cars) - SS_SCNUC_CLP" at bounding box center [269, 80] width 244 height 11
click at [148, 76] on input "Learning Plan option *COMPULSORY* Sales Consultant (New / Used Cars) - SS_SCNUC…" at bounding box center [147, 80] width 1 height 8
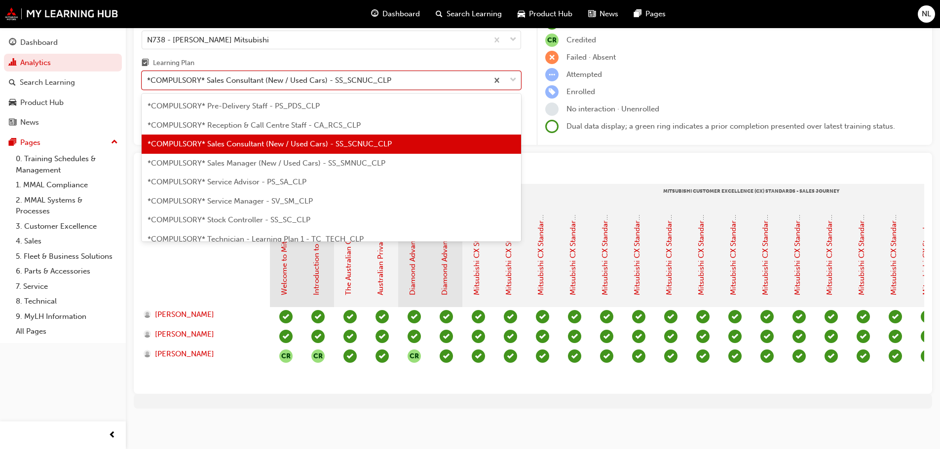
scroll to position [282, 0]
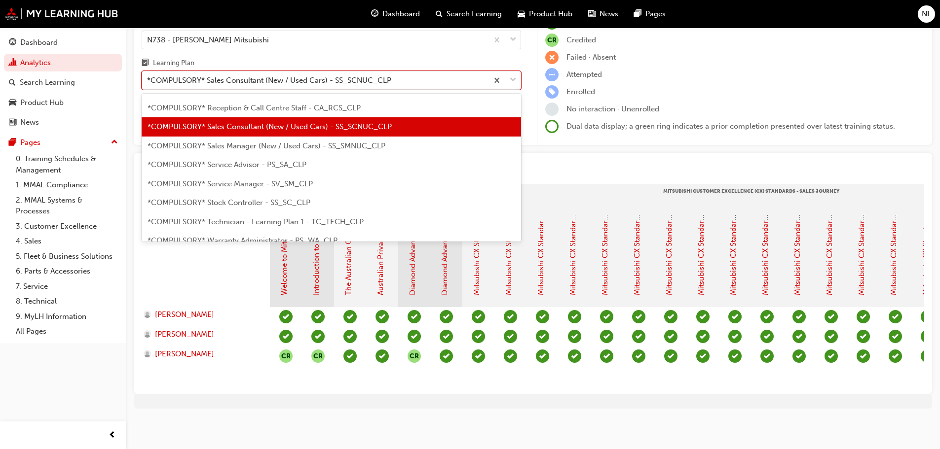
click at [287, 142] on span "*COMPULSORY* Sales Manager (New / Used Cars) - SS_SMNUC_CLP" at bounding box center [266, 146] width 238 height 9
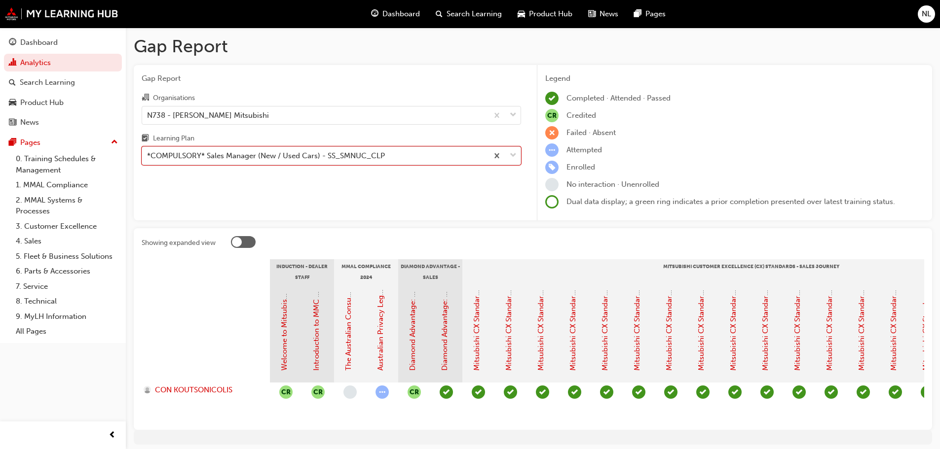
click at [215, 144] on div "Learning Plan" at bounding box center [331, 140] width 379 height 14
click at [148, 151] on input "Learning Plan option *COMPULSORY* Sales Manager (New / Used Cars) - SS_SMNUC_CL…" at bounding box center [147, 155] width 1 height 8
click at [214, 152] on div "*COMPULSORY* Sales Manager (New / Used Cars) - SS_SMNUC_CLP" at bounding box center [266, 155] width 238 height 11
click at [148, 152] on input "Learning Plan option *COMPULSORY* Sales Manager (New / Used Cars) - SS_SMNUC_CL…" at bounding box center [147, 155] width 1 height 8
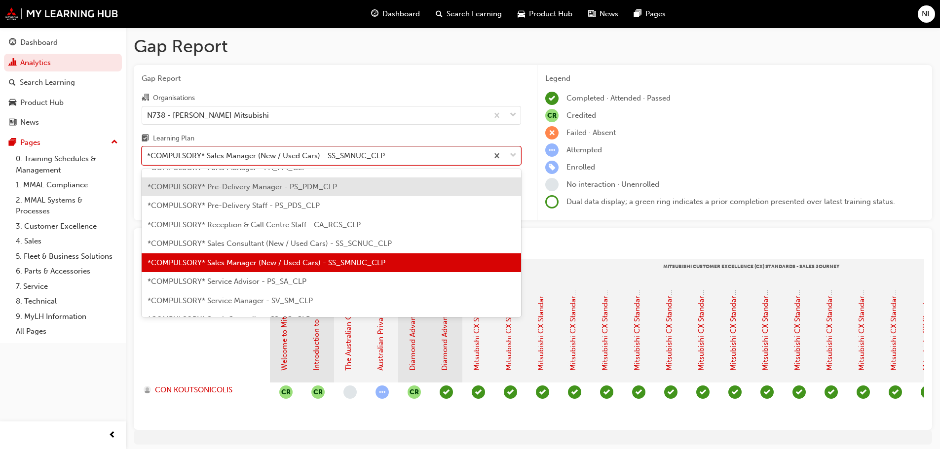
scroll to position [301, 0]
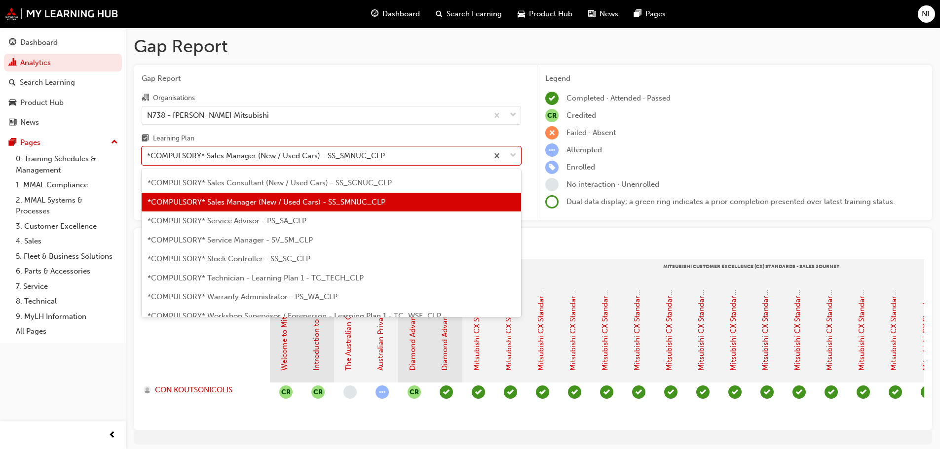
click at [225, 226] on div "*COMPULSORY* Service Advisor - PS_SA_CLP" at bounding box center [331, 221] width 379 height 19
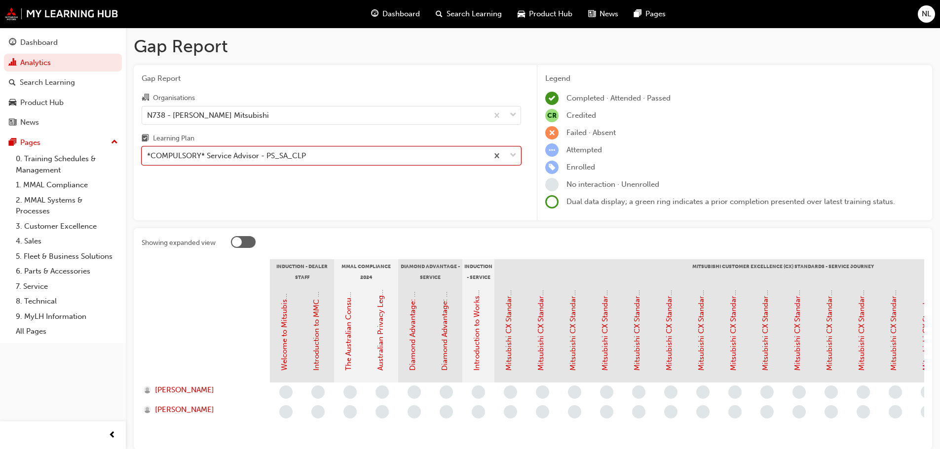
click at [200, 160] on div "*COMPULSORY* Service Advisor - PS_SA_CLP" at bounding box center [226, 155] width 159 height 11
click at [148, 160] on input "Learning Plan option *COMPULSORY* Service Advisor - PS_SA_CLP, selected. 0 resu…" at bounding box center [147, 155] width 1 height 8
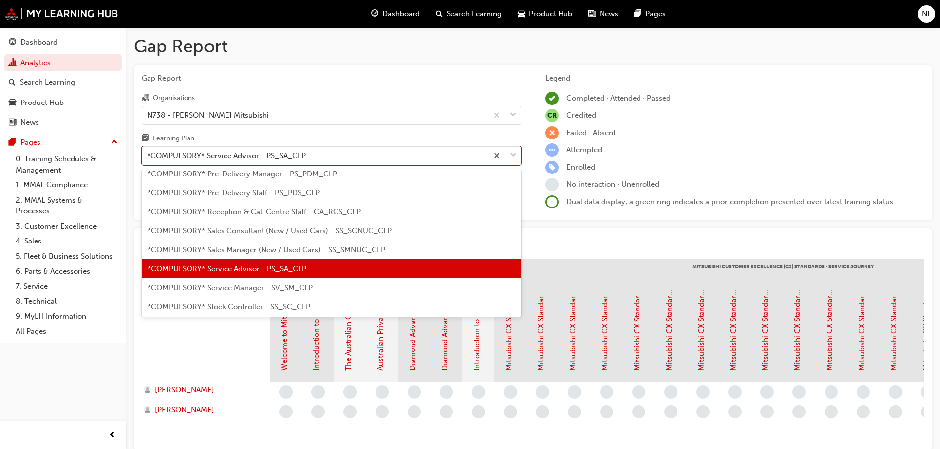
scroll to position [271, 0]
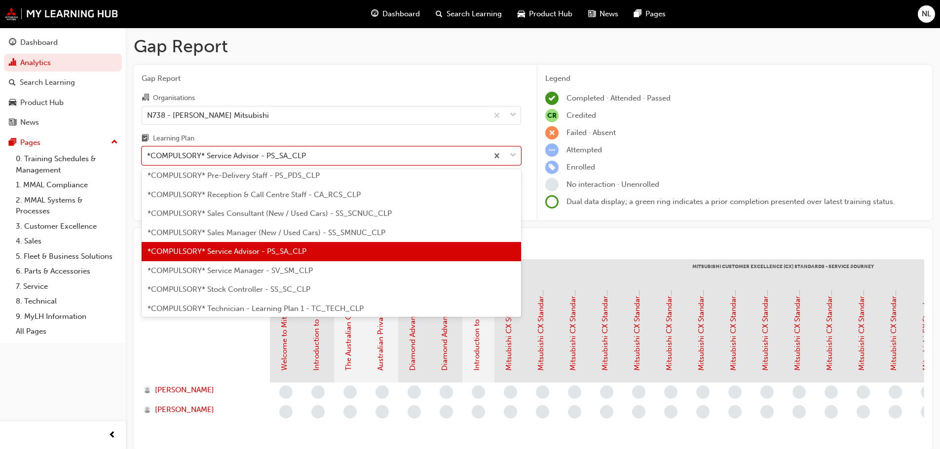
click at [205, 269] on span "*COMPULSORY* Service Manager - SV_SM_CLP" at bounding box center [229, 270] width 165 height 9
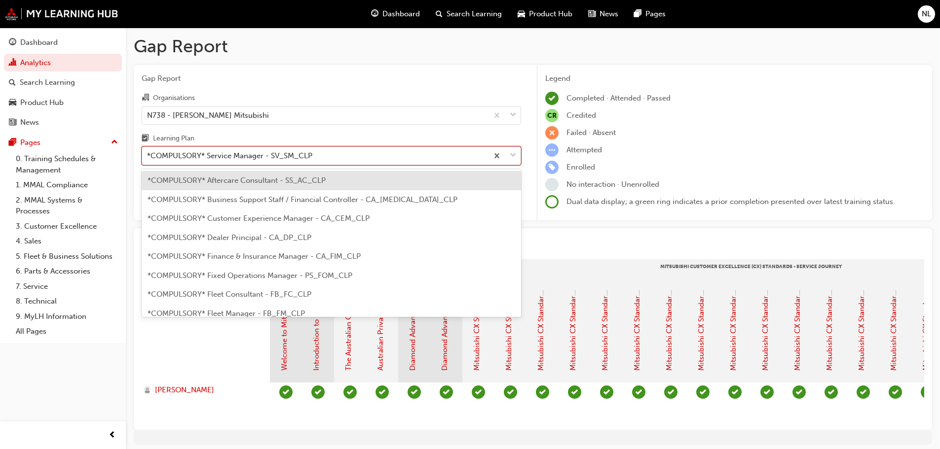
click at [205, 153] on div "*COMPULSORY* Service Manager - SV_SM_CLP" at bounding box center [229, 155] width 165 height 11
click at [148, 153] on input "Learning Plan option *COMPULSORY* Service Manager - SV_SM_CLP, selected. option…" at bounding box center [147, 155] width 1 height 8
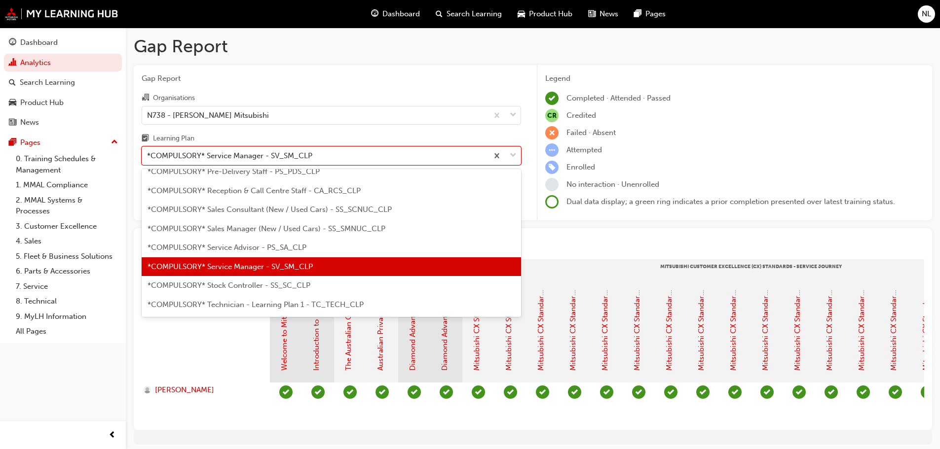
scroll to position [290, 0]
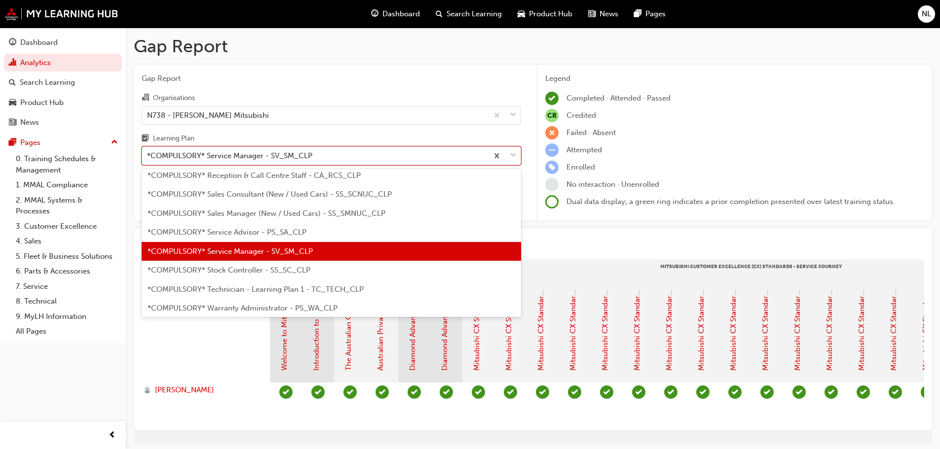
click at [214, 277] on div "*COMPULSORY* Stock Controller - SS_SC_CLP" at bounding box center [331, 270] width 379 height 19
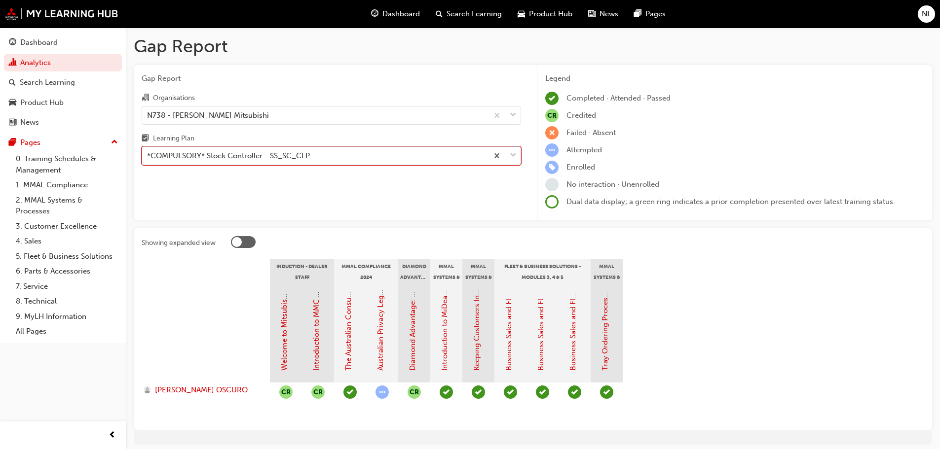
click at [198, 162] on div "*COMPULSORY* Stock Controller - SS_SC_CLP" at bounding box center [315, 155] width 346 height 17
click at [148, 160] on input "Learning Plan option *COMPULSORY* Stock Controller - SS_SC_CLP, selected. 0 res…" at bounding box center [147, 155] width 1 height 8
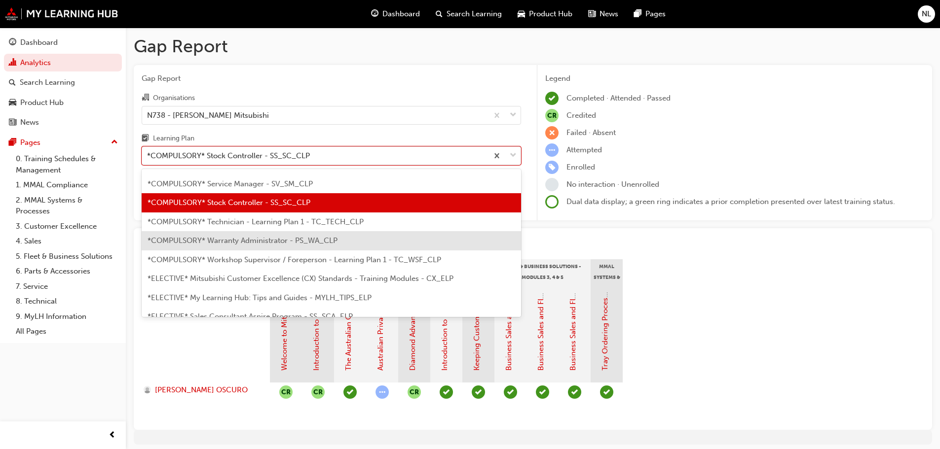
scroll to position [358, 0]
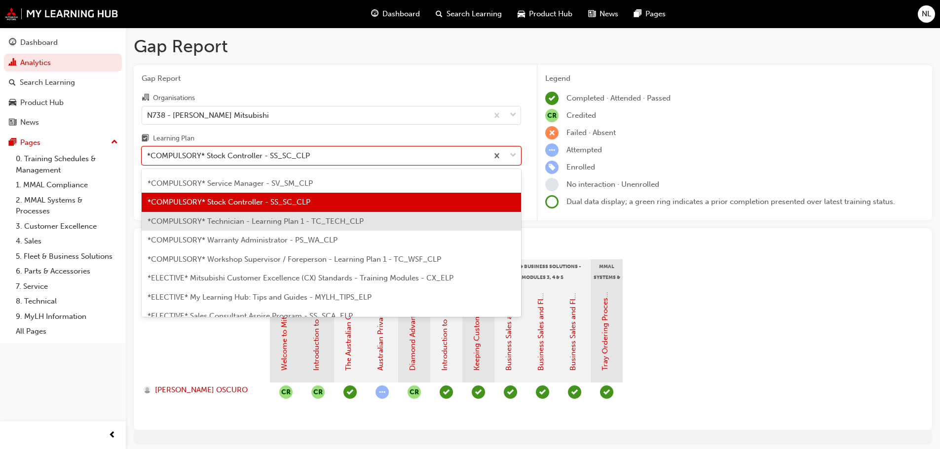
click at [248, 223] on span "*COMPULSORY* Technician - Learning Plan 1 - TC_TECH_CLP" at bounding box center [255, 221] width 216 height 9
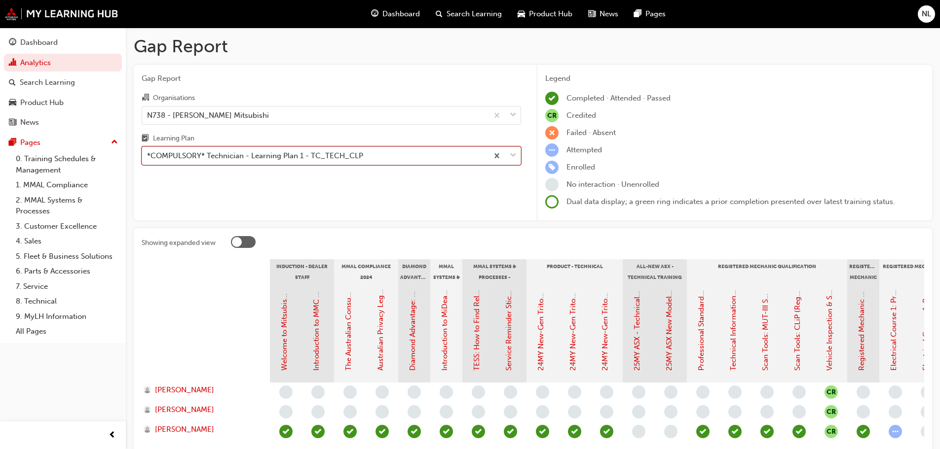
click at [175, 151] on div "*COMPULSORY* Technician - Learning Plan 1 - TC_TECH_CLP" at bounding box center [255, 155] width 216 height 11
click at [148, 151] on input "Learning Plan option *COMPULSORY* Technician - Learning Plan 1 - TC_TECH_CLP, s…" at bounding box center [147, 155] width 1 height 8
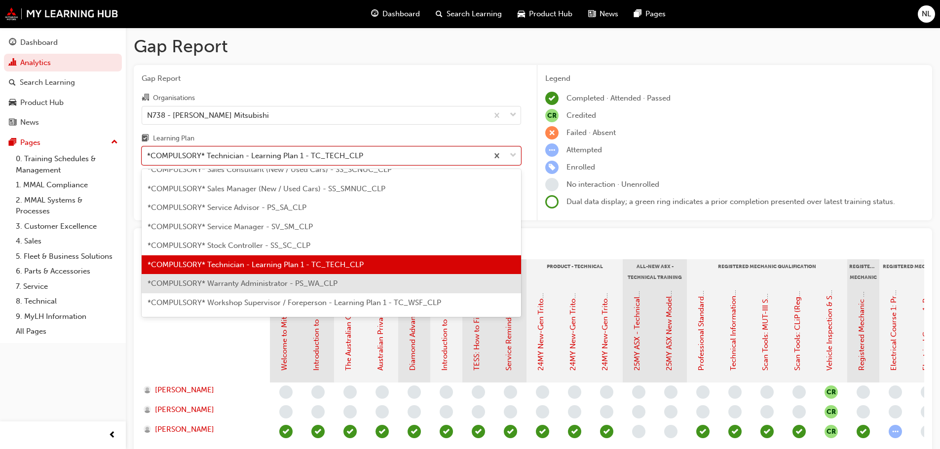
scroll to position [328, 0]
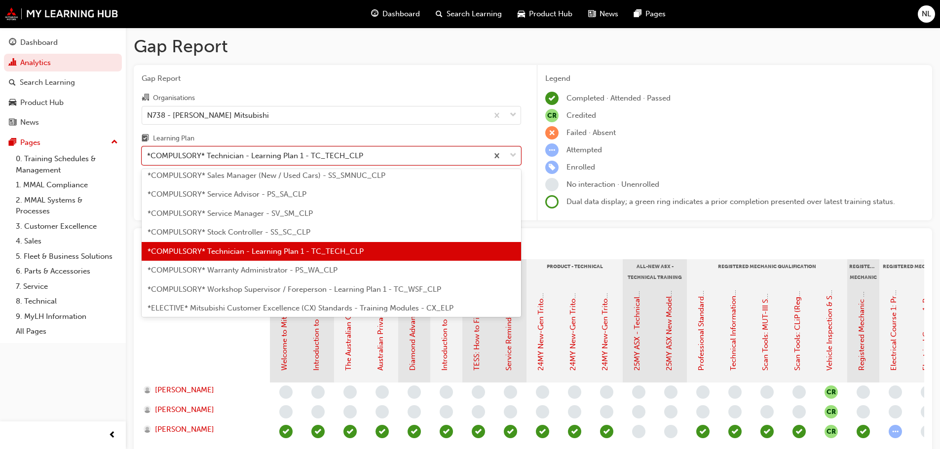
click at [255, 270] on span "*COMPULSORY* Warranty Administrator - PS_WA_CLP" at bounding box center [242, 270] width 190 height 9
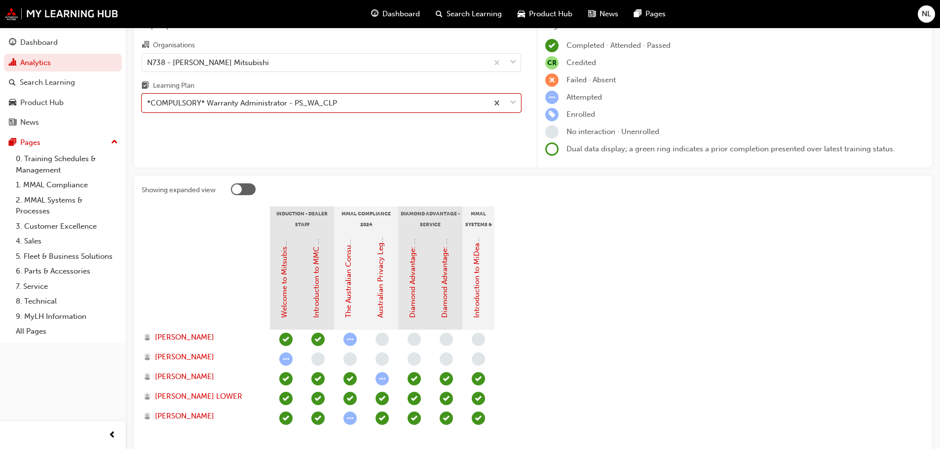
scroll to position [115, 0]
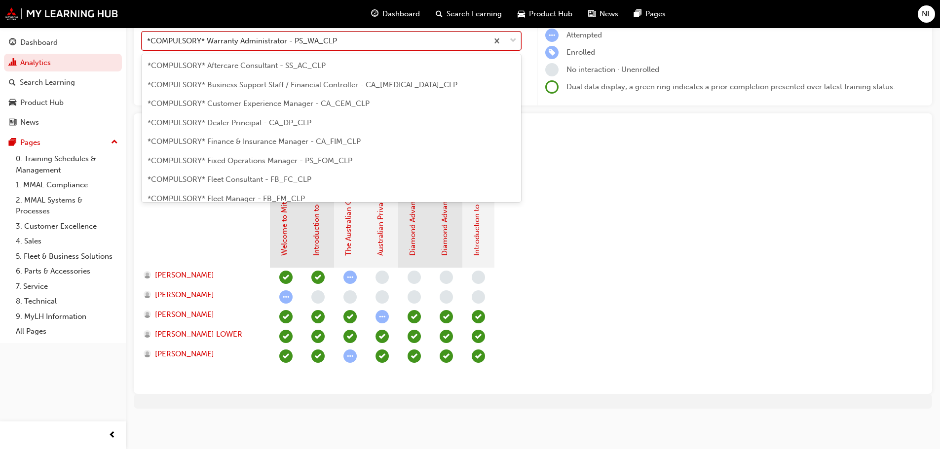
click at [252, 40] on div "*COMPULSORY* Warranty Administrator - PS_WA_CLP" at bounding box center [242, 41] width 190 height 11
click at [148, 40] on input "Learning Plan option *COMPULSORY* Warranty Administrator - PS_WA_CLP, selected.…" at bounding box center [147, 40] width 1 height 8
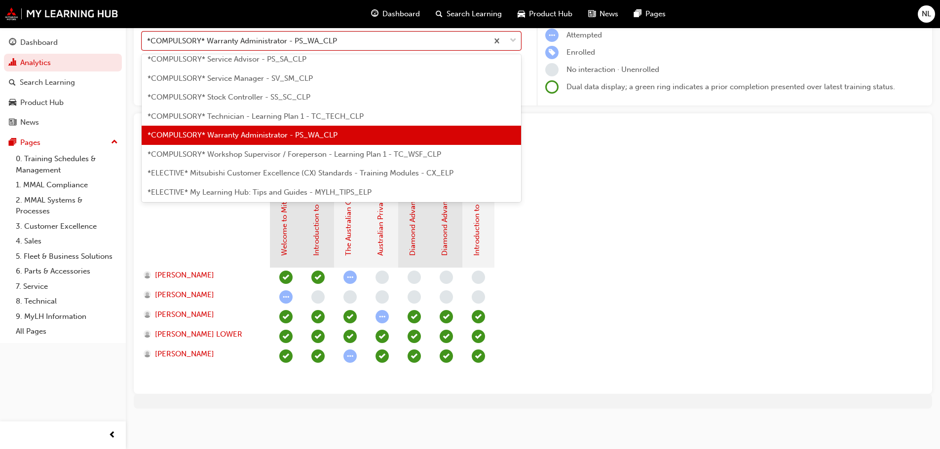
scroll to position [396, 0]
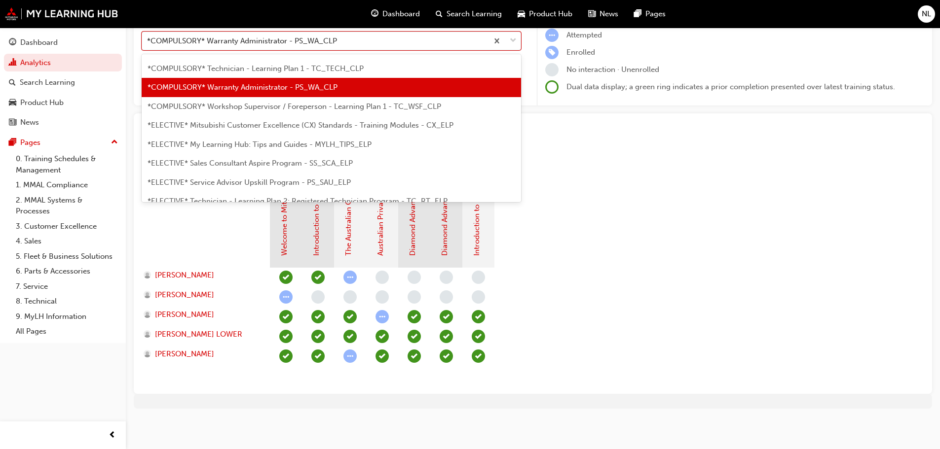
click at [250, 109] on span "*COMPULSORY* Workshop Supervisor / Foreperson - Learning Plan 1 - TC_WSF_CLP" at bounding box center [293, 106] width 293 height 9
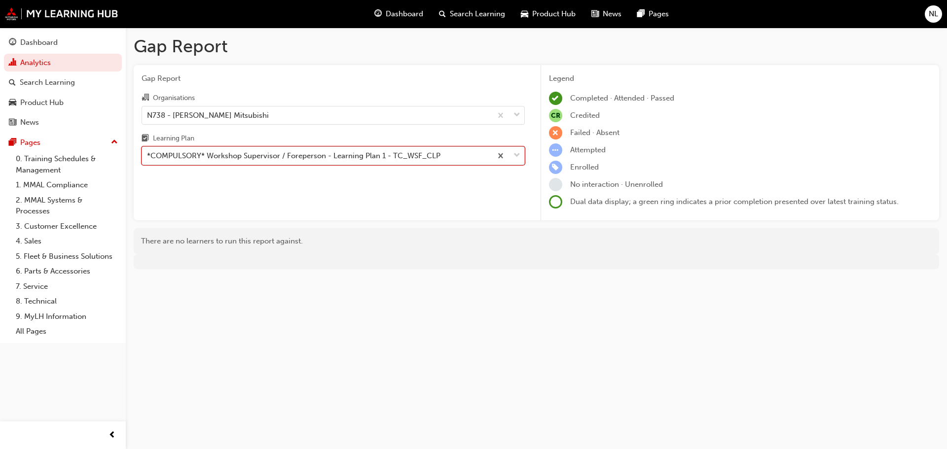
click at [293, 159] on div "*COMPULSORY* Workshop Supervisor / Foreperson - Learning Plan 1 - TC_WSF_CLP" at bounding box center [293, 155] width 293 height 11
click at [148, 159] on input "Learning Plan option *COMPULSORY* Workshop Supervisor / Foreperson - Learning P…" at bounding box center [147, 155] width 1 height 8
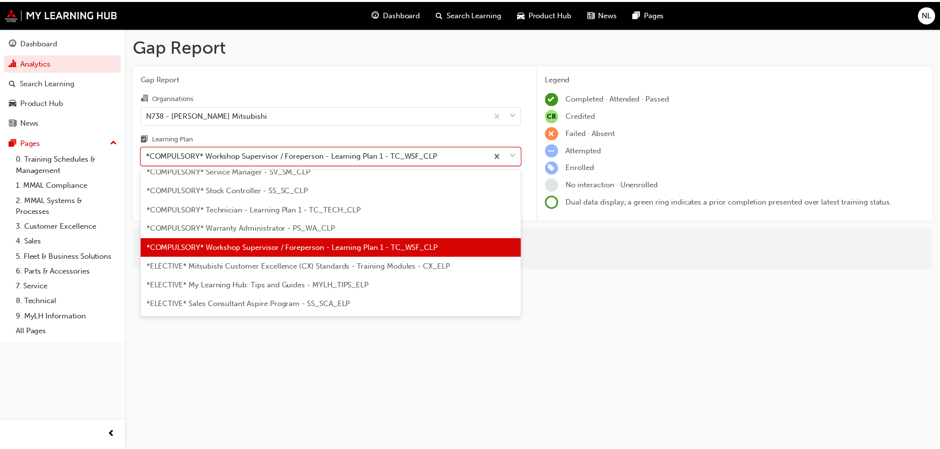
scroll to position [415, 0]
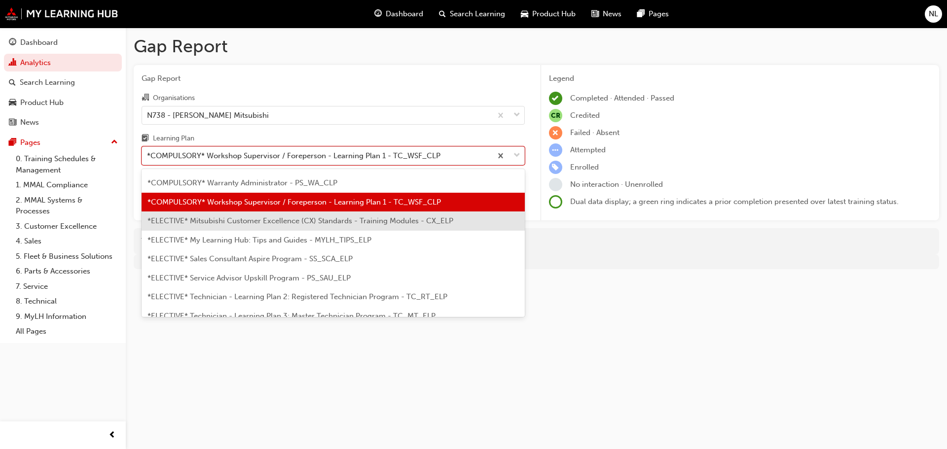
click at [245, 213] on div "*ELECTIVE* Mitsubishi Customer Excellence (CX) Standards - Training Modules - C…" at bounding box center [333, 221] width 383 height 19
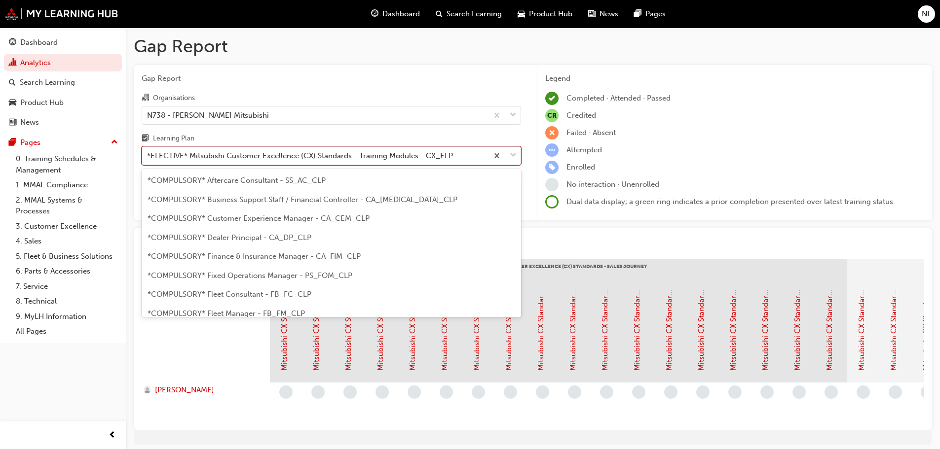
click at [276, 156] on div "*ELECTIVE* Mitsubishi Customer Excellence (CX) Standards - Training Modules - C…" at bounding box center [300, 155] width 306 height 11
click at [148, 156] on input "Learning Plan option *ELECTIVE* Mitsubishi Customer Excellence (CX) Standards -…" at bounding box center [147, 155] width 1 height 8
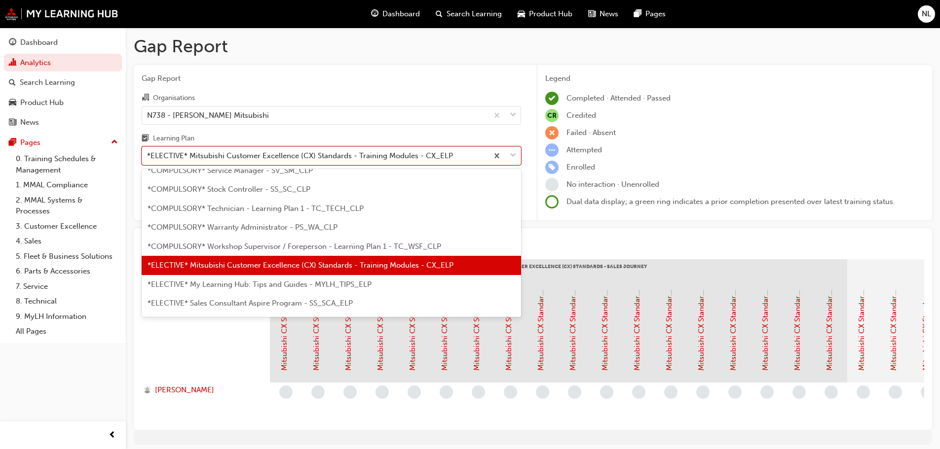
scroll to position [385, 0]
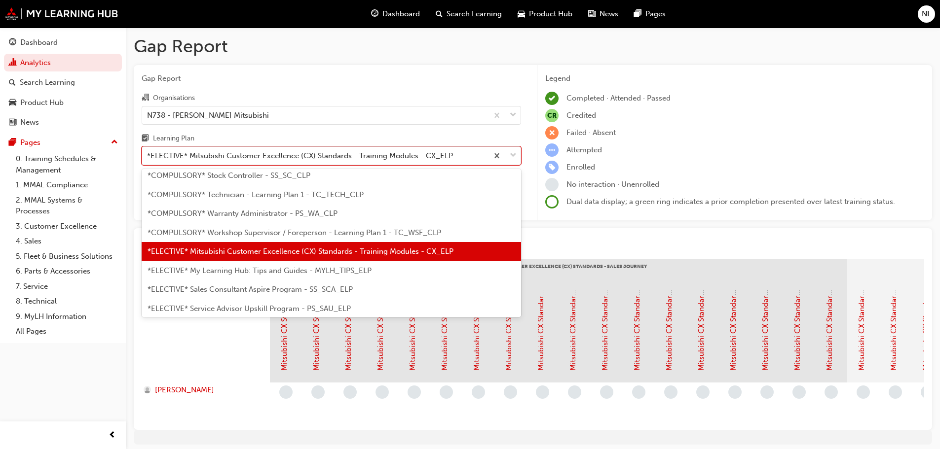
click at [252, 272] on span "*ELECTIVE* My Learning Hub: Tips and Guides - MYLH_TIPS_ELP" at bounding box center [259, 270] width 224 height 9
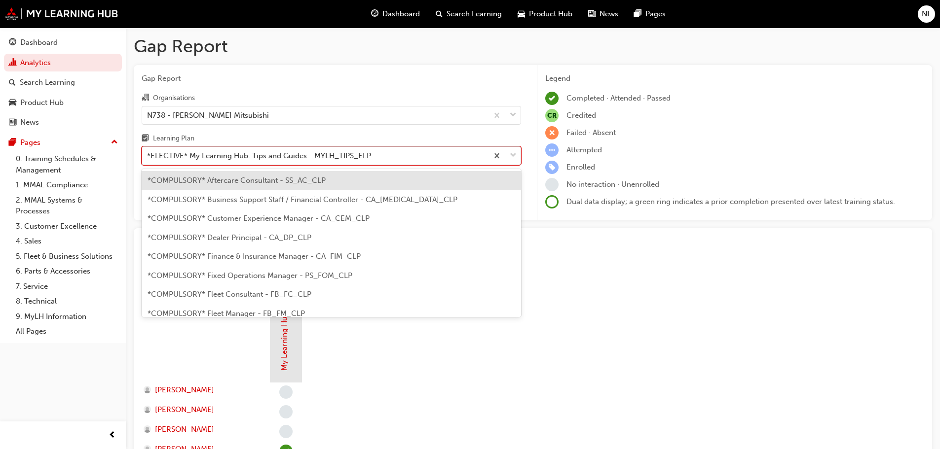
click at [230, 158] on div "*ELECTIVE* My Learning Hub: Tips and Guides - MYLH_TIPS_ELP" at bounding box center [259, 155] width 224 height 11
click at [148, 158] on input "Learning Plan option *ELECTIVE* My Learning Hub: Tips and Guides - MYLH_TIPS_EL…" at bounding box center [147, 155] width 1 height 8
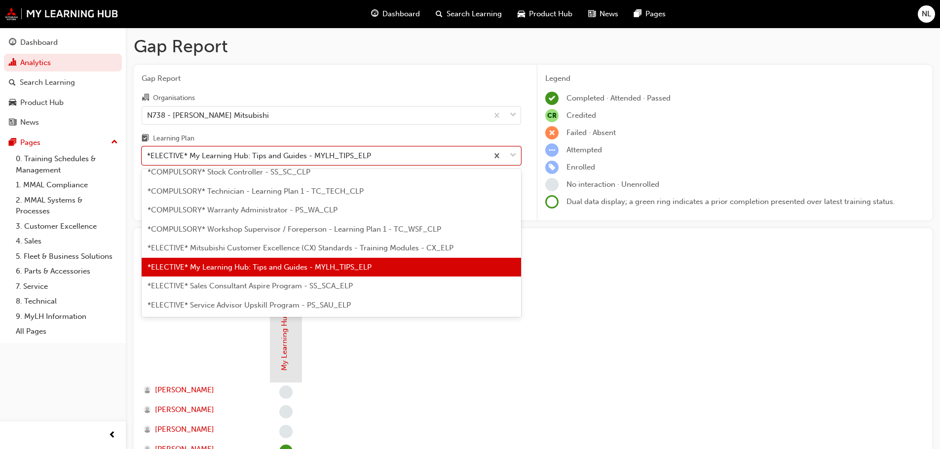
scroll to position [404, 0]
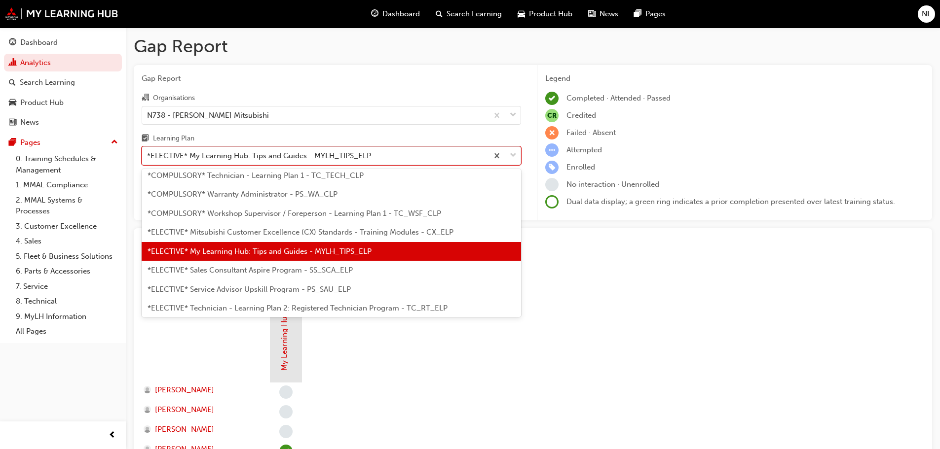
click at [257, 272] on span "*ELECTIVE* Sales Consultant Aspire Program - SS_SCA_ELP" at bounding box center [249, 270] width 205 height 9
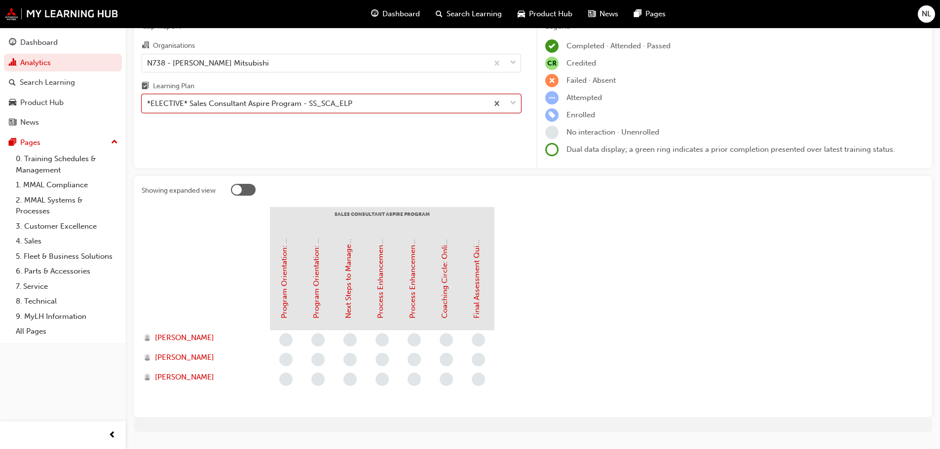
scroll to position [75, 0]
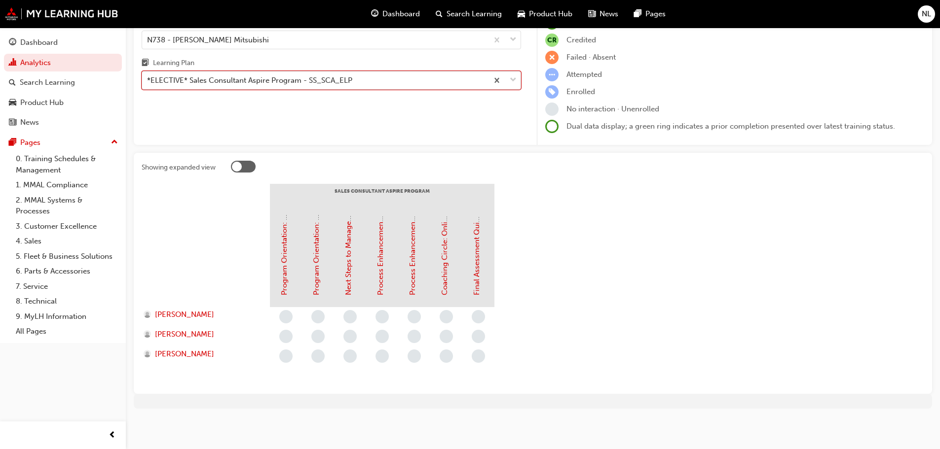
click at [272, 87] on div "*ELECTIVE* Sales Consultant Aspire Program - SS_SCA_ELP" at bounding box center [315, 80] width 346 height 17
click at [148, 84] on input "Learning Plan option *ELECTIVE* Sales Consultant Aspire Program - SS_SCA_ELP, s…" at bounding box center [147, 80] width 1 height 8
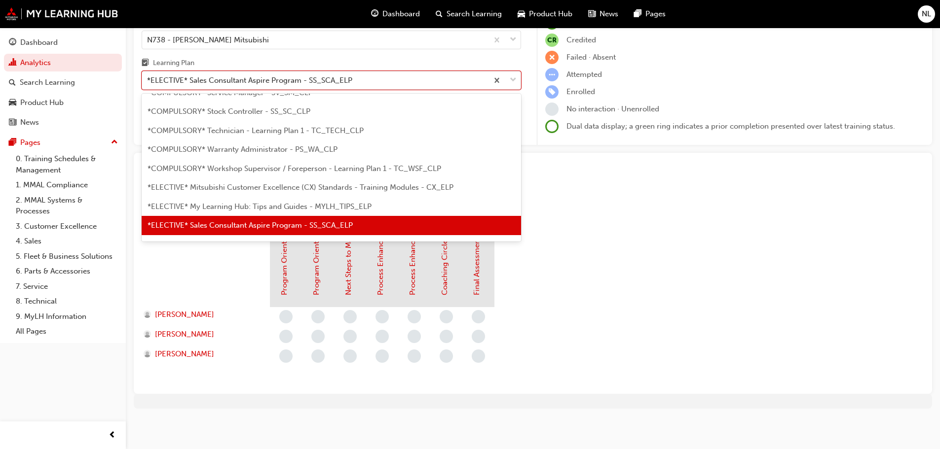
scroll to position [472, 0]
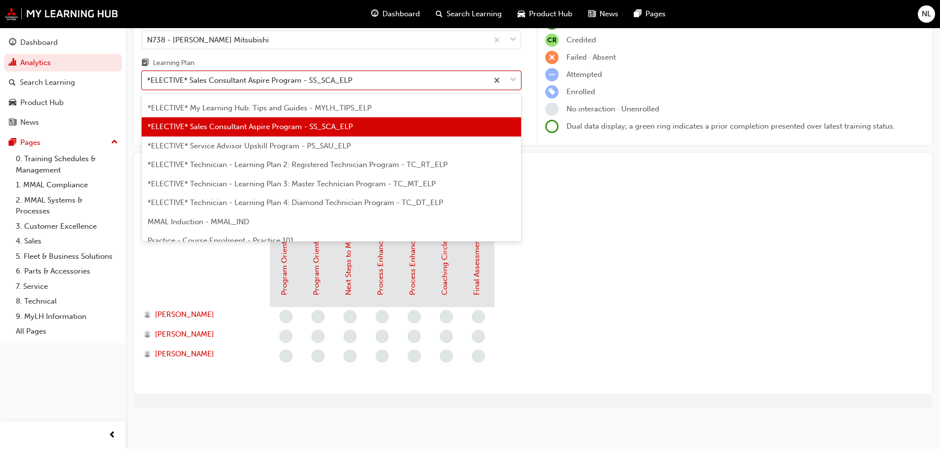
click at [229, 144] on span "*ELECTIVE* Service Advisor Upskill Program - PS_SAU_ELP" at bounding box center [248, 146] width 203 height 9
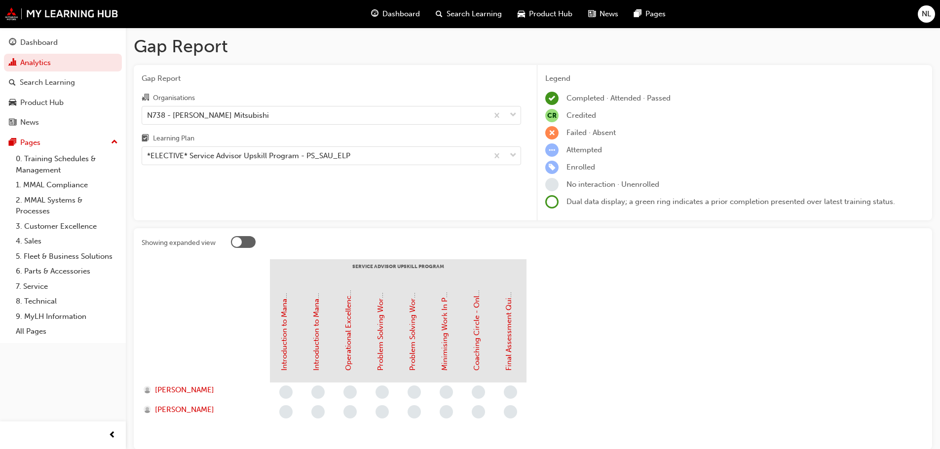
click at [251, 144] on div "Learning Plan" at bounding box center [331, 140] width 379 height 14
click at [148, 151] on input "Learning Plan *ELECTIVE* Service Advisor Upskill Program - PS_SAU_ELP" at bounding box center [147, 155] width 1 height 8
click at [241, 155] on div "*ELECTIVE* Service Advisor Upskill Program - PS_SAU_ELP" at bounding box center [248, 155] width 203 height 11
click at [148, 155] on input "Learning Plan option *ELECTIVE* Service Advisor Upskill Program - PS_SAU_ELP, s…" at bounding box center [147, 155] width 1 height 8
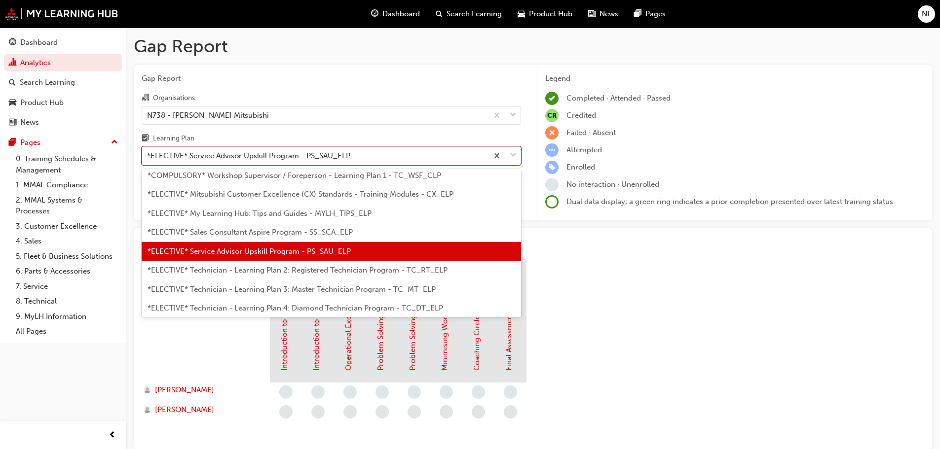
scroll to position [483, 0]
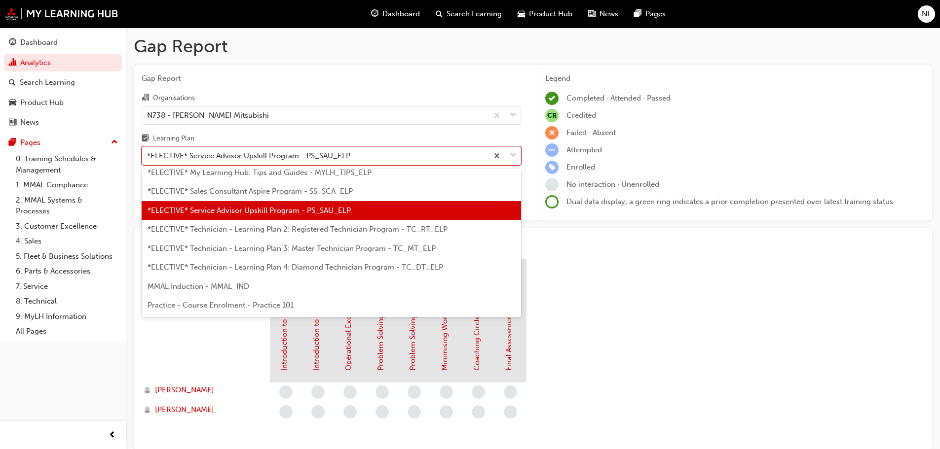
click at [271, 232] on span "*ELECTIVE* Technician - Learning Plan 2: Registered Technician Program - TC_RT_…" at bounding box center [297, 229] width 300 height 9
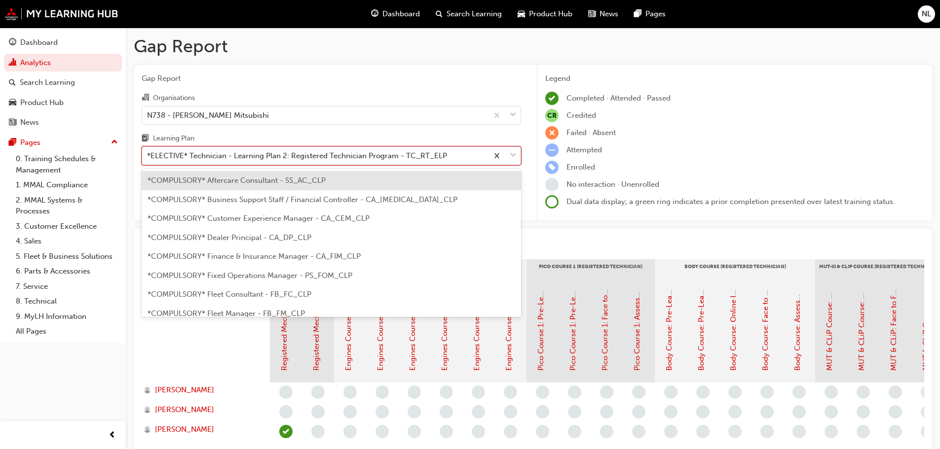
click at [248, 153] on div "*ELECTIVE* Technician - Learning Plan 2: Registered Technician Program - TC_RT_…" at bounding box center [297, 155] width 300 height 11
click at [148, 153] on input "Learning Plan option *ELECTIVE* Technician - Learning Plan 2: Registered Techni…" at bounding box center [147, 155] width 1 height 8
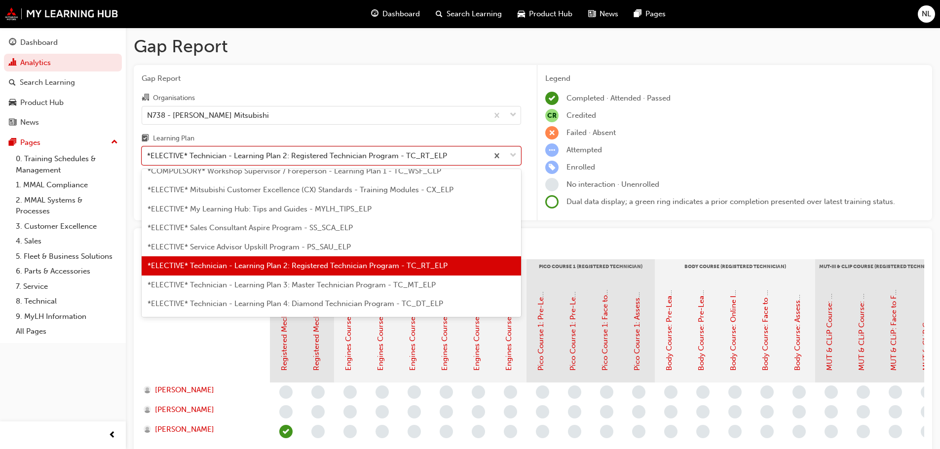
scroll to position [483, 0]
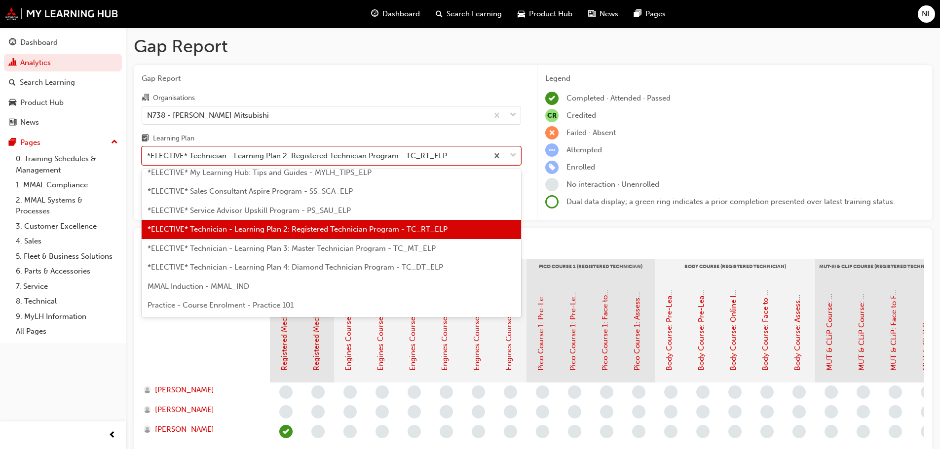
click at [219, 253] on span "*ELECTIVE* Technician - Learning Plan 3: Master Technician Program - TC_MT_ELP" at bounding box center [291, 248] width 288 height 9
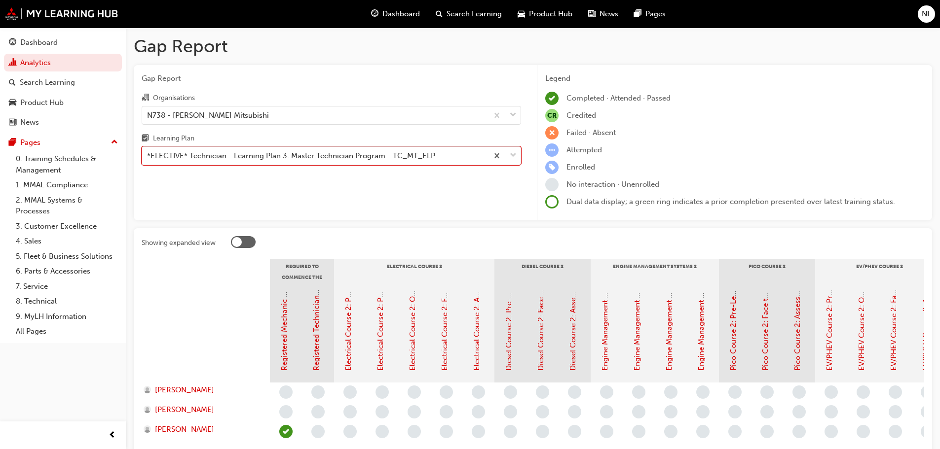
scroll to position [83, 0]
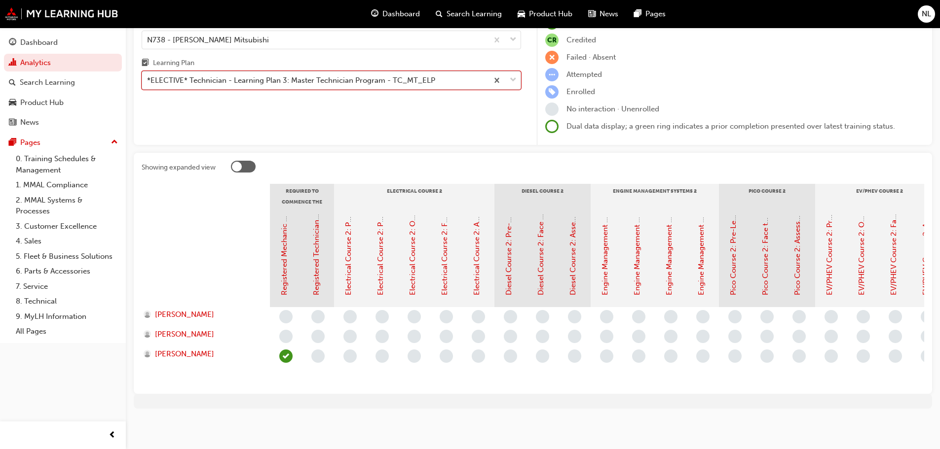
click at [282, 75] on div "*ELECTIVE* Technician - Learning Plan 3: Master Technician Program - TC_MT_ELP" at bounding box center [291, 80] width 288 height 11
click at [148, 76] on input "Learning Plan option *ELECTIVE* Technician - Learning Plan 3: Master Technician…" at bounding box center [147, 80] width 1 height 8
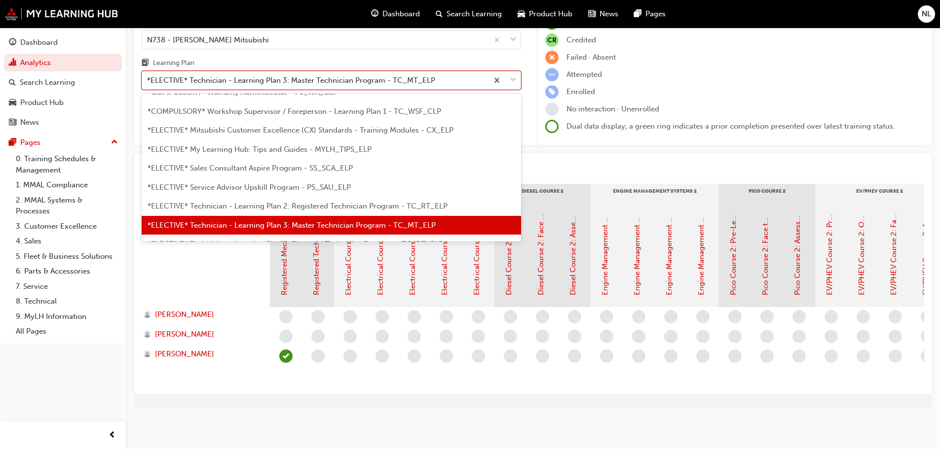
scroll to position [480, 0]
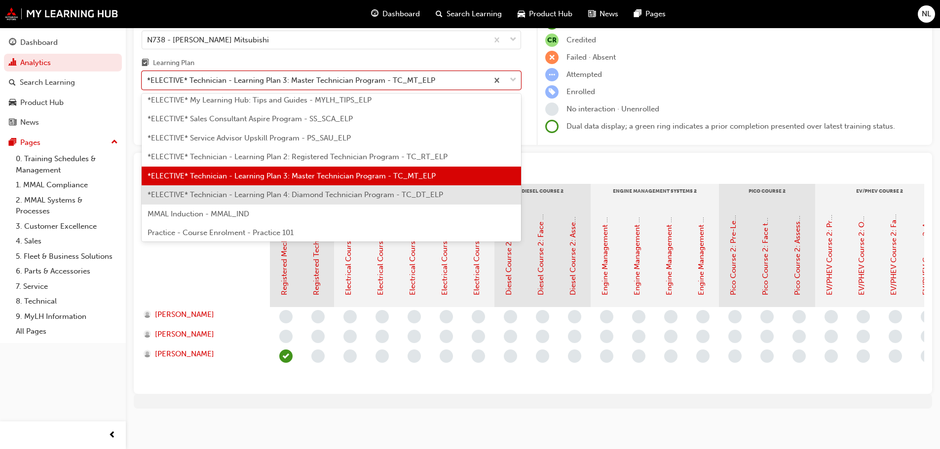
click at [225, 190] on span "*ELECTIVE* Technician - Learning Plan 4: Diamond Technician Program - TC_DT_ELP" at bounding box center [294, 194] width 295 height 9
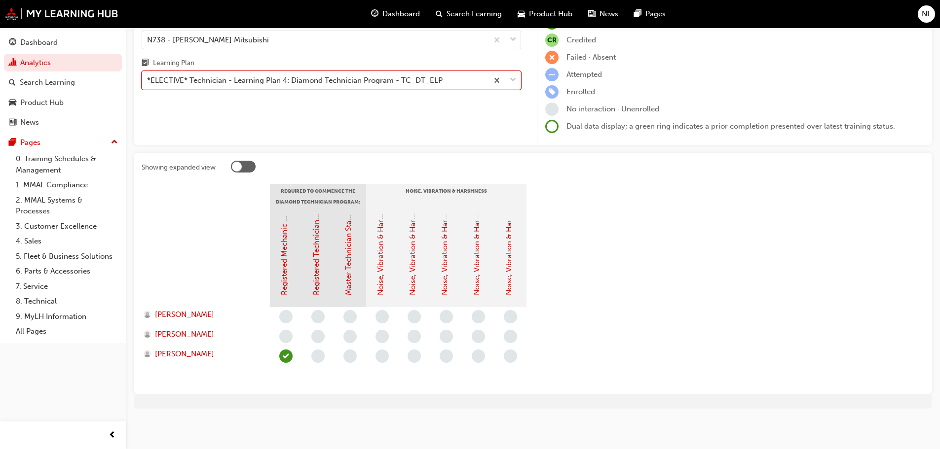
scroll to position [0, 0]
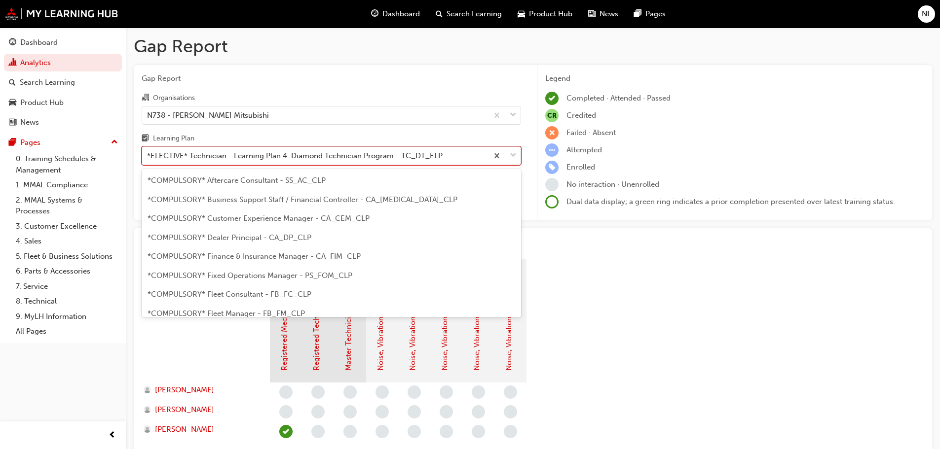
click at [283, 161] on div "*ELECTIVE* Technician - Learning Plan 4: Diamond Technician Program - TC_DT_ELP" at bounding box center [294, 155] width 295 height 11
click at [148, 160] on input "Learning Plan option *ELECTIVE* Technician - Learning Plan 4: Diamond Technicia…" at bounding box center [147, 155] width 1 height 8
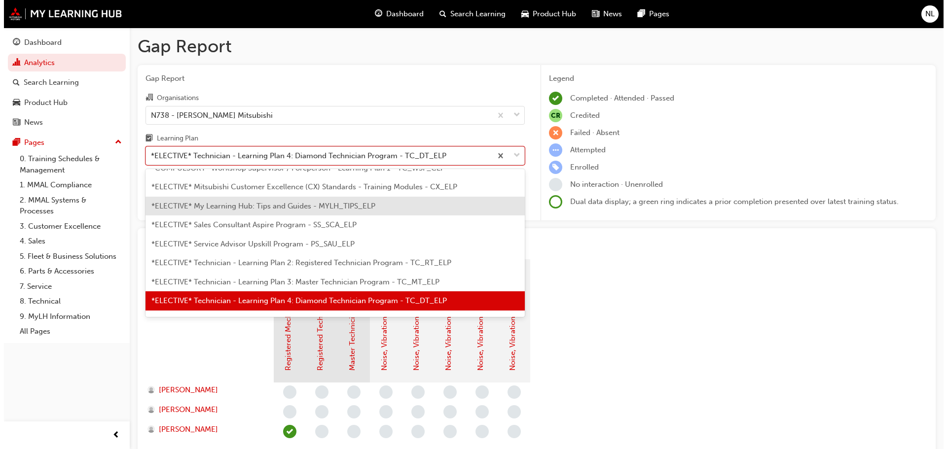
scroll to position [483, 0]
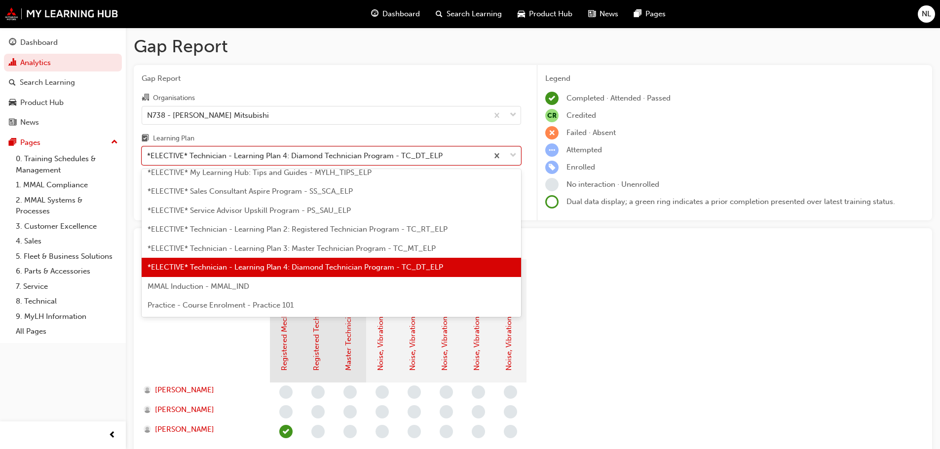
click at [194, 282] on span "MMAL Induction - MMAL_IND" at bounding box center [198, 286] width 102 height 9
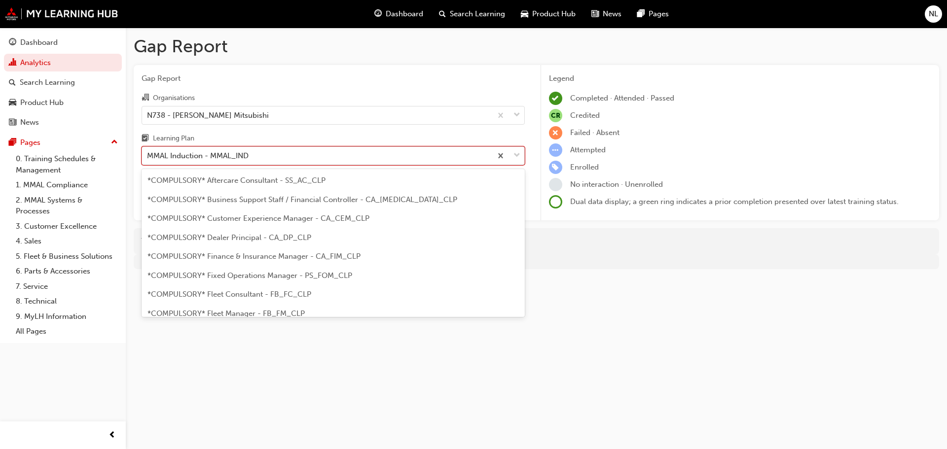
click at [237, 155] on div "MMAL Induction - MMAL_IND" at bounding box center [198, 155] width 102 height 11
click at [148, 155] on input "Learning Plan option MMAL Induction - MMAL_IND, selected. option MMAL Induction…" at bounding box center [147, 155] width 1 height 8
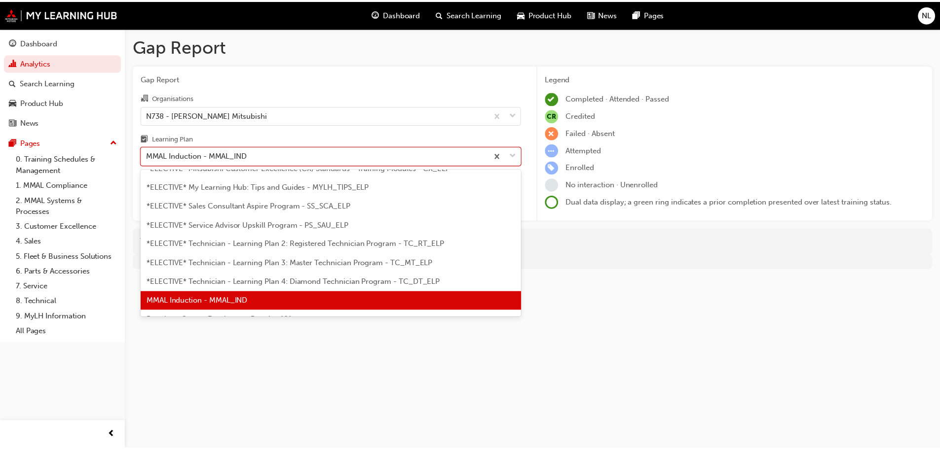
scroll to position [483, 0]
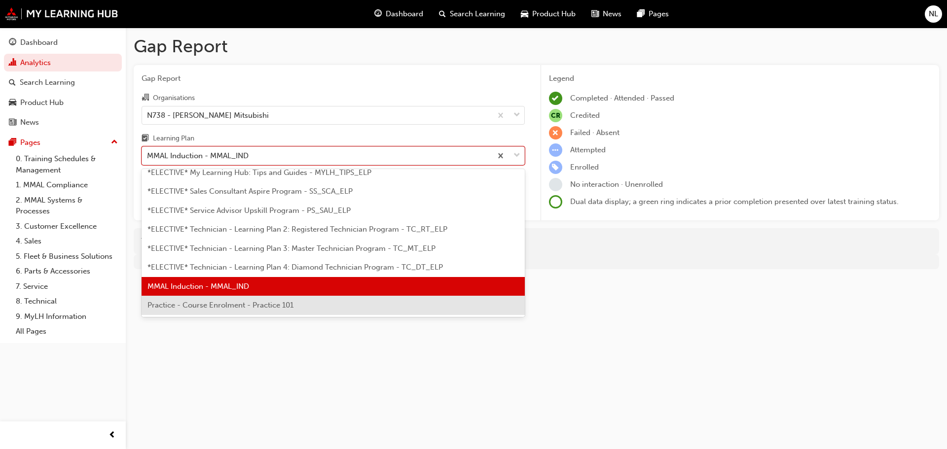
click at [220, 308] on span "Practice - Course Enrolment - Practice 101" at bounding box center [220, 305] width 146 height 9
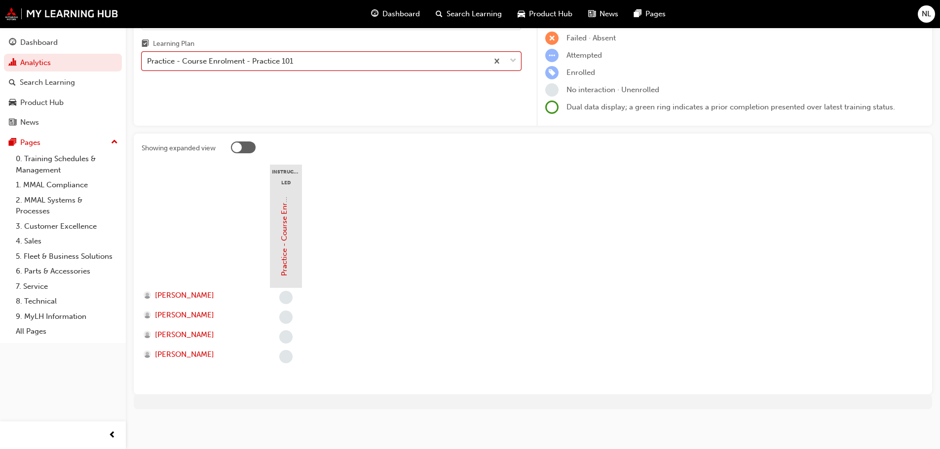
scroll to position [95, 0]
click at [38, 35] on link "Dashboard" at bounding box center [63, 43] width 118 height 18
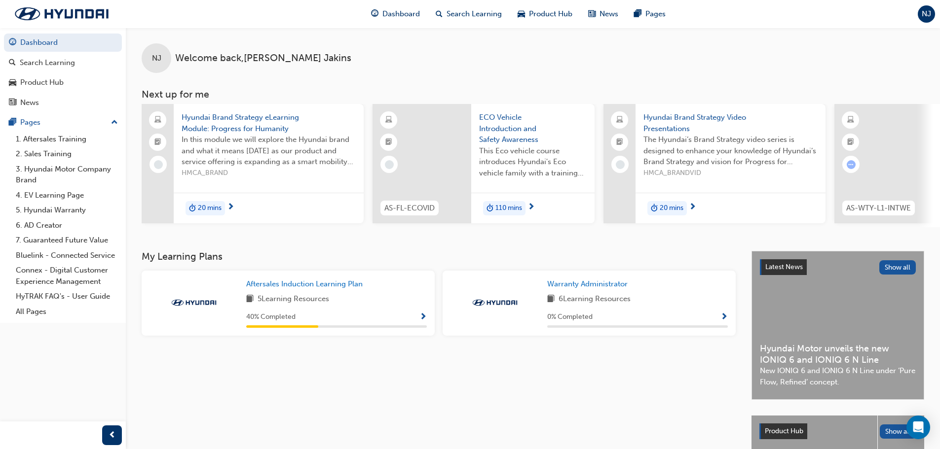
click at [354, 306] on div "5 Learning Resources" at bounding box center [336, 299] width 181 height 12
click at [425, 322] on span "Show Progress" at bounding box center [422, 317] width 7 height 9
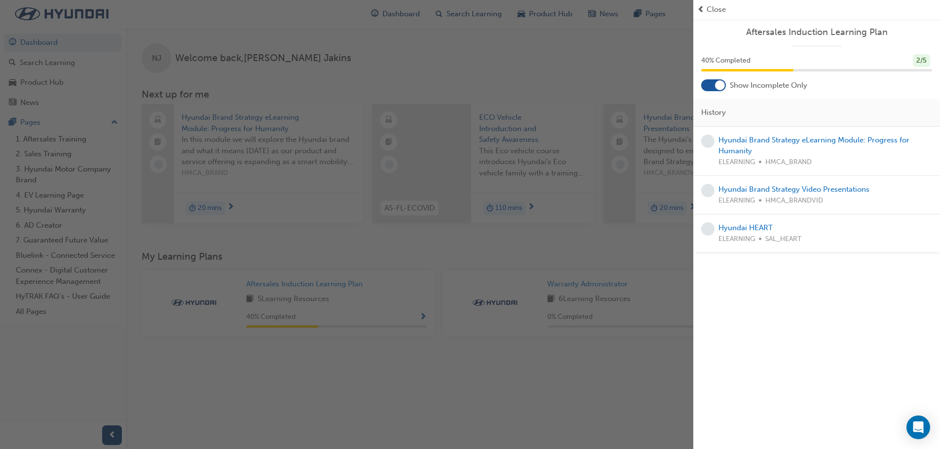
click at [720, 85] on div at bounding box center [720, 85] width 10 height 10
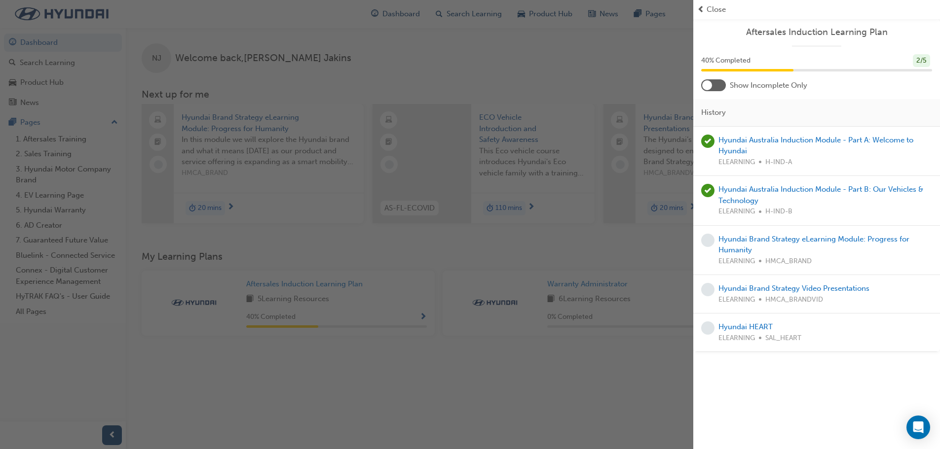
click at [720, 85] on div at bounding box center [713, 85] width 25 height 12
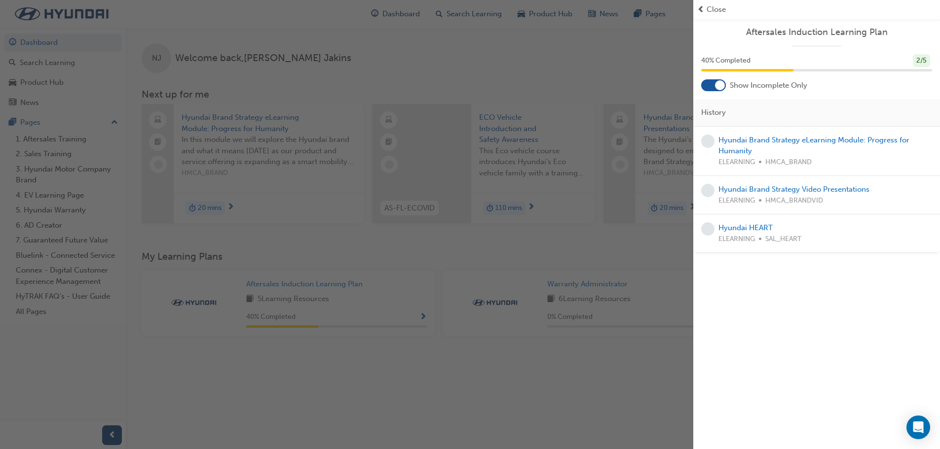
click at [513, 381] on div "button" at bounding box center [346, 224] width 693 height 449
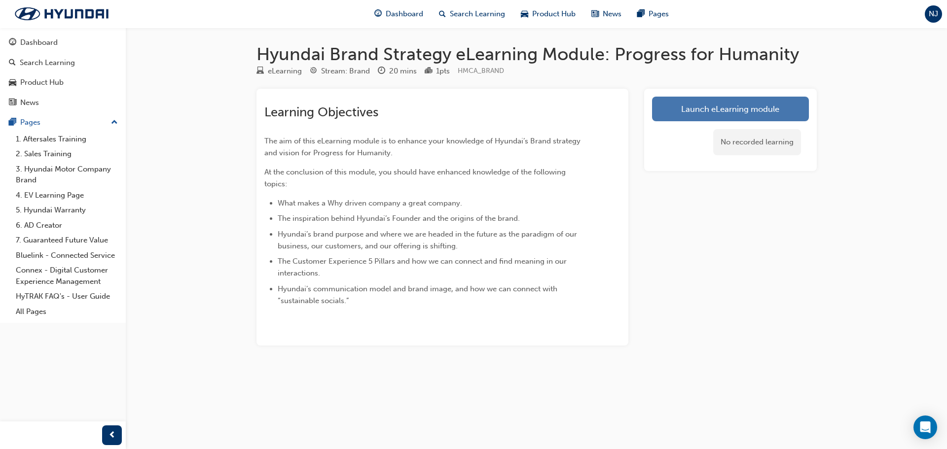
click at [720, 106] on link "Launch eLearning module" at bounding box center [730, 109] width 157 height 25
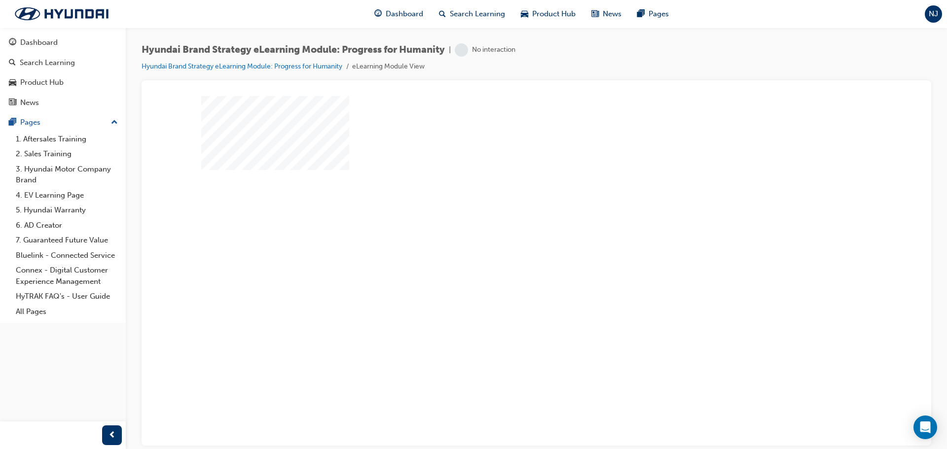
click at [566, 273] on div at bounding box center [536, 273] width 671 height 355
click at [508, 242] on div "play" at bounding box center [508, 242] width 0 height 0
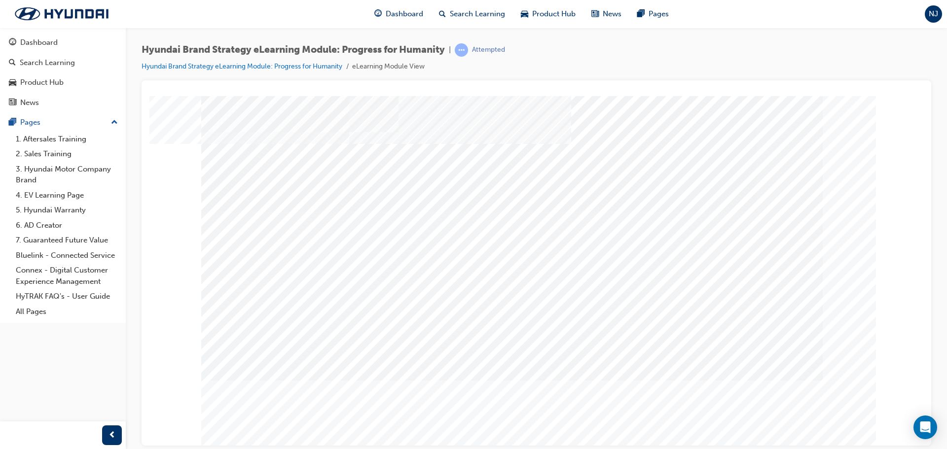
scroll to position [5, 0]
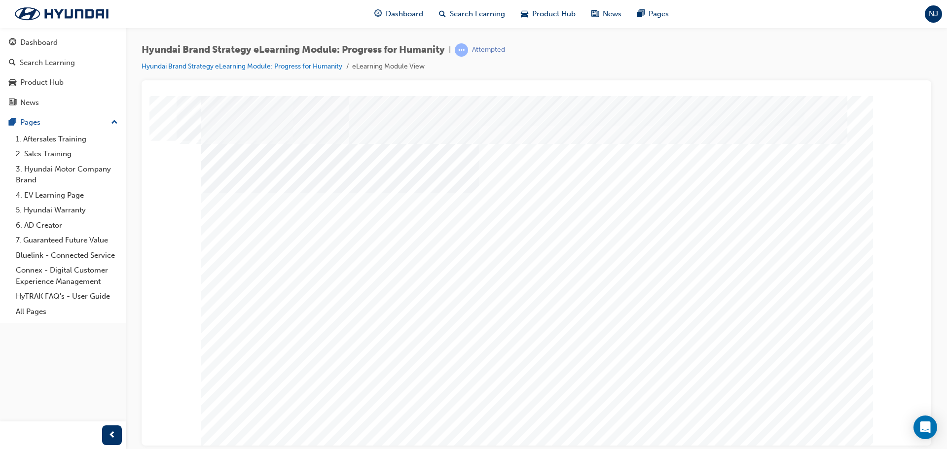
drag, startPoint x: 270, startPoint y: 298, endPoint x: 339, endPoint y: 302, distance: 68.7
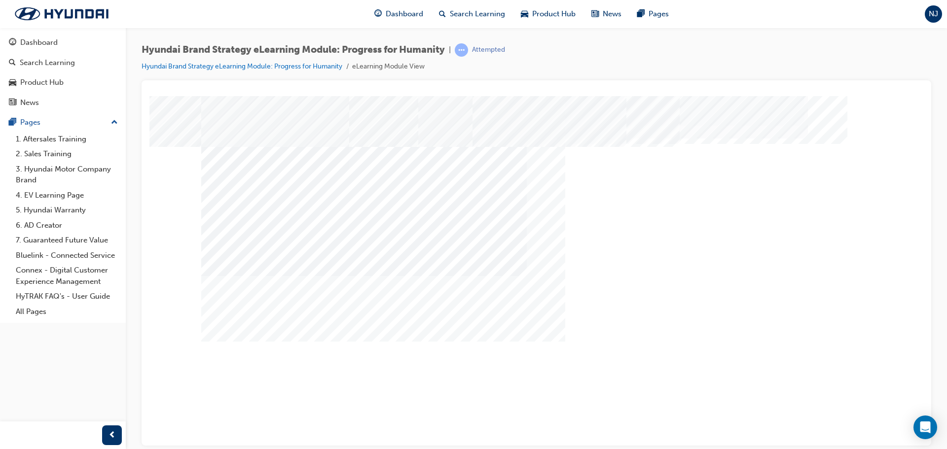
click at [679, 418] on div "multistate" at bounding box center [536, 273] width 671 height 355
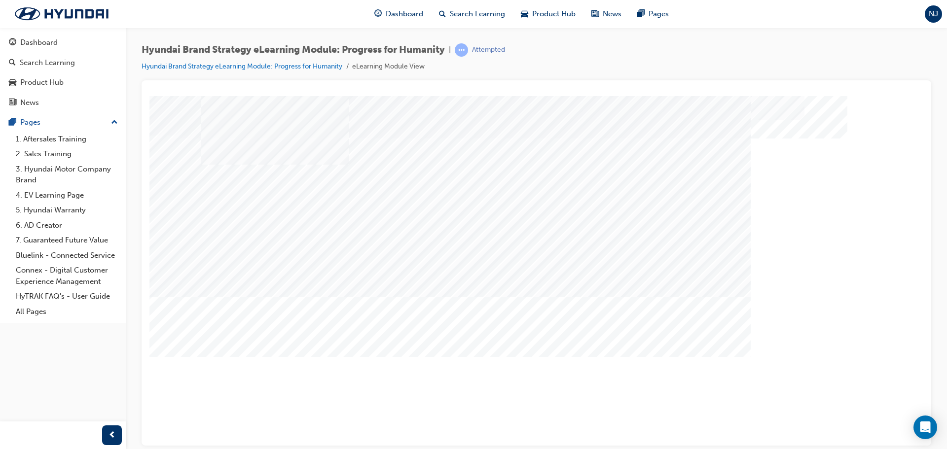
scroll to position [0, 0]
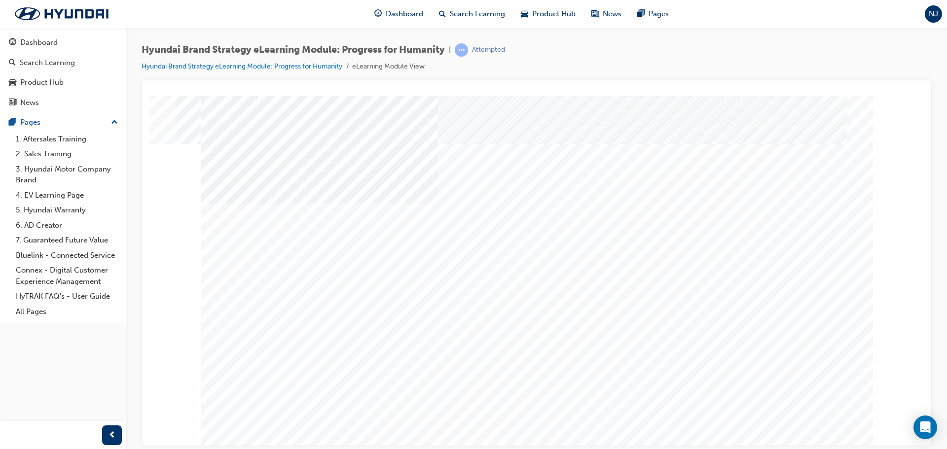
drag, startPoint x: 584, startPoint y: 371, endPoint x: 447, endPoint y: 370, distance: 137.1
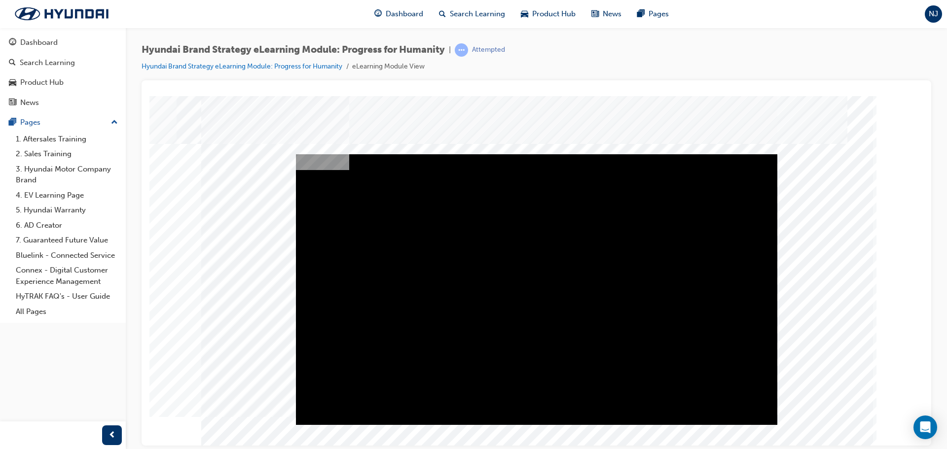
click at [577, 154] on div "Play" at bounding box center [536, 154] width 481 height 0
click at [773, 154] on div "Full Screen" at bounding box center [536, 154] width 481 height 0
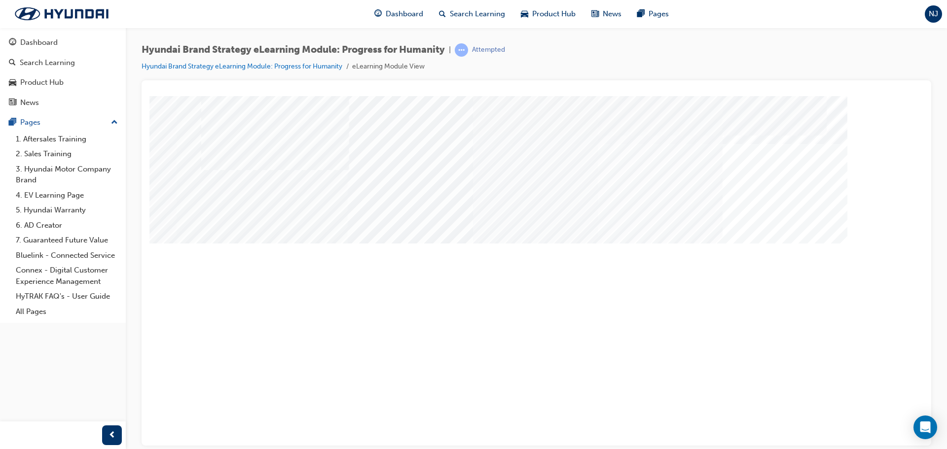
drag, startPoint x: 288, startPoint y: 374, endPoint x: 282, endPoint y: 394, distance: 20.1
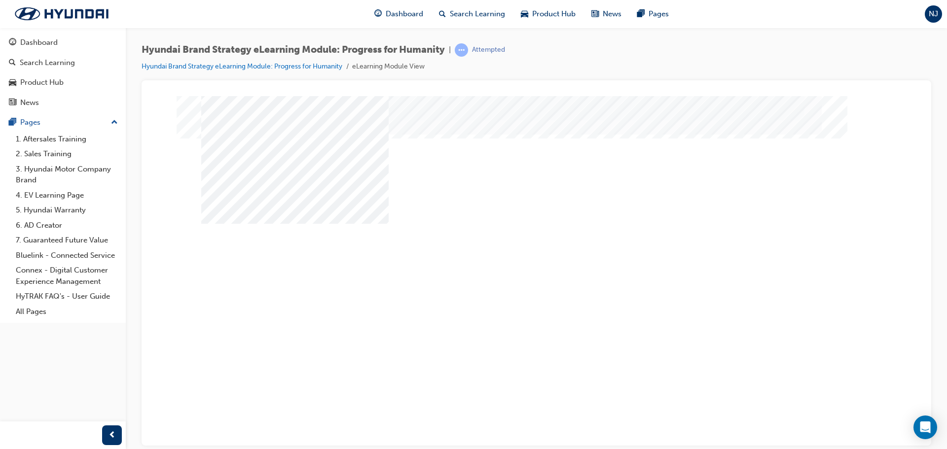
scroll to position [0, 0]
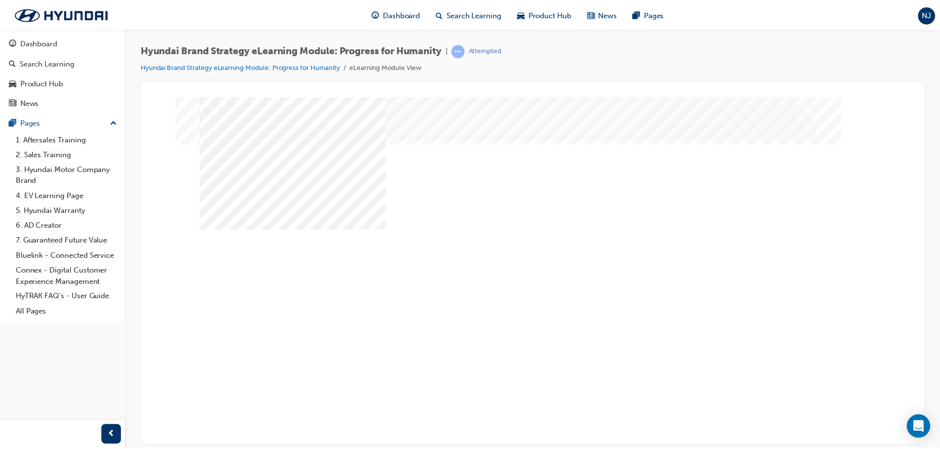
scroll to position [5, 0]
click at [387, 12] on span "Dashboard" at bounding box center [404, 13] width 37 height 11
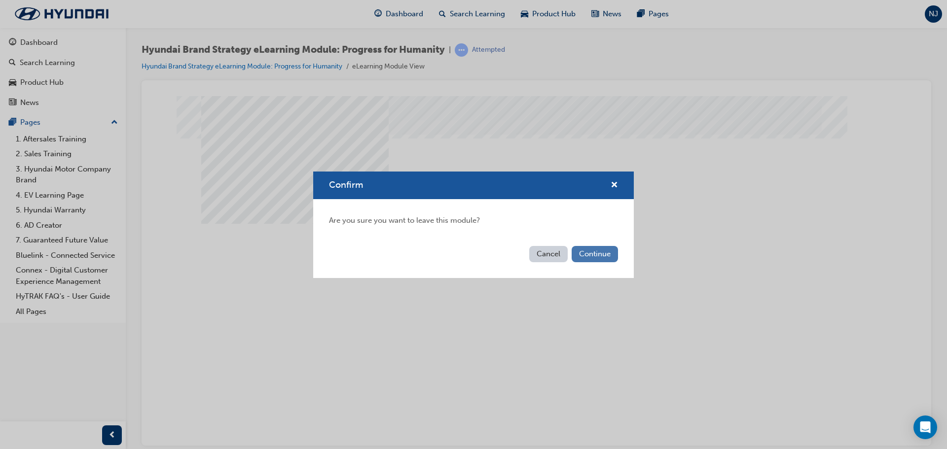
click at [601, 256] on button "Continue" at bounding box center [595, 254] width 46 height 16
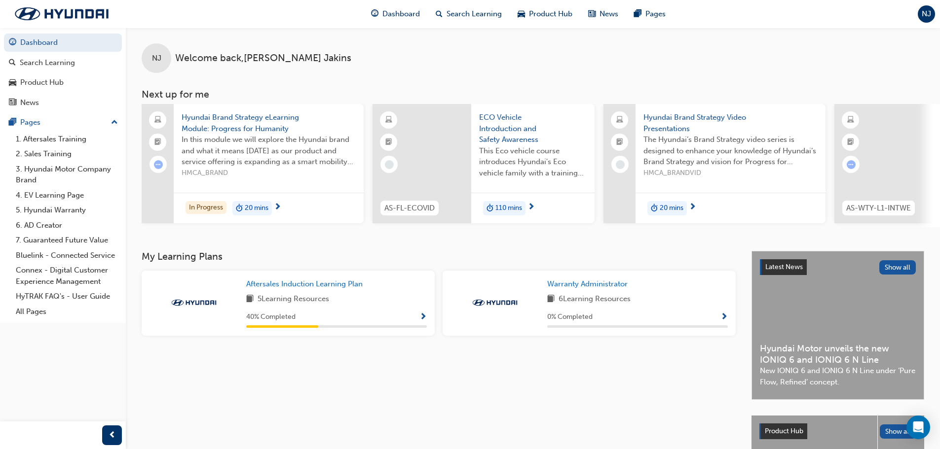
click at [372, 303] on div "5 Learning Resources" at bounding box center [336, 299] width 181 height 12
click at [424, 320] on span "Show Progress" at bounding box center [422, 317] width 7 height 9
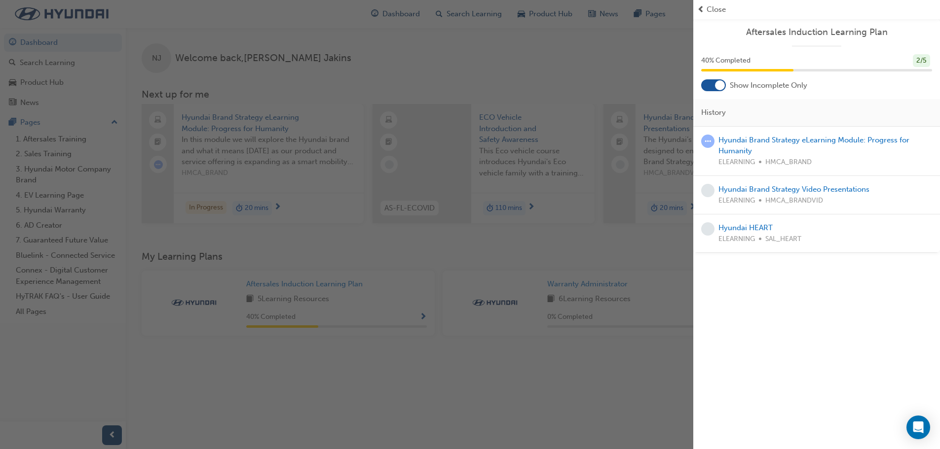
click at [719, 85] on div at bounding box center [720, 85] width 10 height 10
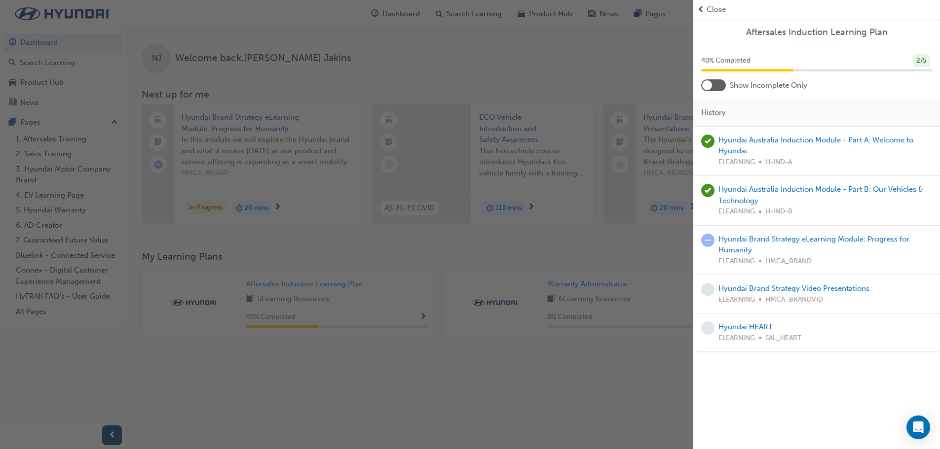
click at [719, 85] on div at bounding box center [713, 85] width 25 height 12
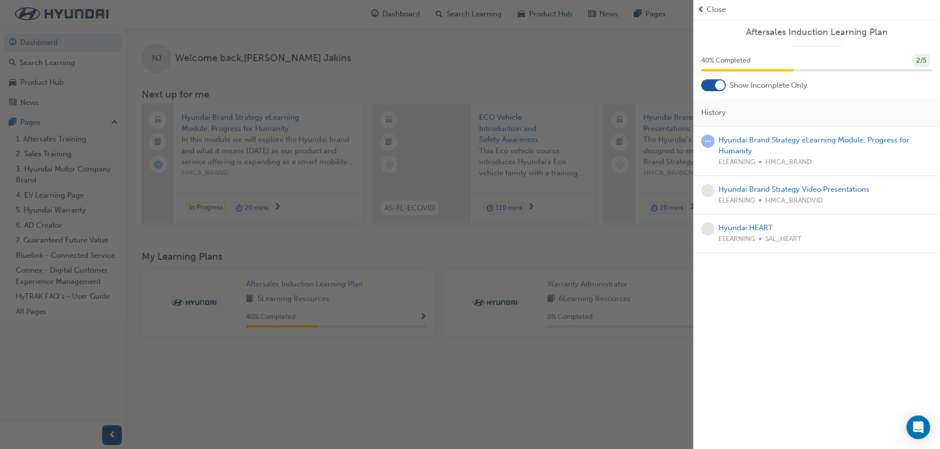
click at [413, 303] on div "button" at bounding box center [346, 224] width 693 height 449
